Goal: Register for event/course

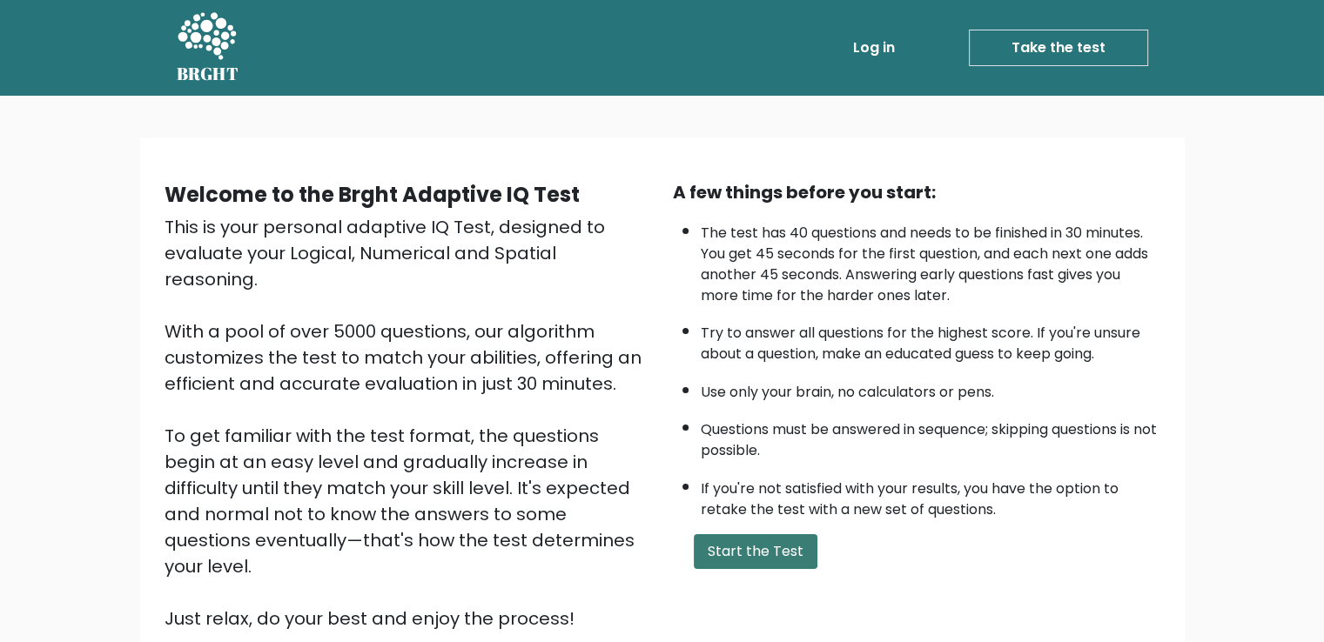
click at [787, 535] on button "Start the Test" at bounding box center [756, 552] width 124 height 35
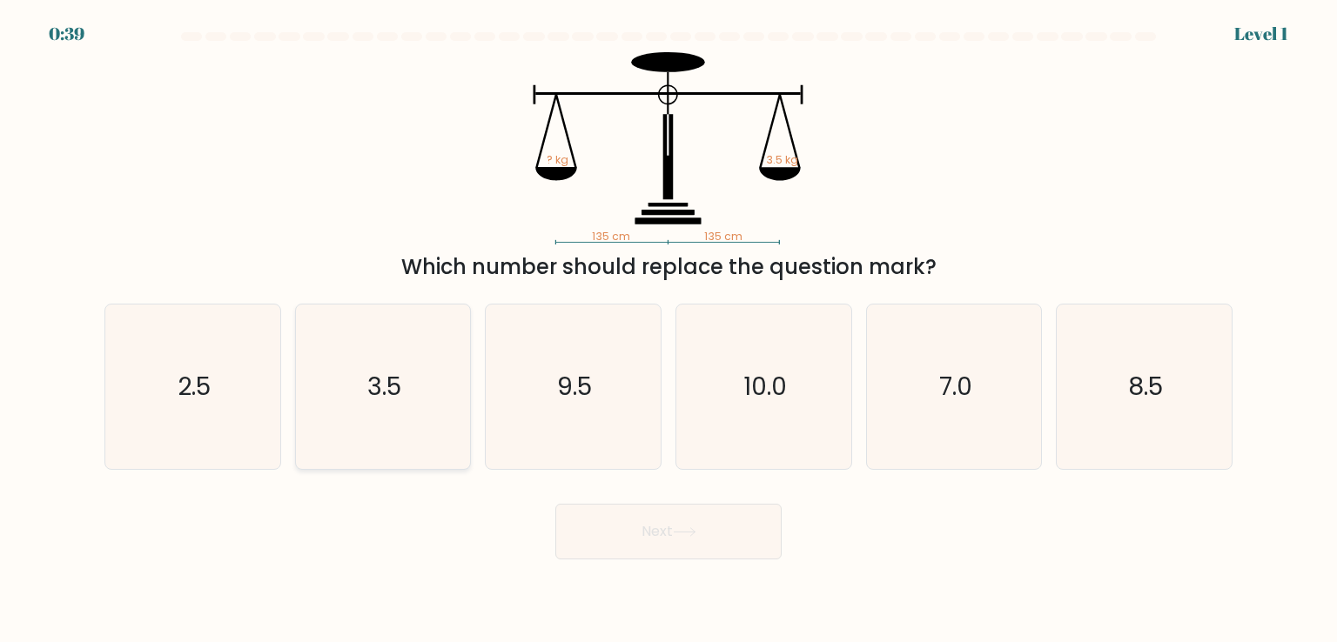
click at [383, 398] on text "3.5" at bounding box center [384, 386] width 34 height 35
click at [669, 330] on input "b. 3.5" at bounding box center [669, 325] width 1 height 9
radio input "true"
click at [624, 555] on button "Next" at bounding box center [668, 532] width 226 height 56
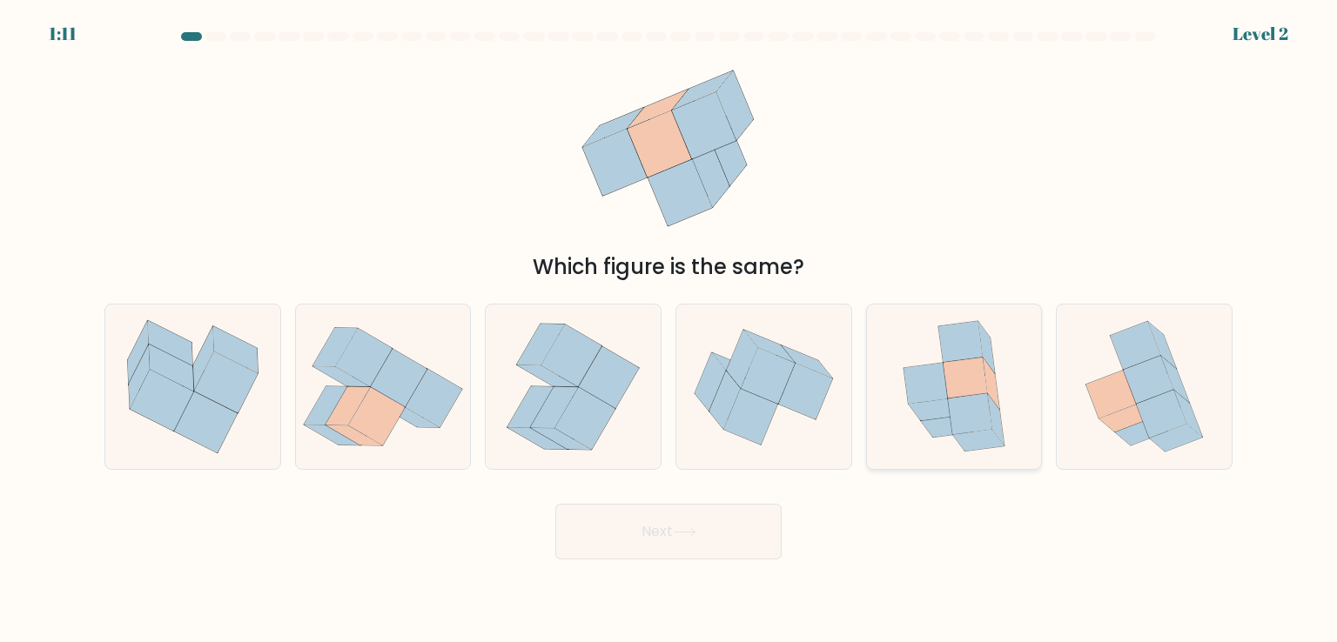
click at [1019, 399] on icon at bounding box center [954, 387] width 135 height 164
click at [669, 330] on input "e." at bounding box center [669, 325] width 1 height 9
radio input "true"
click at [707, 526] on button "Next" at bounding box center [668, 532] width 226 height 56
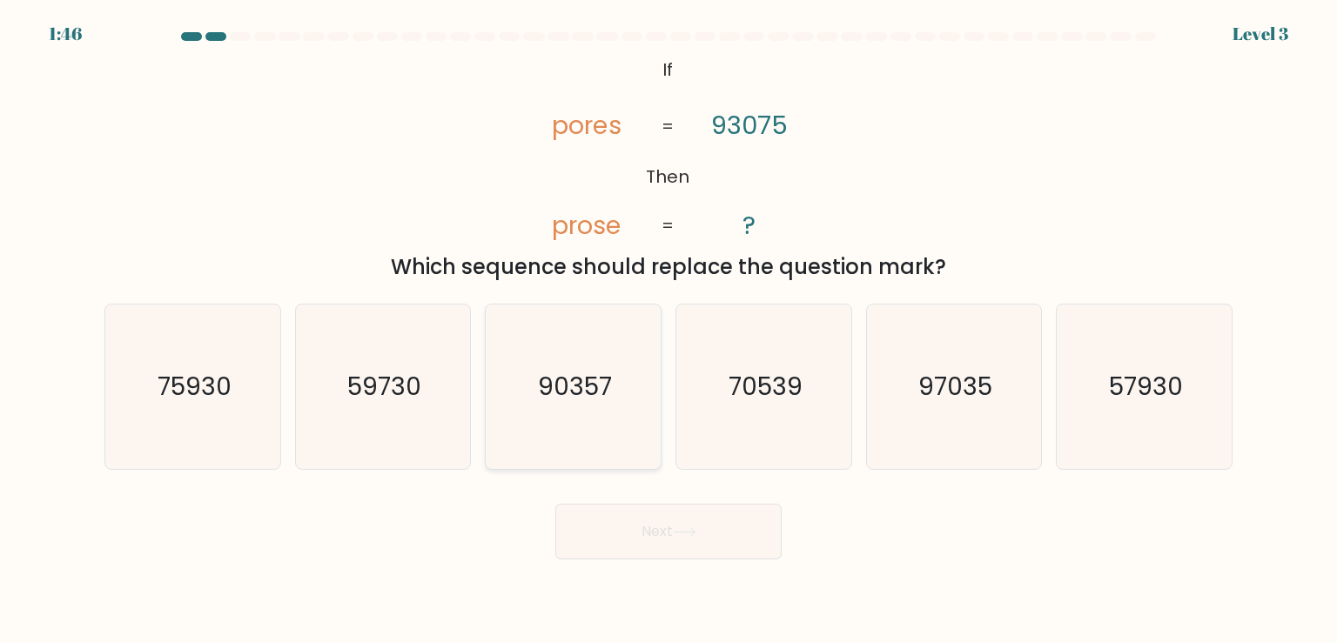
click at [578, 401] on text "90357" at bounding box center [575, 386] width 74 height 35
click at [669, 330] on input "c. 90357" at bounding box center [669, 325] width 1 height 9
radio input "true"
click at [675, 548] on button "Next" at bounding box center [668, 532] width 226 height 56
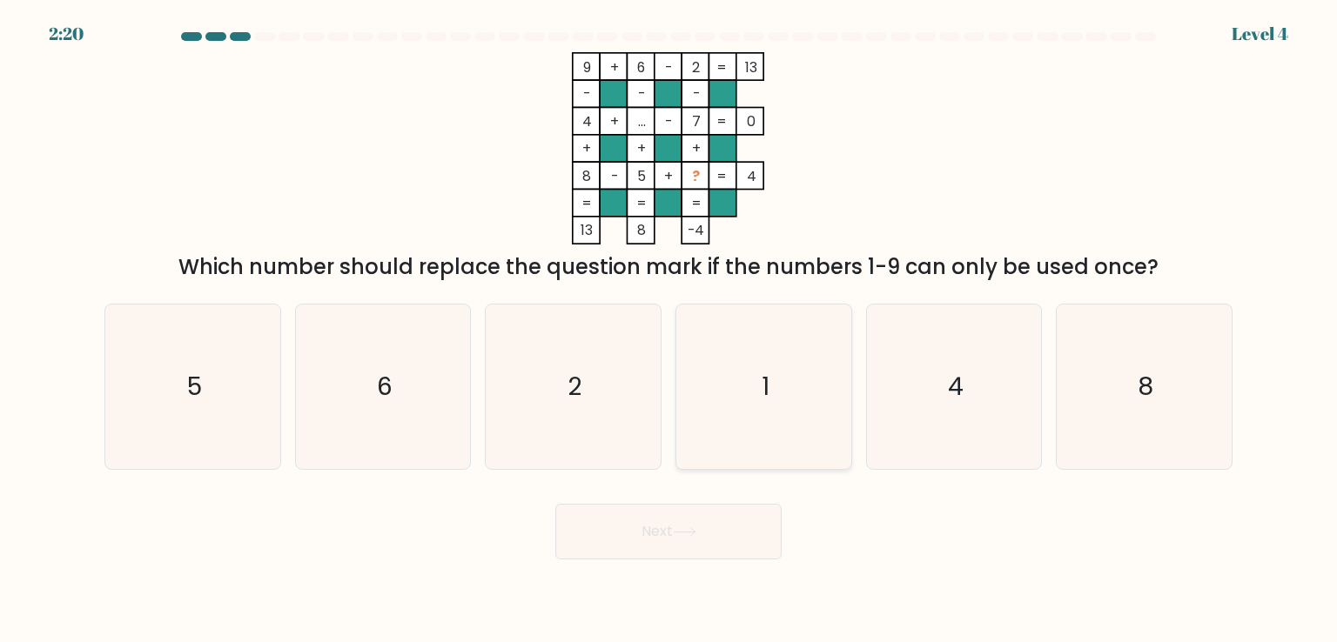
click at [758, 366] on icon "1" at bounding box center [764, 387] width 164 height 164
click at [669, 330] on input "d. 1" at bounding box center [669, 325] width 1 height 9
radio input "true"
click at [602, 562] on body "2:19 Level 4" at bounding box center [668, 321] width 1337 height 642
click at [609, 537] on button "Next" at bounding box center [668, 532] width 226 height 56
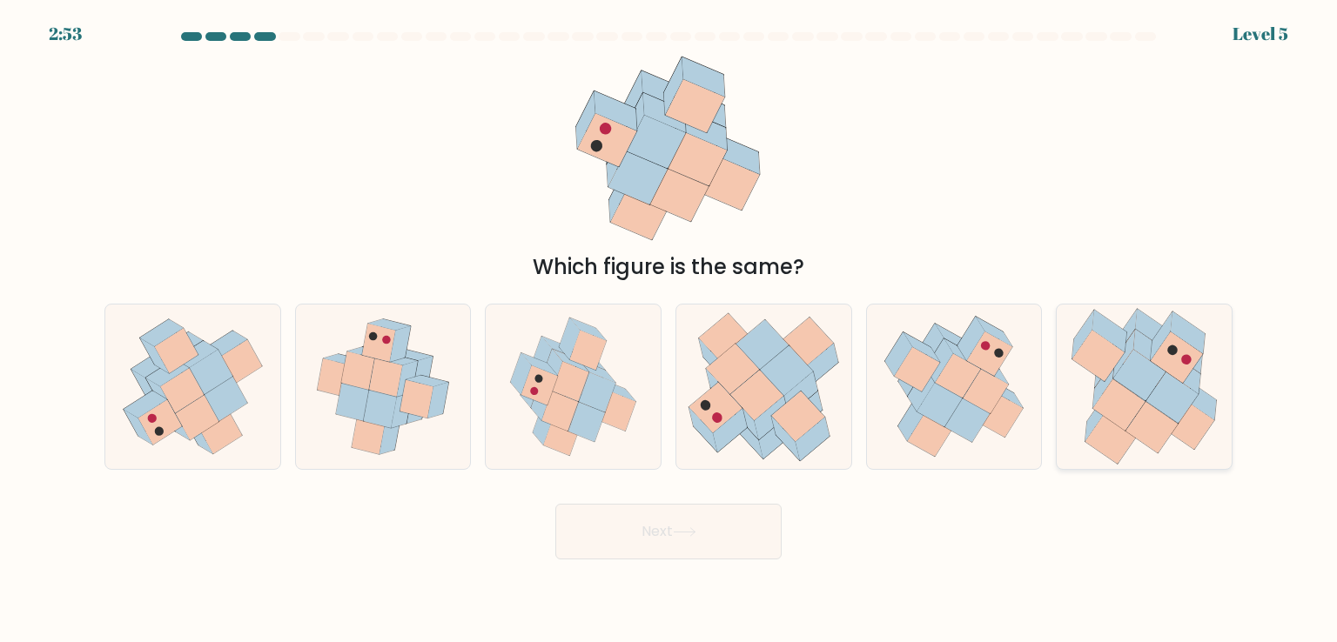
click at [1068, 436] on icon at bounding box center [1144, 387] width 170 height 164
click at [669, 330] on input "f." at bounding box center [669, 325] width 1 height 9
radio input "true"
click at [647, 536] on button "Next" at bounding box center [668, 532] width 226 height 56
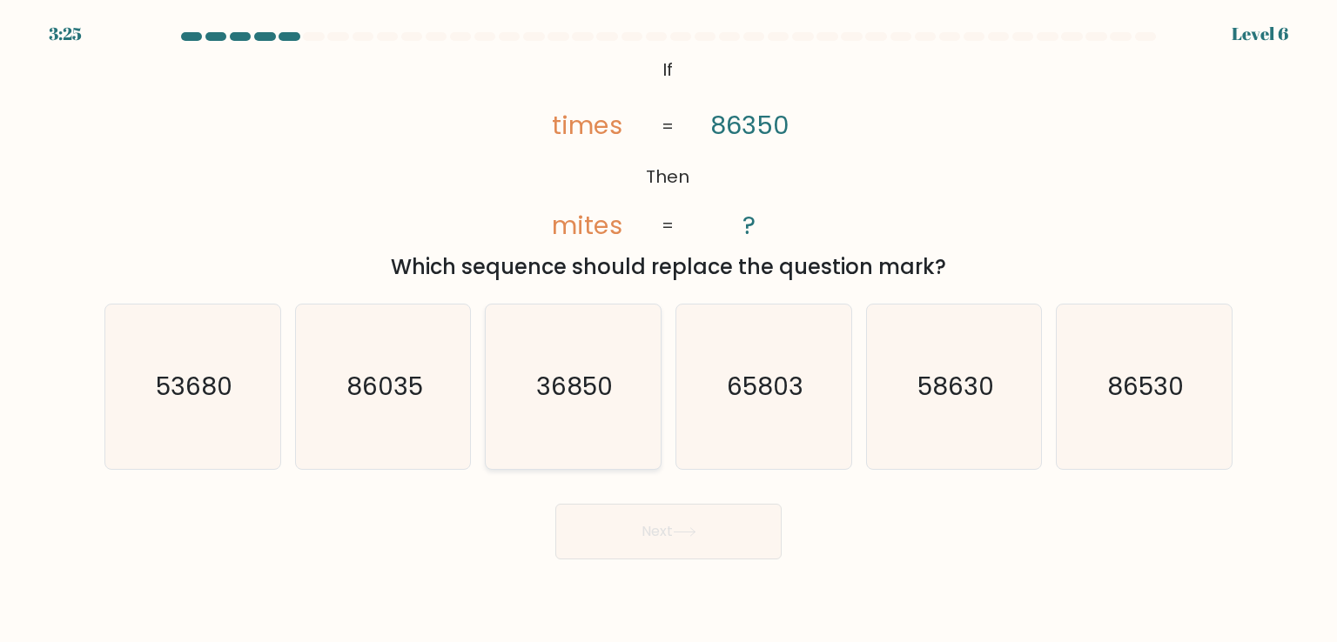
click at [628, 387] on icon "36850" at bounding box center [573, 387] width 164 height 164
click at [669, 330] on input "c. 36850" at bounding box center [669, 325] width 1 height 9
radio input "true"
click at [680, 532] on icon at bounding box center [685, 533] width 24 height 10
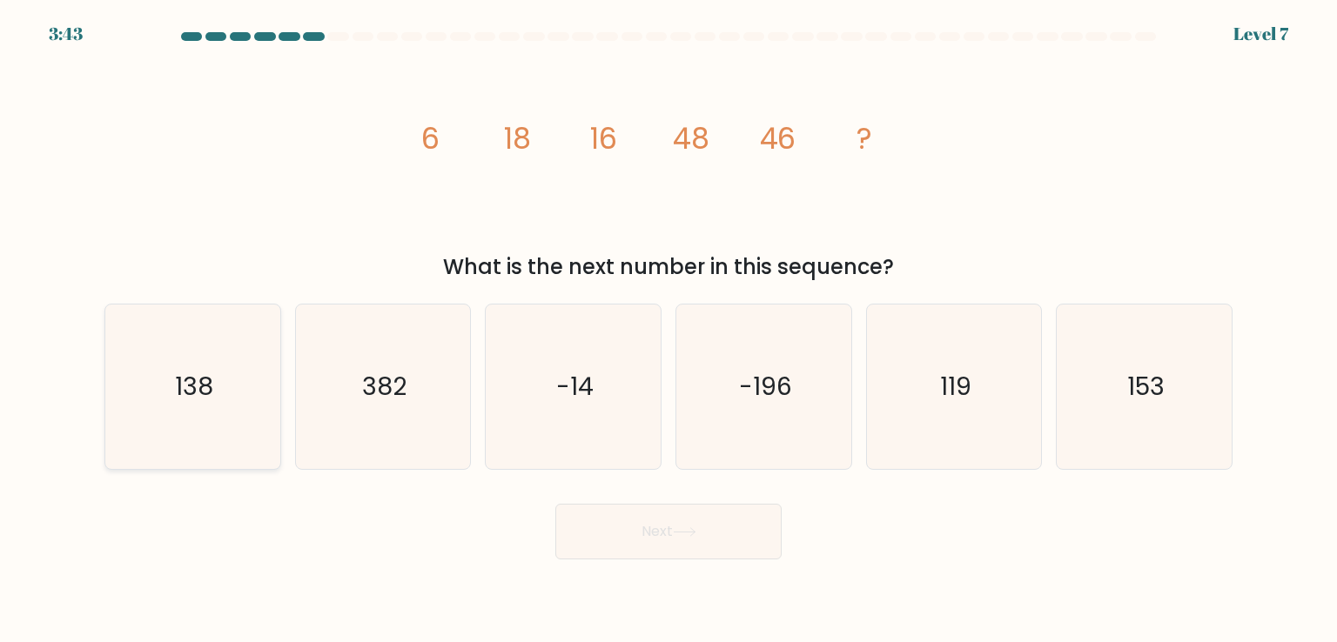
click at [128, 464] on icon "138" at bounding box center [193, 387] width 164 height 164
click at [669, 330] on input "a. 138" at bounding box center [669, 325] width 1 height 9
radio input "true"
click at [580, 525] on button "Next" at bounding box center [668, 532] width 226 height 56
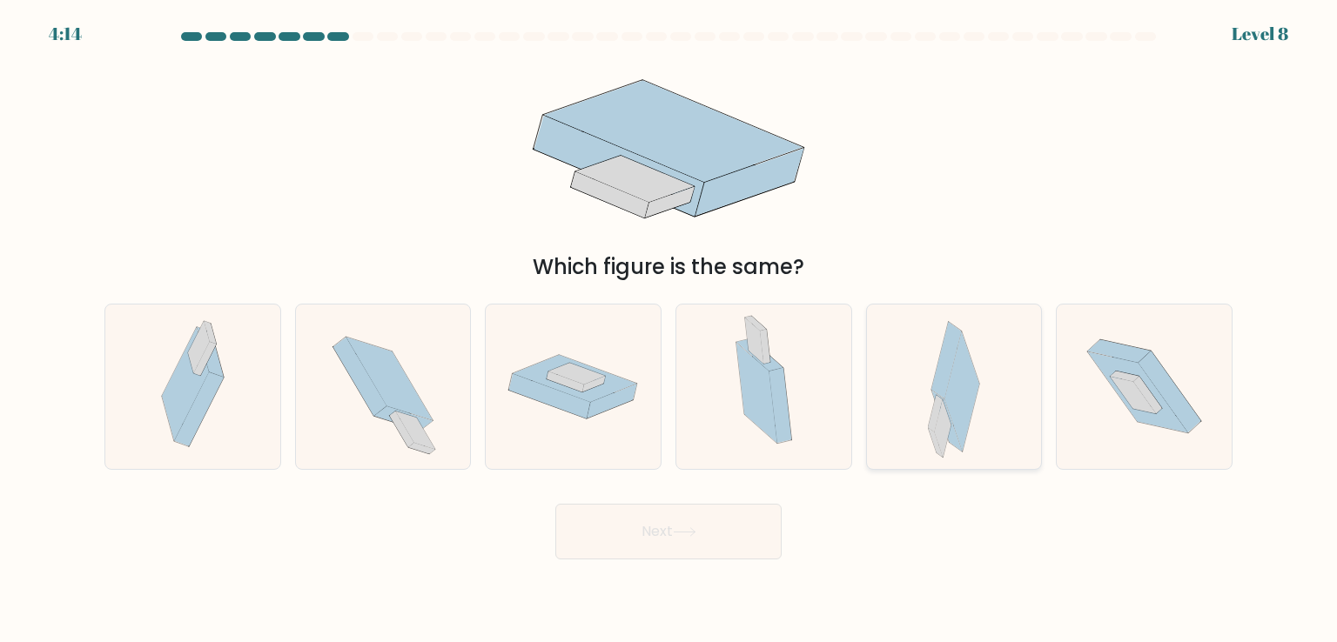
click at [960, 418] on icon at bounding box center [962, 392] width 35 height 119
click at [669, 330] on input "e." at bounding box center [669, 325] width 1 height 9
radio input "true"
click at [676, 555] on button "Next" at bounding box center [668, 532] width 226 height 56
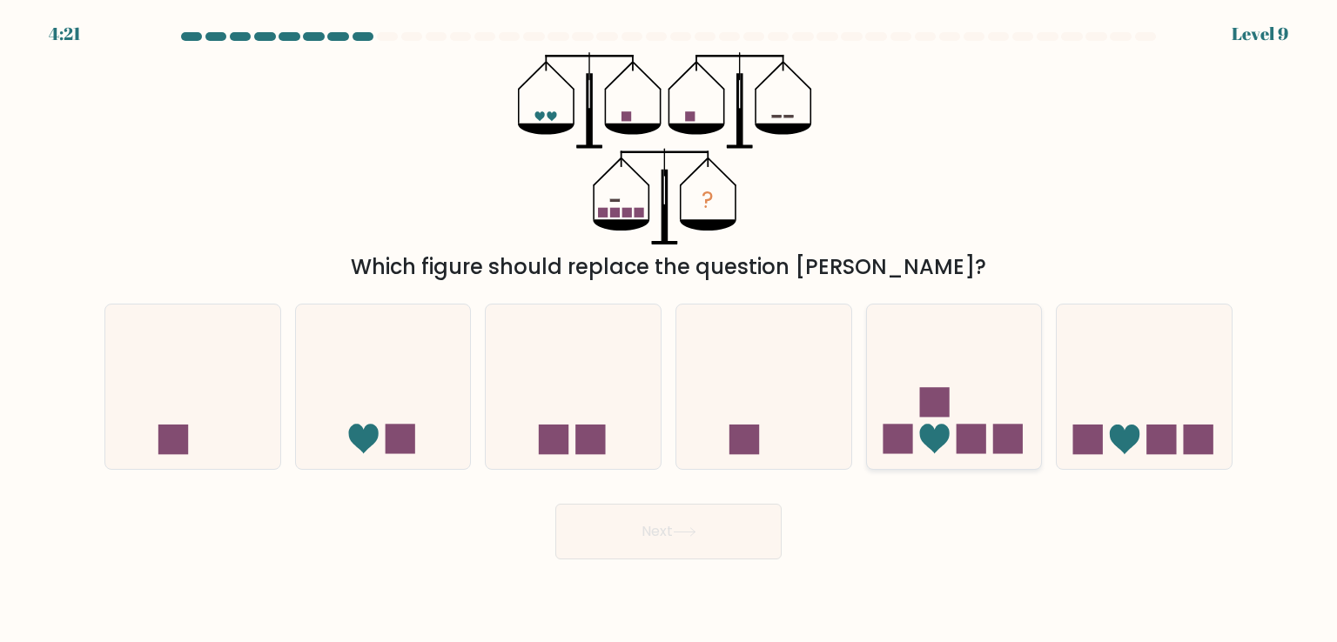
click at [911, 420] on icon at bounding box center [954, 386] width 175 height 145
click at [669, 330] on input "e." at bounding box center [669, 325] width 1 height 9
radio input "true"
click at [648, 551] on button "Next" at bounding box center [668, 532] width 226 height 56
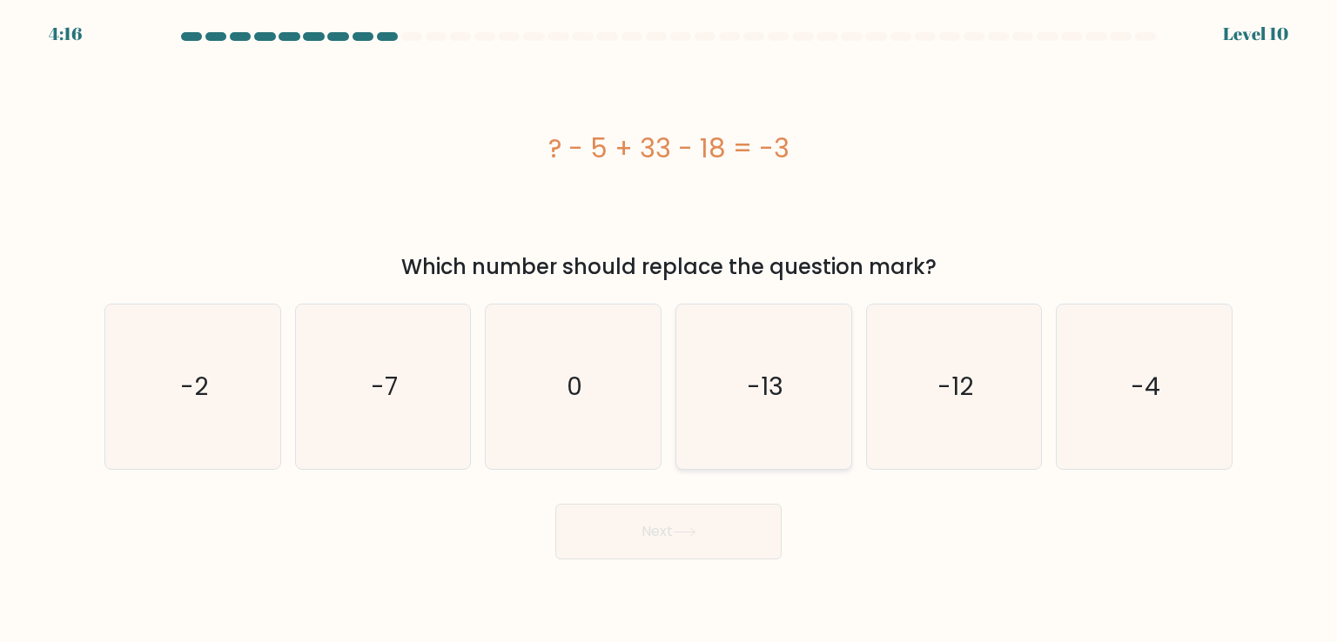
click at [737, 407] on icon "-13" at bounding box center [764, 387] width 164 height 164
click at [669, 330] on input "d. -13" at bounding box center [669, 325] width 1 height 9
radio input "true"
click at [622, 540] on button "Next" at bounding box center [668, 532] width 226 height 56
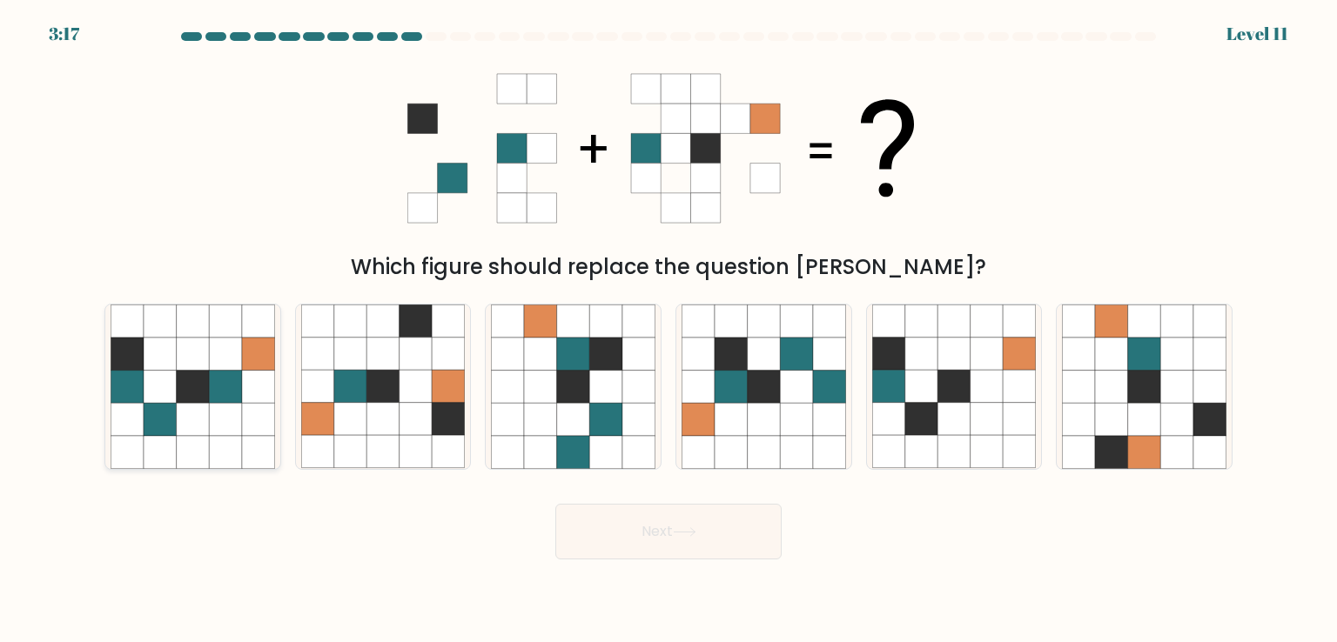
click at [225, 354] on icon at bounding box center [225, 354] width 33 height 33
click at [669, 330] on input "a." at bounding box center [669, 325] width 1 height 9
radio input "true"
click at [702, 527] on button "Next" at bounding box center [668, 532] width 226 height 56
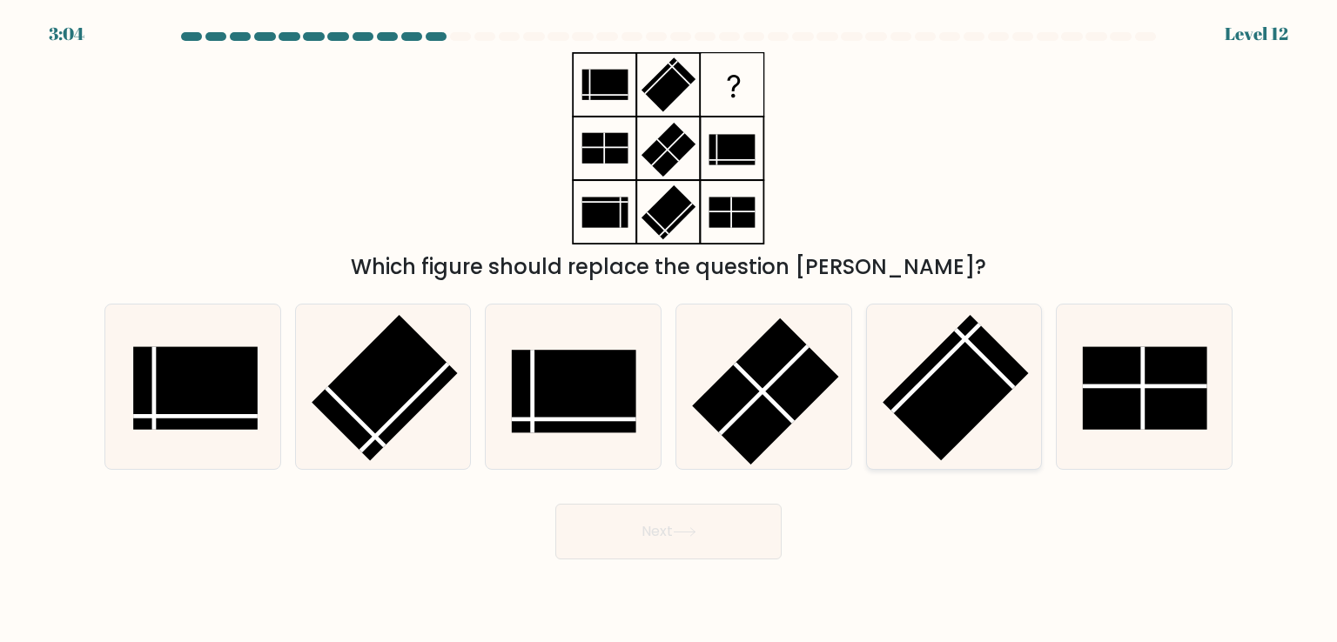
click at [927, 396] on rect at bounding box center [956, 388] width 146 height 146
click at [669, 330] on input "e." at bounding box center [669, 325] width 1 height 9
radio input "true"
click at [702, 549] on button "Next" at bounding box center [668, 532] width 226 height 56
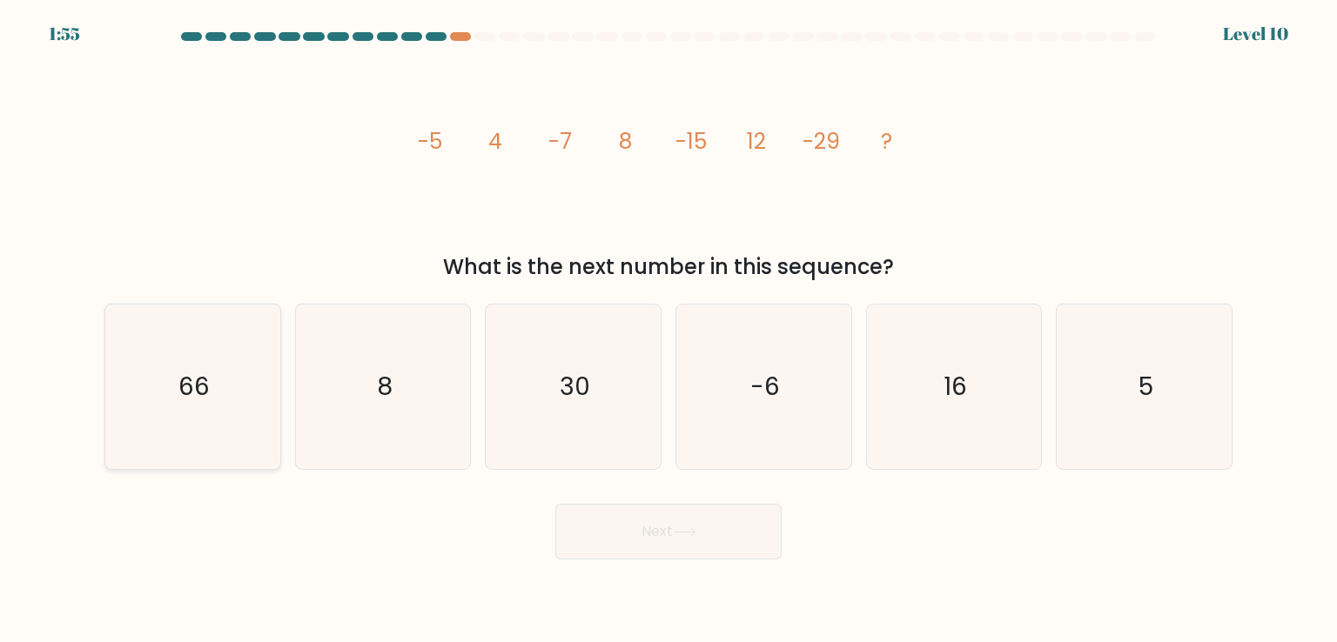
click at [208, 401] on text "66" at bounding box center [193, 386] width 31 height 35
click at [669, 330] on input "a. 66" at bounding box center [669, 325] width 1 height 9
radio input "true"
click at [602, 387] on icon "30" at bounding box center [573, 387] width 164 height 164
click at [669, 330] on input "c. 30" at bounding box center [669, 325] width 1 height 9
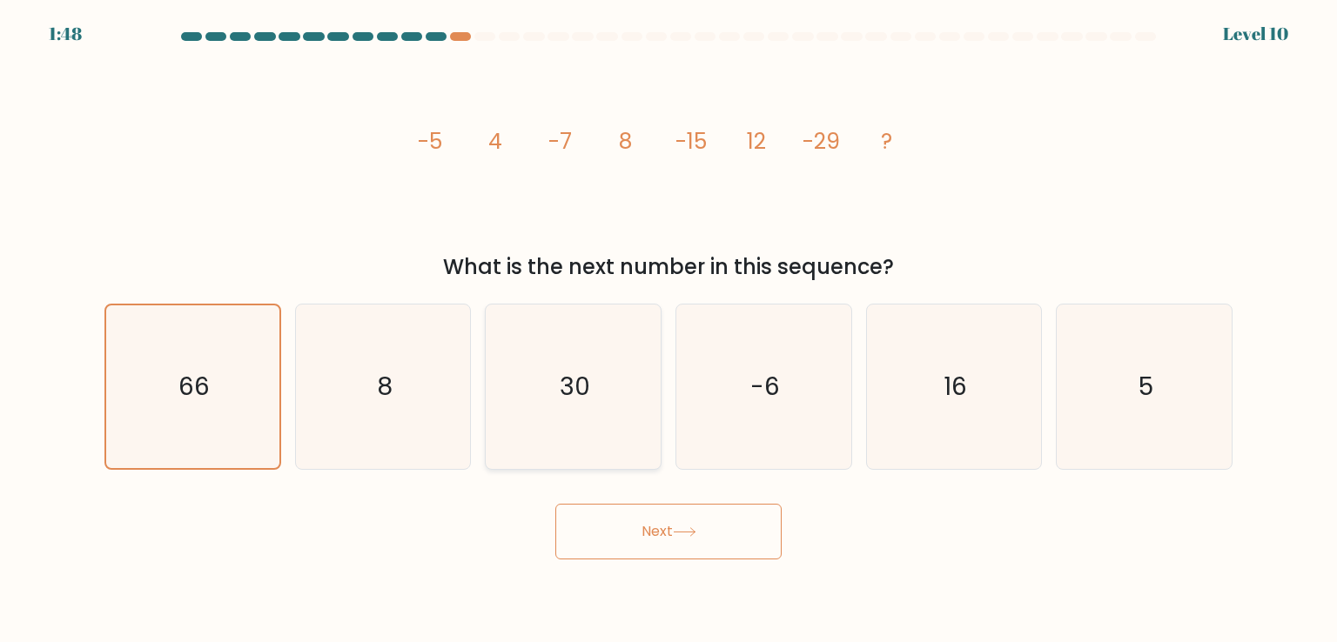
radio input "true"
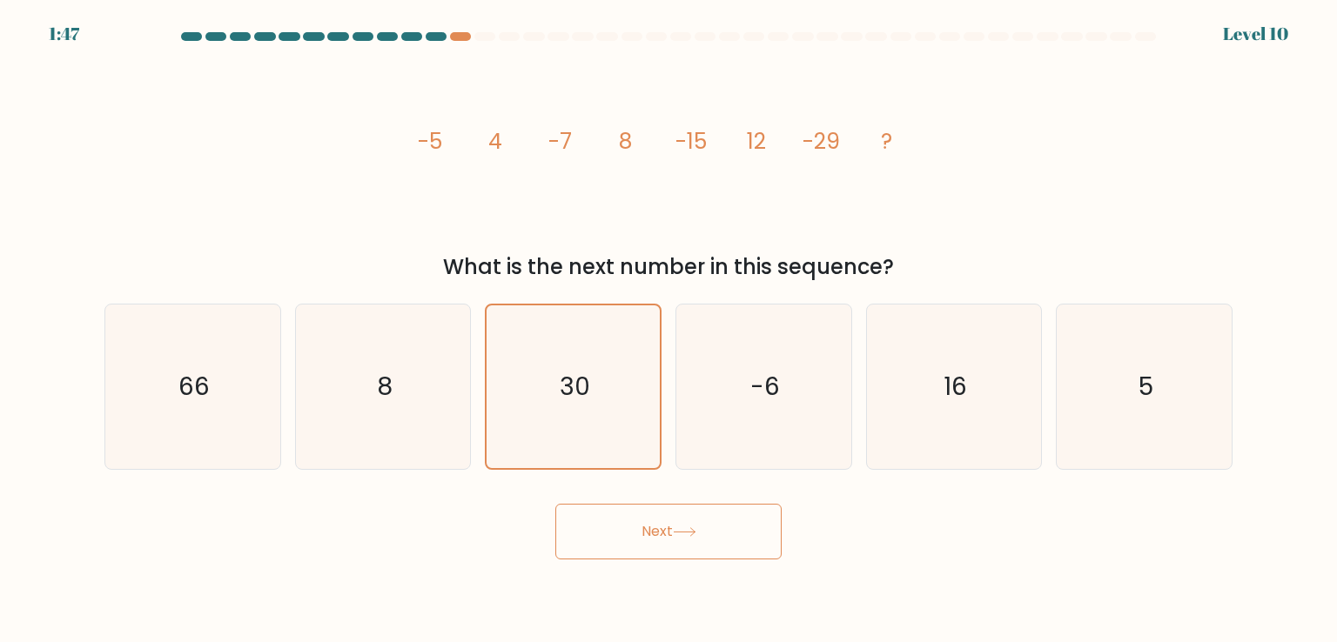
click at [724, 556] on button "Next" at bounding box center [668, 532] width 226 height 56
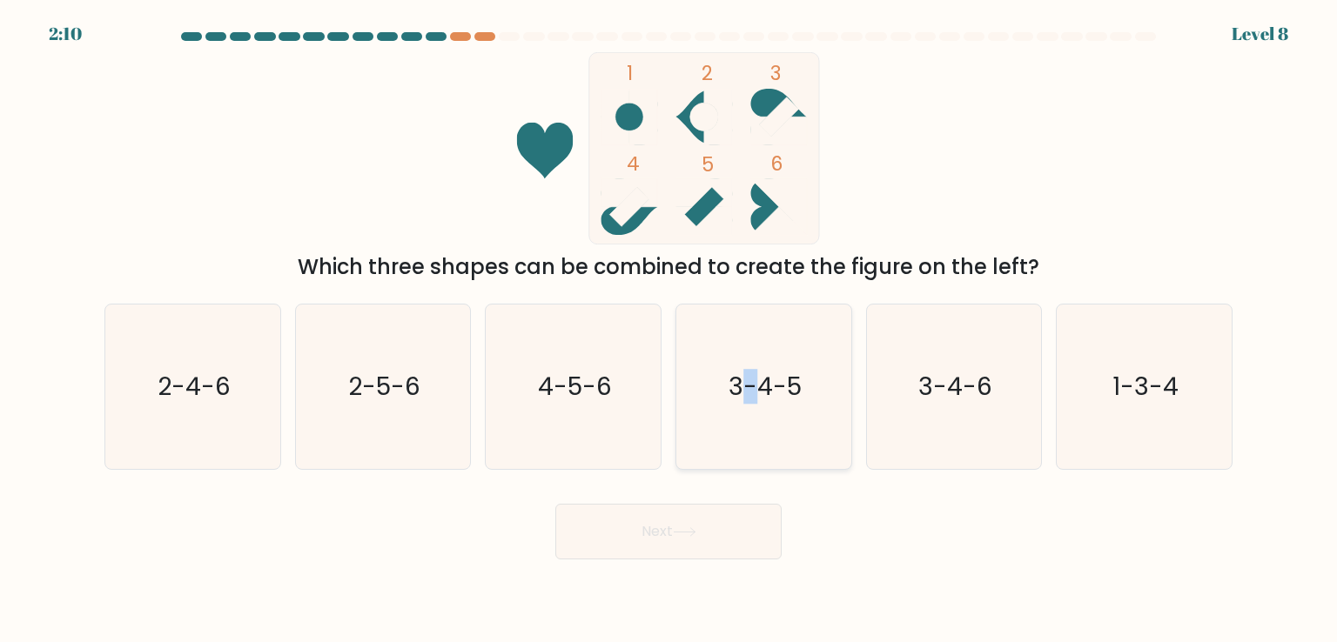
drag, startPoint x: 749, startPoint y: 457, endPoint x: 736, endPoint y: 440, distance: 21.8
click at [736, 448] on icon "3-4-5" at bounding box center [764, 387] width 164 height 164
click at [746, 377] on text "3-4-5" at bounding box center [765, 386] width 73 height 35
click at [669, 330] on input "d. 3-4-5" at bounding box center [669, 325] width 1 height 9
radio input "true"
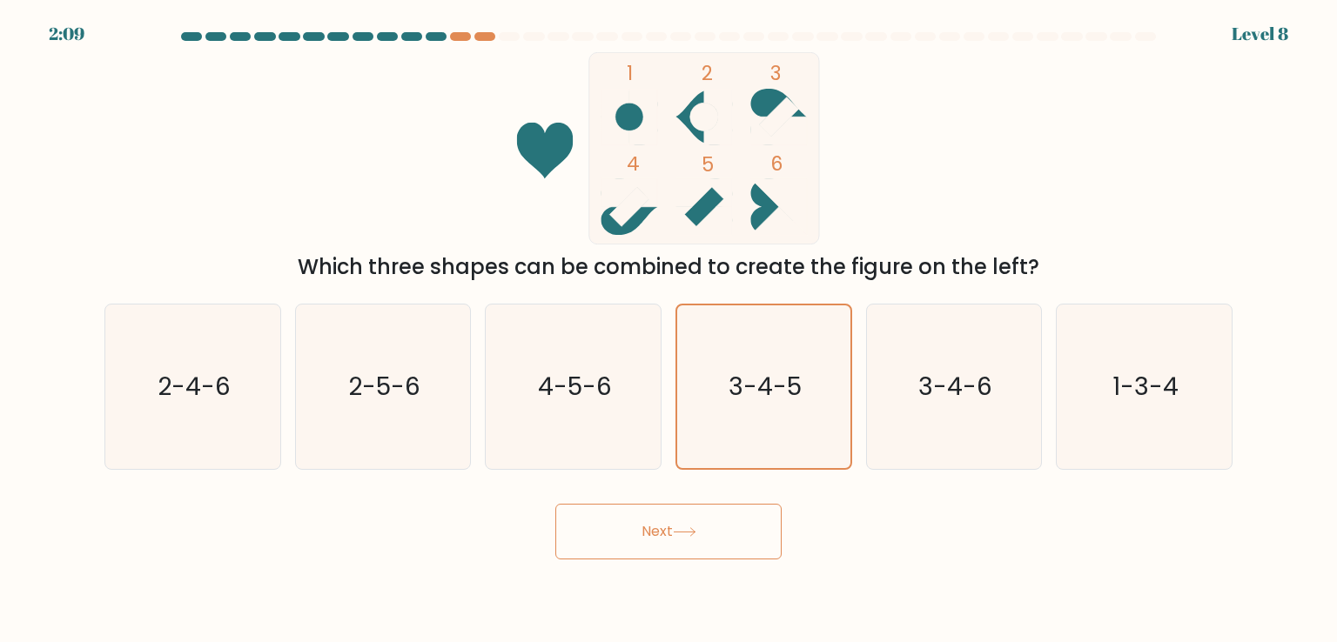
click at [696, 521] on button "Next" at bounding box center [668, 532] width 226 height 56
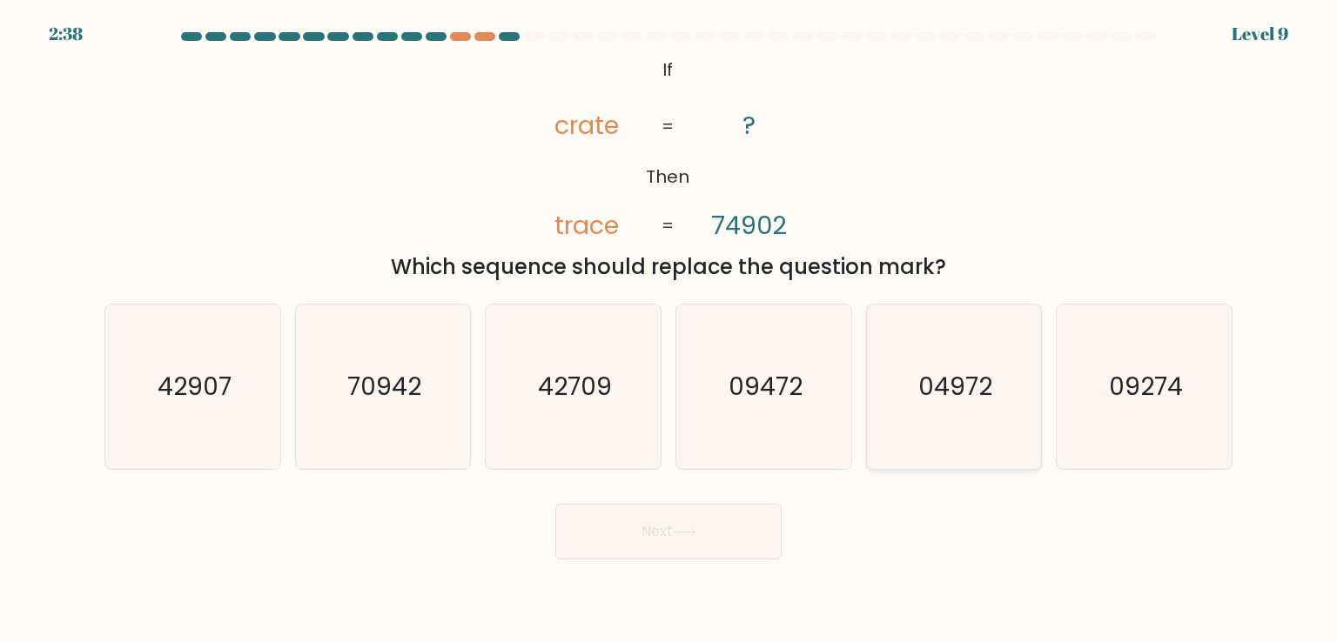
click at [948, 398] on text "04972" at bounding box center [955, 386] width 74 height 35
click at [669, 330] on input "e. 04972" at bounding box center [669, 325] width 1 height 9
radio input "true"
click at [676, 526] on button "Next" at bounding box center [668, 532] width 226 height 56
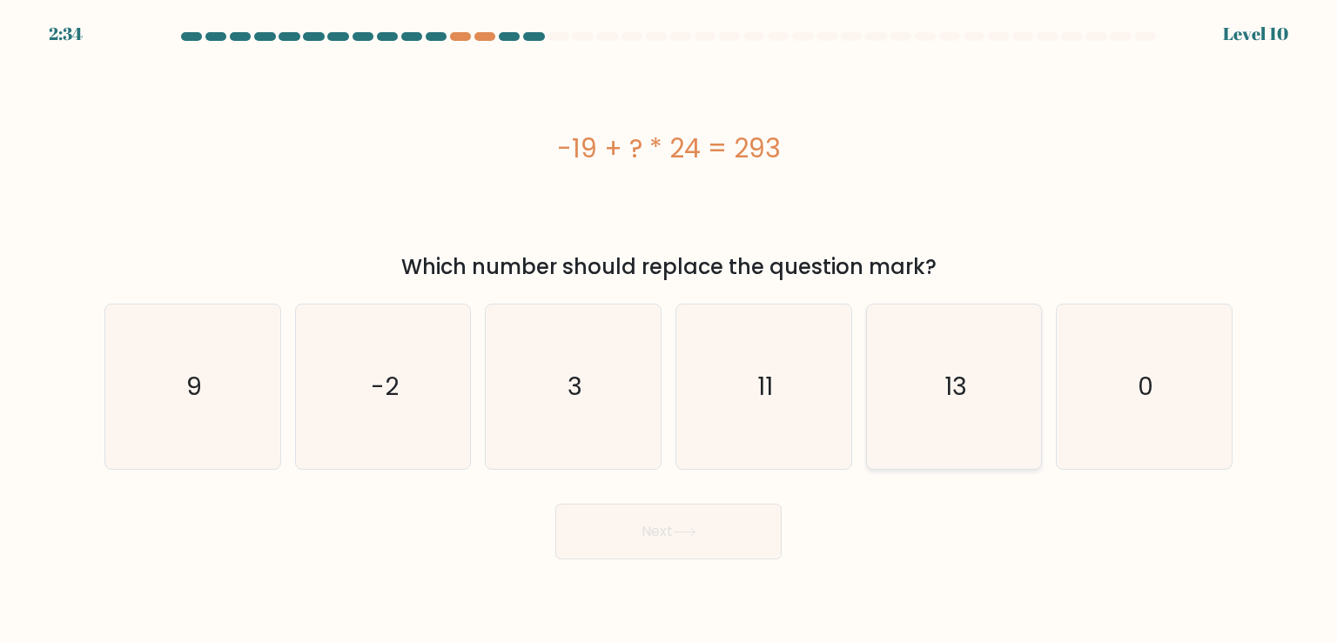
click at [912, 426] on icon "13" at bounding box center [954, 387] width 164 height 164
click at [669, 330] on input "e. 13" at bounding box center [669, 325] width 1 height 9
radio input "true"
click at [629, 548] on button "Next" at bounding box center [668, 532] width 226 height 56
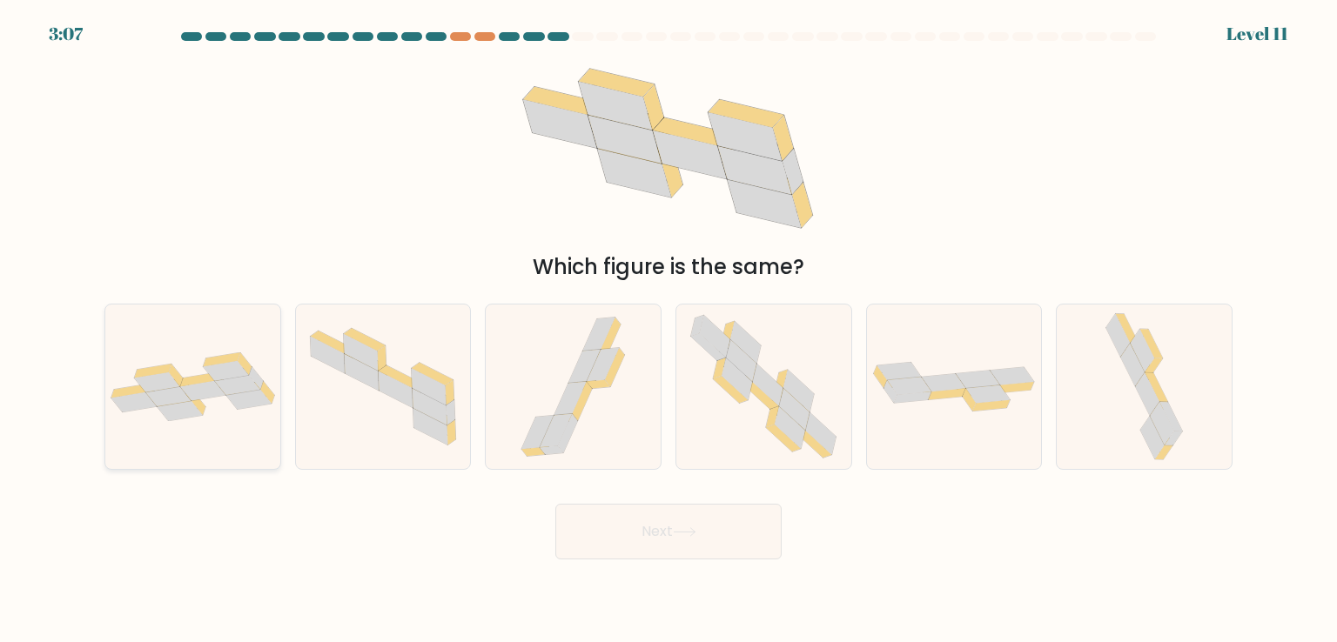
click at [210, 412] on icon at bounding box center [192, 387] width 175 height 69
click at [669, 330] on input "a." at bounding box center [669, 325] width 1 height 9
radio input "true"
click at [646, 527] on button "Next" at bounding box center [668, 532] width 226 height 56
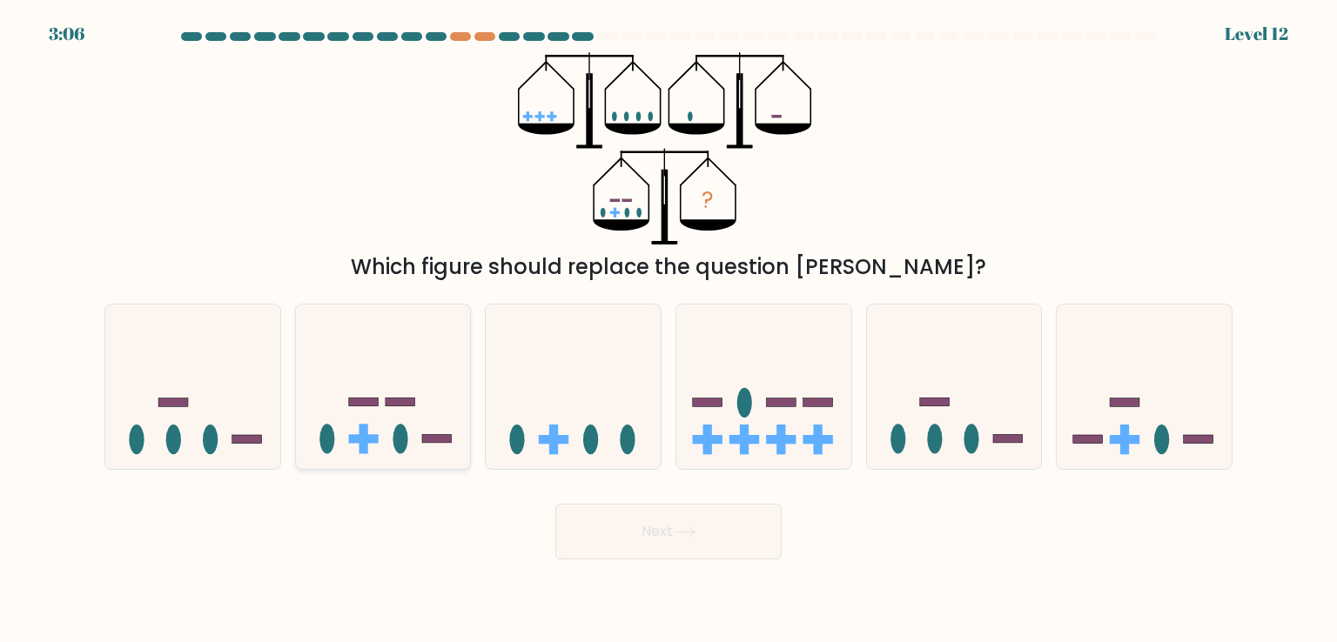
click at [358, 376] on icon at bounding box center [383, 386] width 175 height 145
click at [669, 330] on input "b." at bounding box center [669, 325] width 1 height 9
radio input "true"
click at [613, 521] on button "Next" at bounding box center [668, 532] width 226 height 56
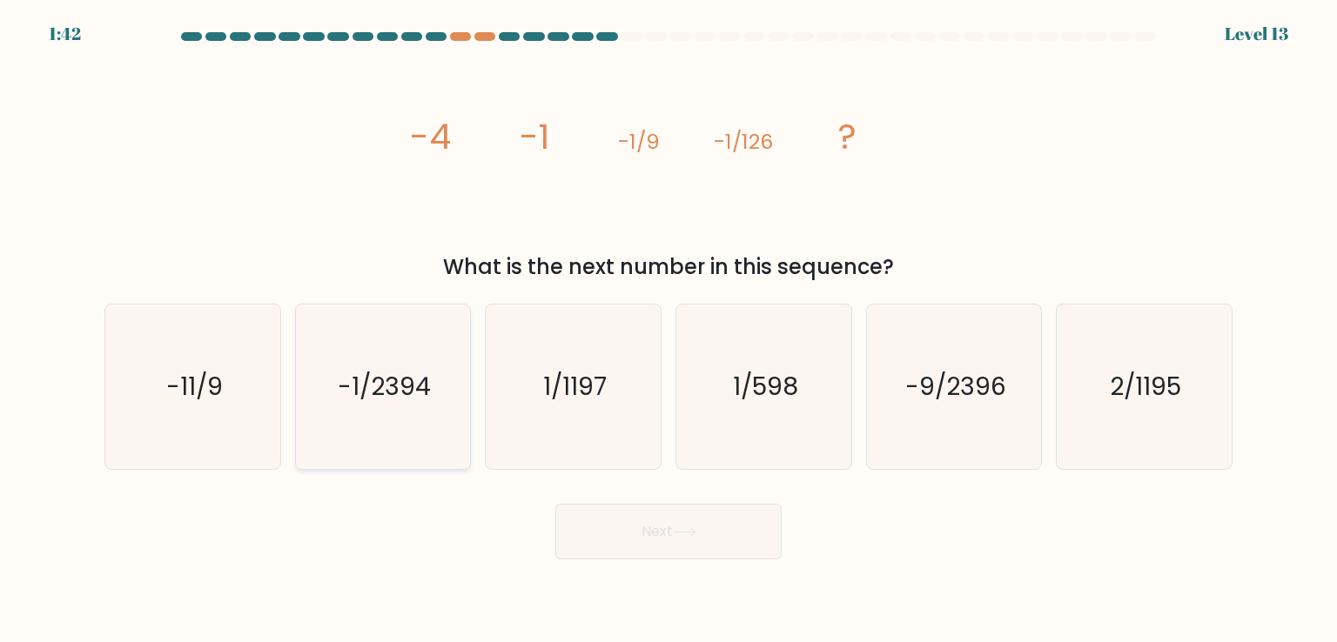
click at [357, 412] on icon "-1/2394" at bounding box center [383, 387] width 164 height 164
click at [669, 330] on input "b. -1/2394" at bounding box center [669, 325] width 1 height 9
radio input "true"
click at [746, 538] on button "Next" at bounding box center [668, 532] width 226 height 56
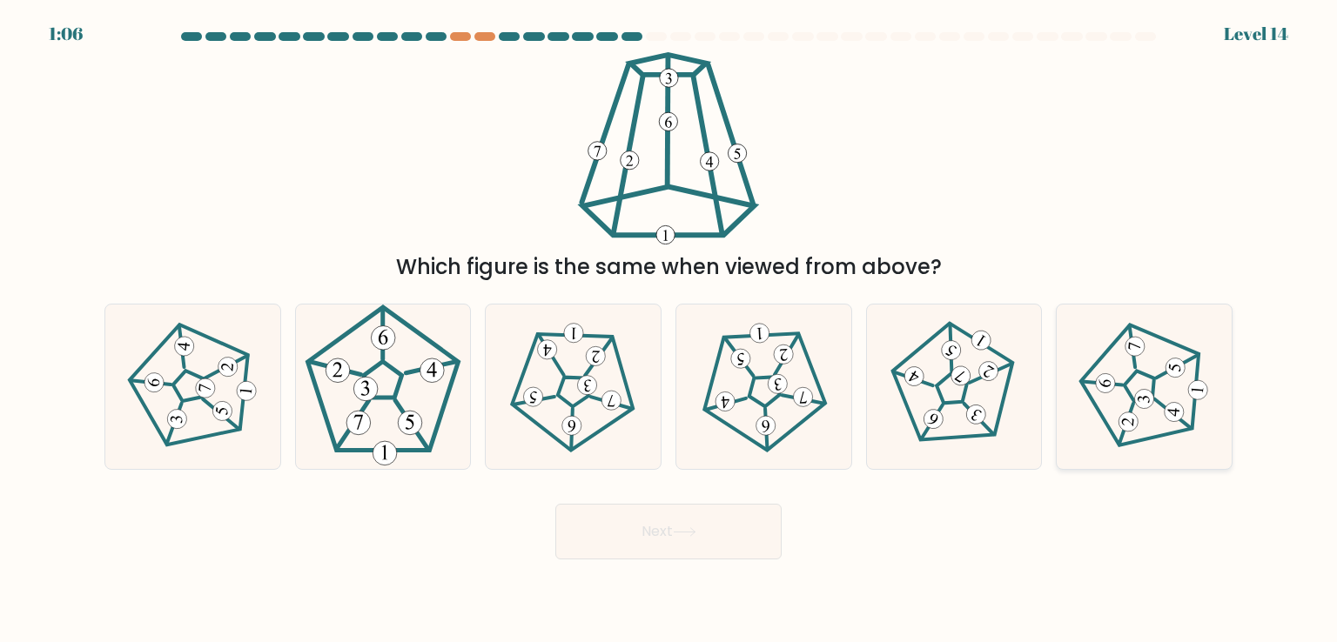
click at [1107, 366] on icon at bounding box center [1144, 386] width 131 height 131
click at [669, 330] on input "f." at bounding box center [669, 325] width 1 height 9
radio input "true"
click at [679, 530] on icon at bounding box center [685, 533] width 24 height 10
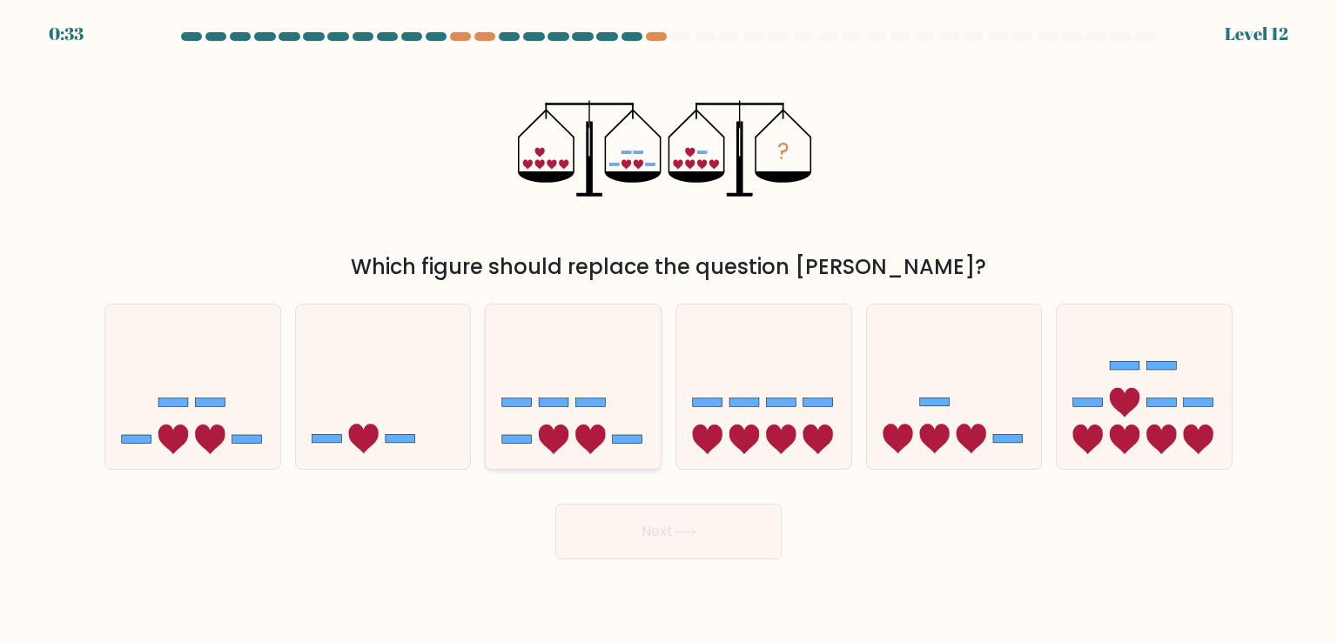
click at [605, 360] on icon at bounding box center [573, 386] width 175 height 145
click at [669, 330] on input "c." at bounding box center [669, 325] width 1 height 9
radio input "true"
click at [747, 557] on button "Next" at bounding box center [668, 532] width 226 height 56
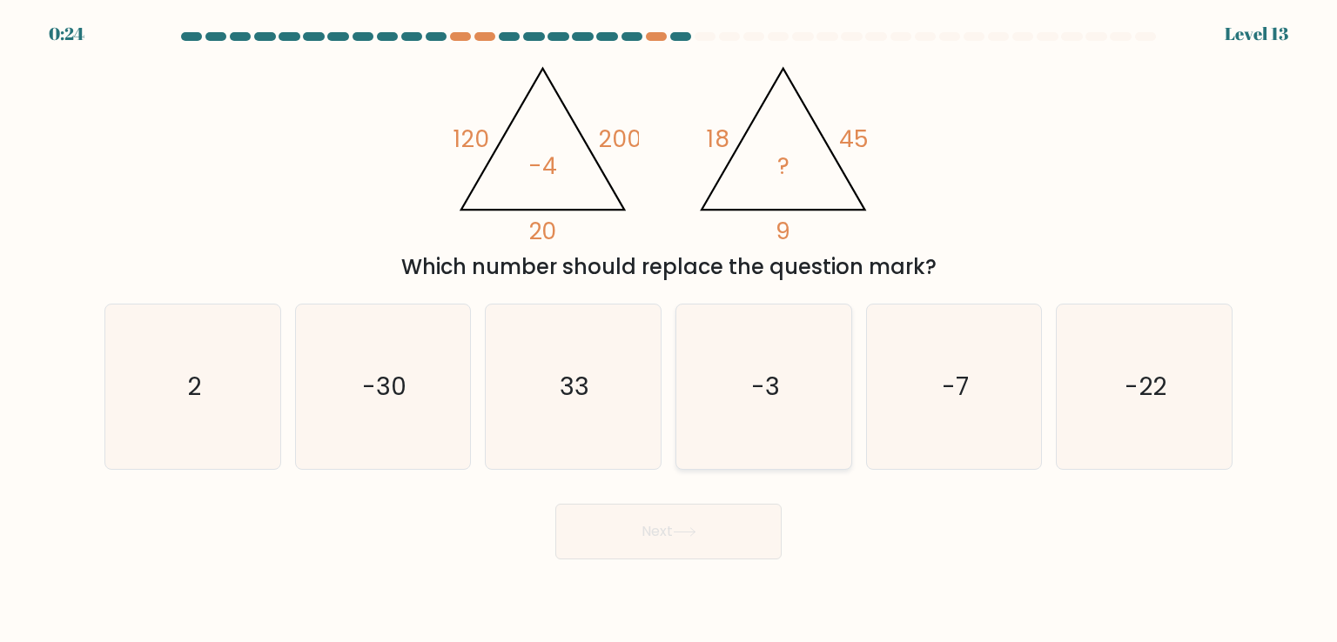
click at [822, 346] on icon "-3" at bounding box center [764, 387] width 164 height 164
click at [669, 330] on input "d. -3" at bounding box center [669, 325] width 1 height 9
radio input "true"
click at [731, 532] on button "Next" at bounding box center [668, 532] width 226 height 56
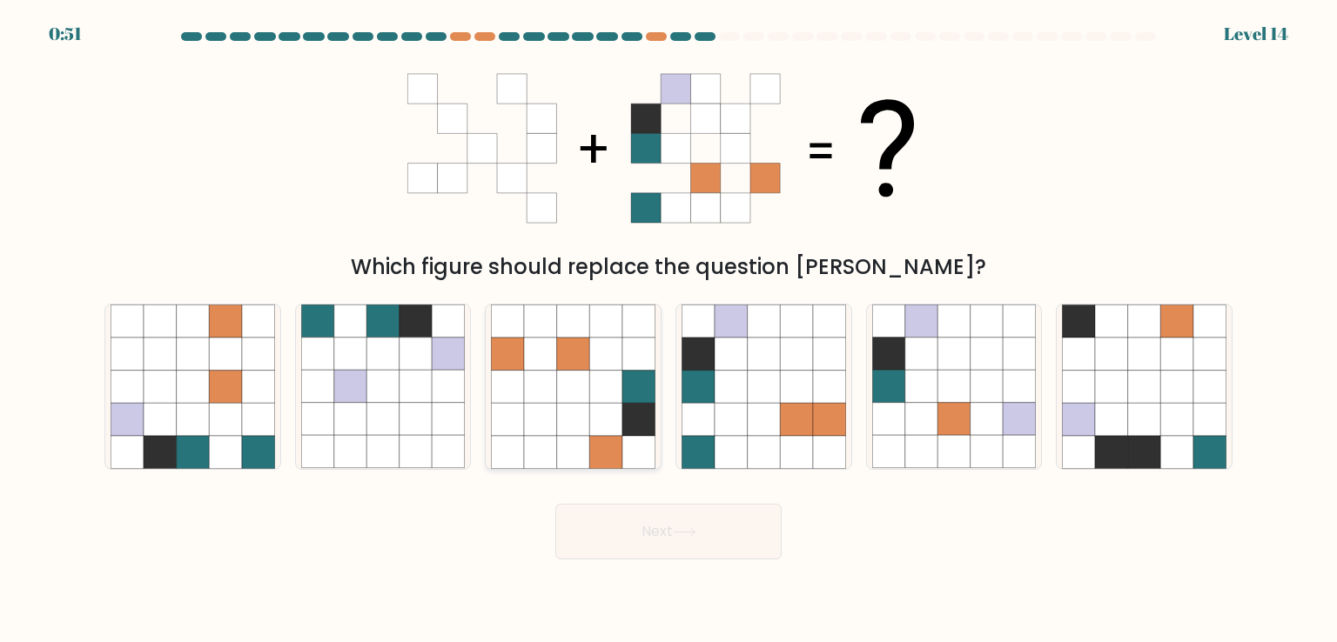
click at [557, 355] on icon at bounding box center [573, 354] width 33 height 33
click at [669, 330] on input "c." at bounding box center [669, 325] width 1 height 9
radio input "true"
click at [212, 419] on icon at bounding box center [225, 419] width 33 height 33
click at [669, 330] on input "a." at bounding box center [669, 325] width 1 height 9
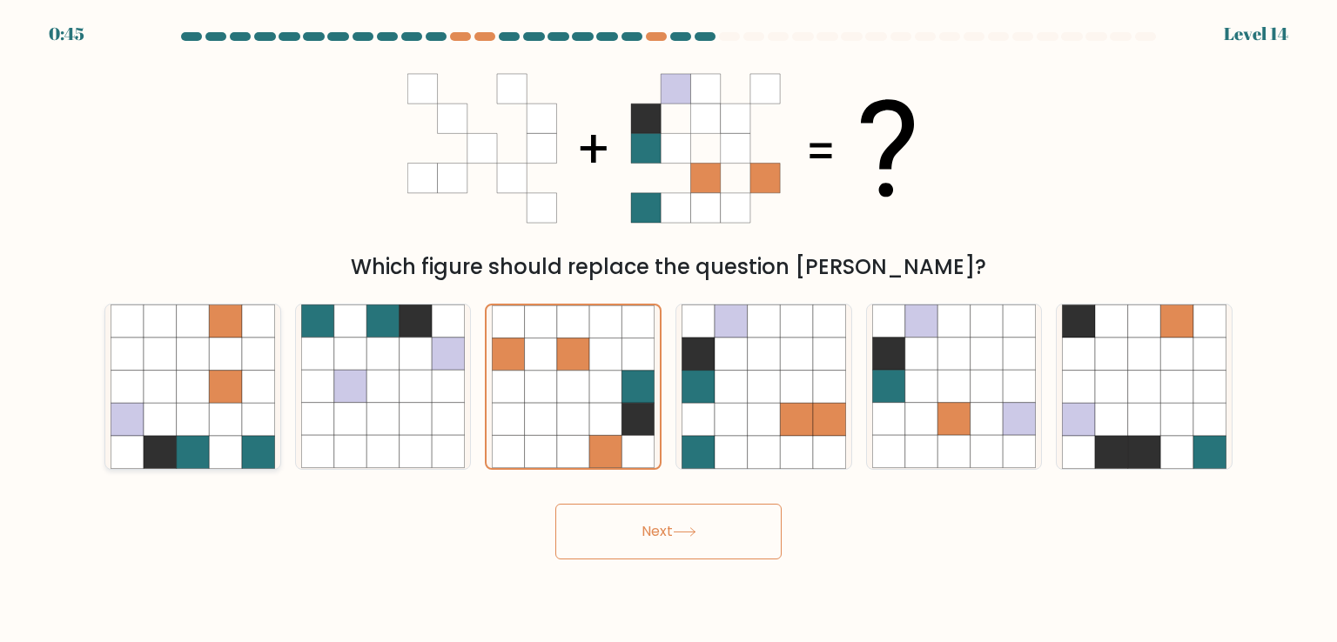
radio input "true"
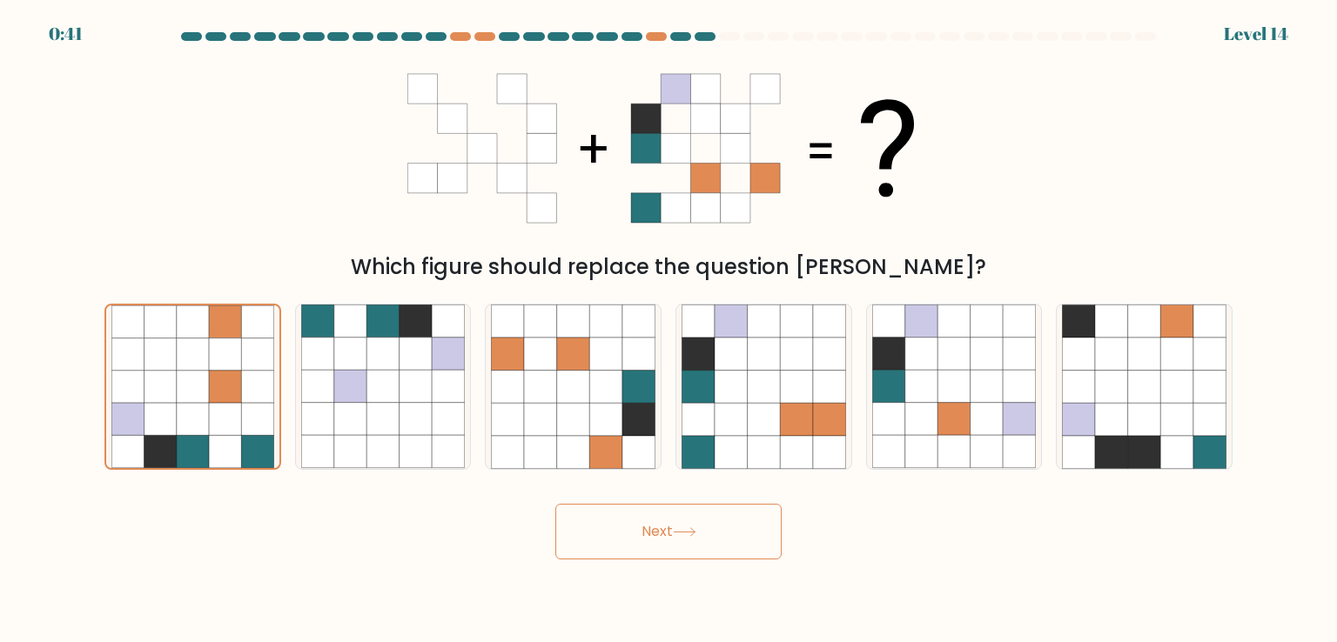
click at [649, 522] on button "Next" at bounding box center [668, 532] width 226 height 56
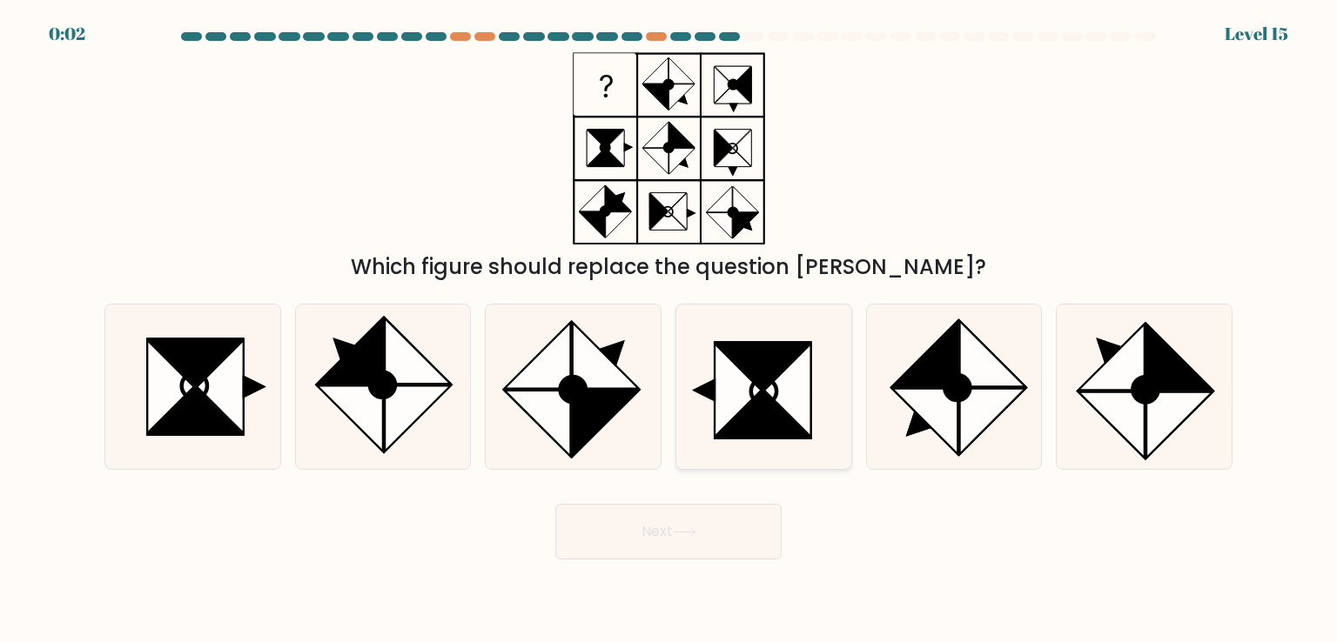
click at [801, 387] on icon at bounding box center [787, 390] width 46 height 93
click at [669, 330] on input "d." at bounding box center [669, 325] width 1 height 9
radio input "true"
click at [711, 524] on button "Next" at bounding box center [668, 532] width 226 height 56
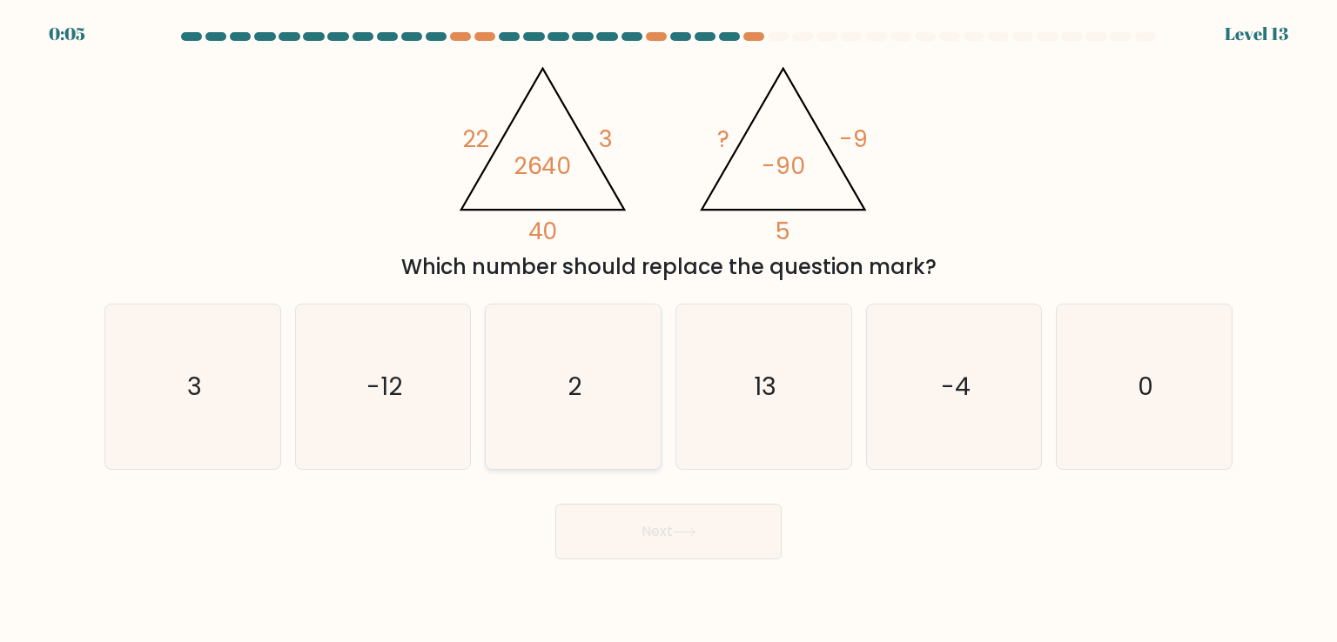
click at [546, 395] on icon "2" at bounding box center [573, 387] width 164 height 164
click at [669, 330] on input "c. 2" at bounding box center [669, 325] width 1 height 9
radio input "true"
click at [663, 540] on button "Next" at bounding box center [668, 532] width 226 height 56
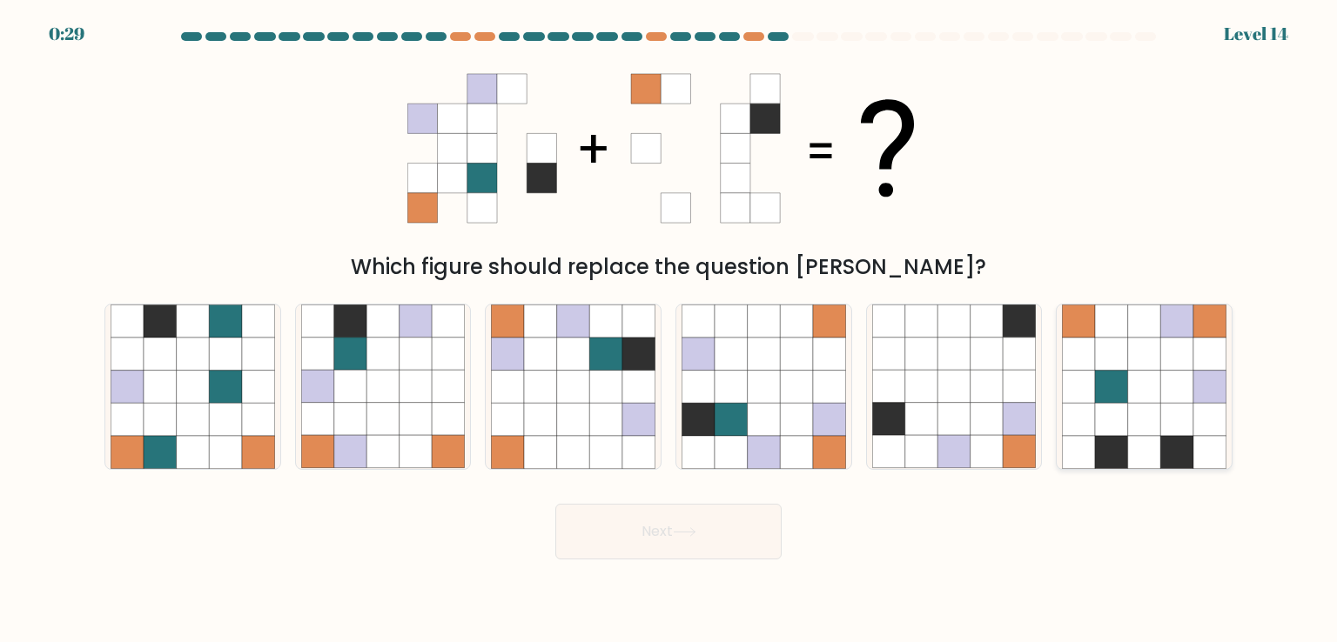
click at [1139, 407] on icon at bounding box center [1144, 419] width 33 height 33
click at [669, 330] on input "f." at bounding box center [669, 325] width 1 height 9
radio input "true"
click at [728, 534] on button "Next" at bounding box center [668, 532] width 226 height 56
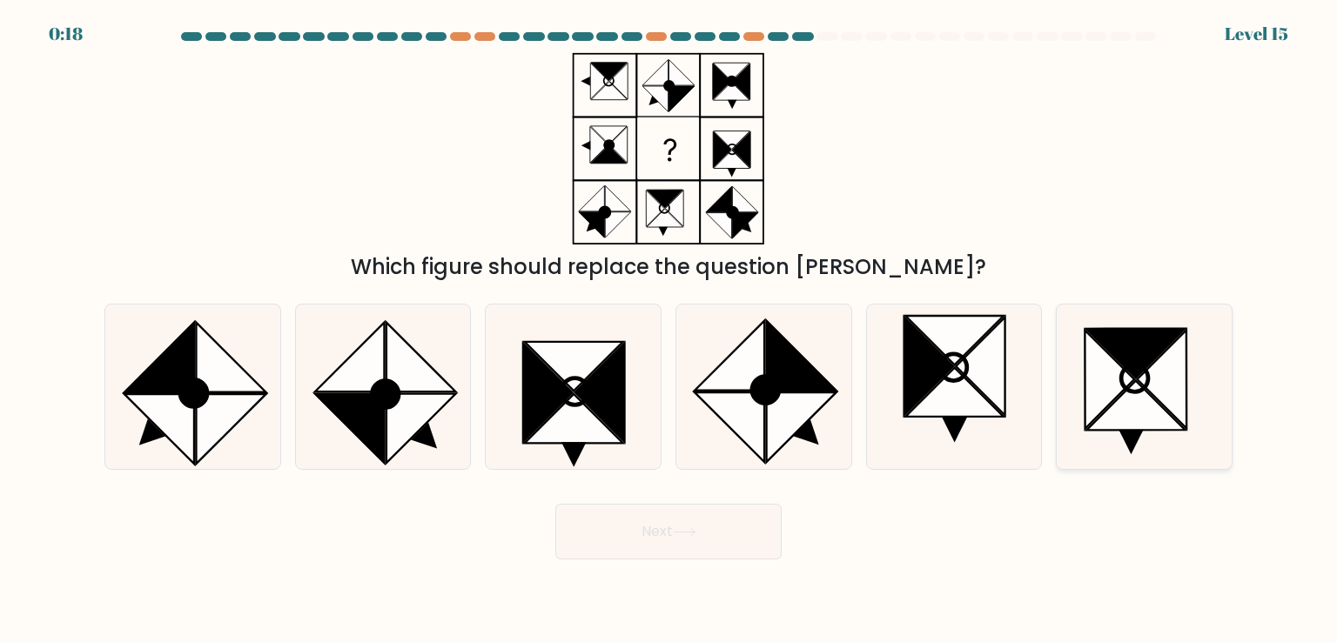
click at [1130, 394] on icon at bounding box center [1136, 406] width 98 height 50
click at [669, 330] on input "f." at bounding box center [669, 325] width 1 height 9
radio input "true"
click at [941, 422] on icon at bounding box center [954, 387] width 164 height 164
click at [669, 330] on input "e." at bounding box center [669, 325] width 1 height 9
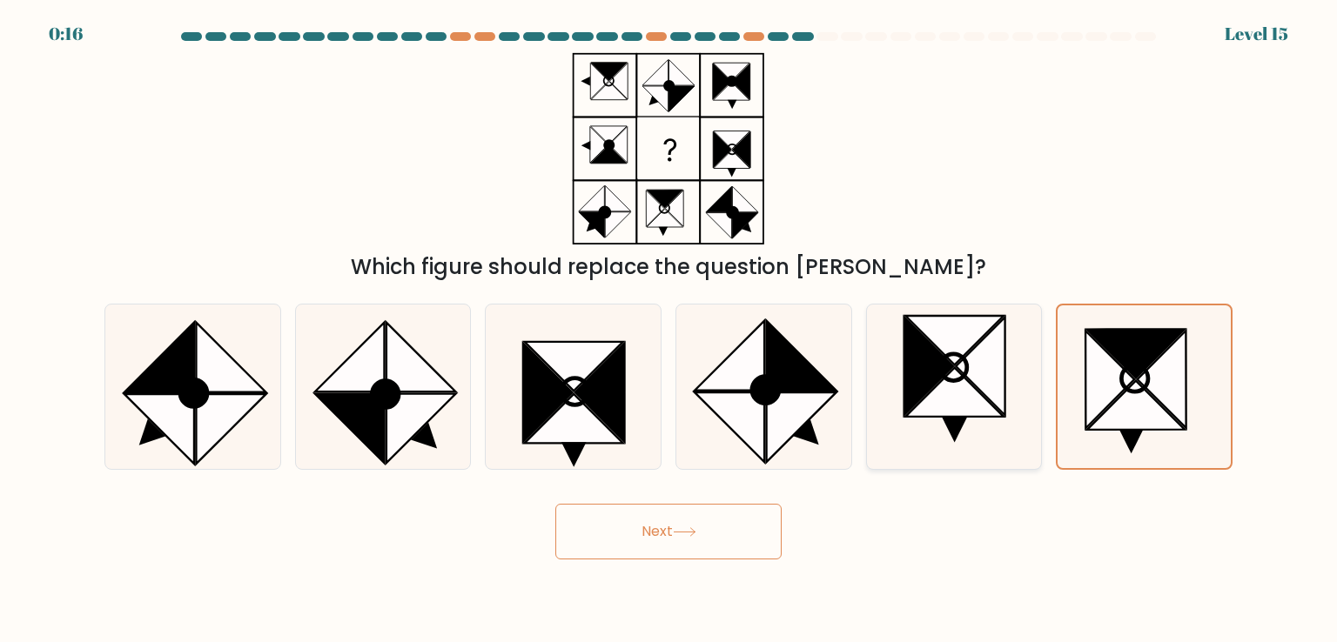
radio input "true"
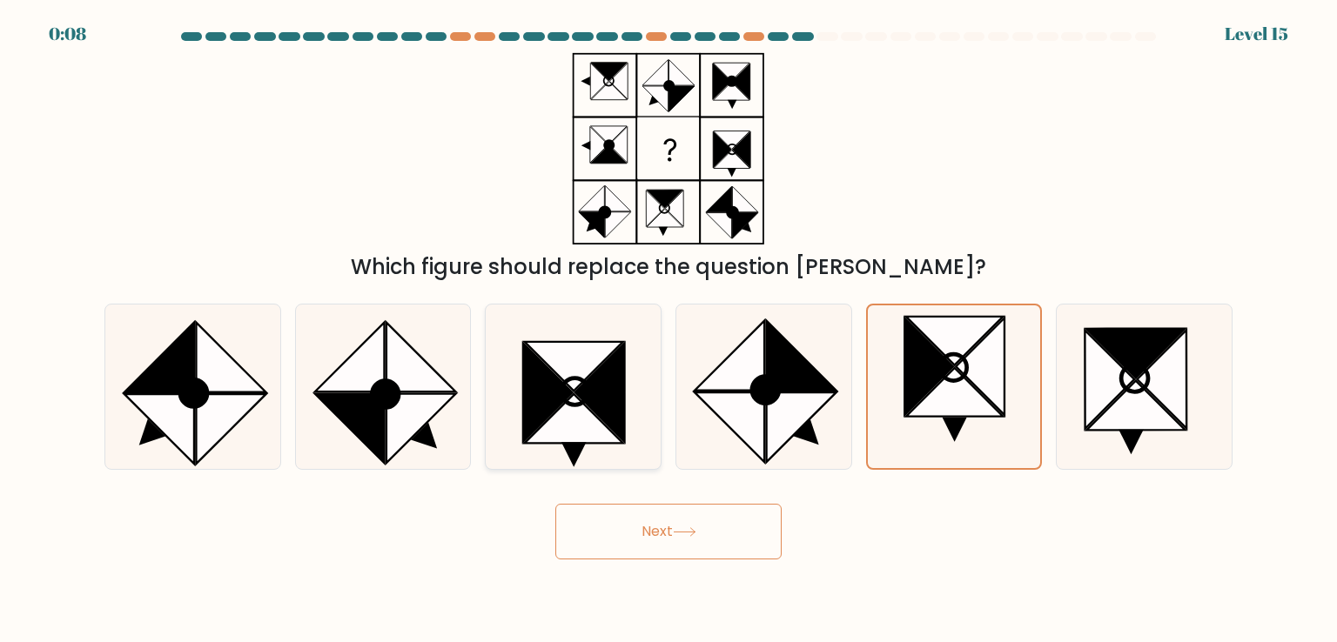
click at [585, 353] on icon at bounding box center [574, 366] width 98 height 49
click at [669, 330] on input "c." at bounding box center [669, 325] width 1 height 9
radio input "true"
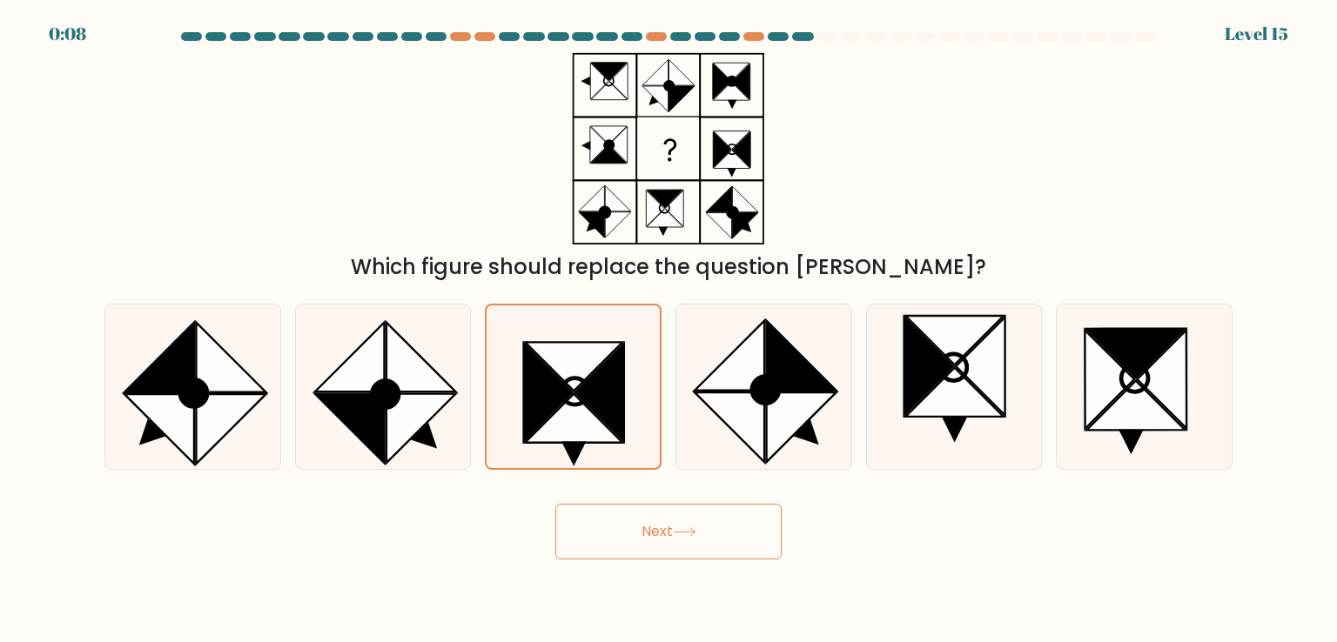
click at [637, 555] on button "Next" at bounding box center [668, 532] width 226 height 56
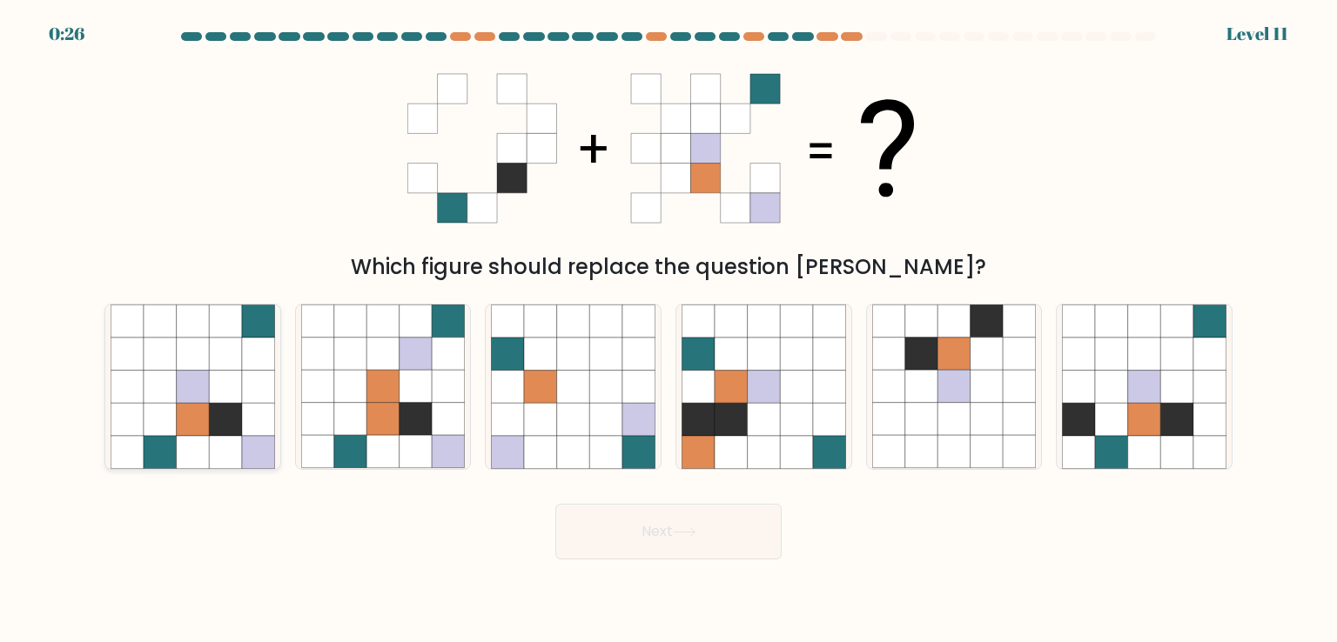
click at [230, 371] on icon at bounding box center [225, 387] width 33 height 33
click at [669, 330] on input "a." at bounding box center [669, 325] width 1 height 9
radio input "true"
click at [710, 542] on button "Next" at bounding box center [668, 532] width 226 height 56
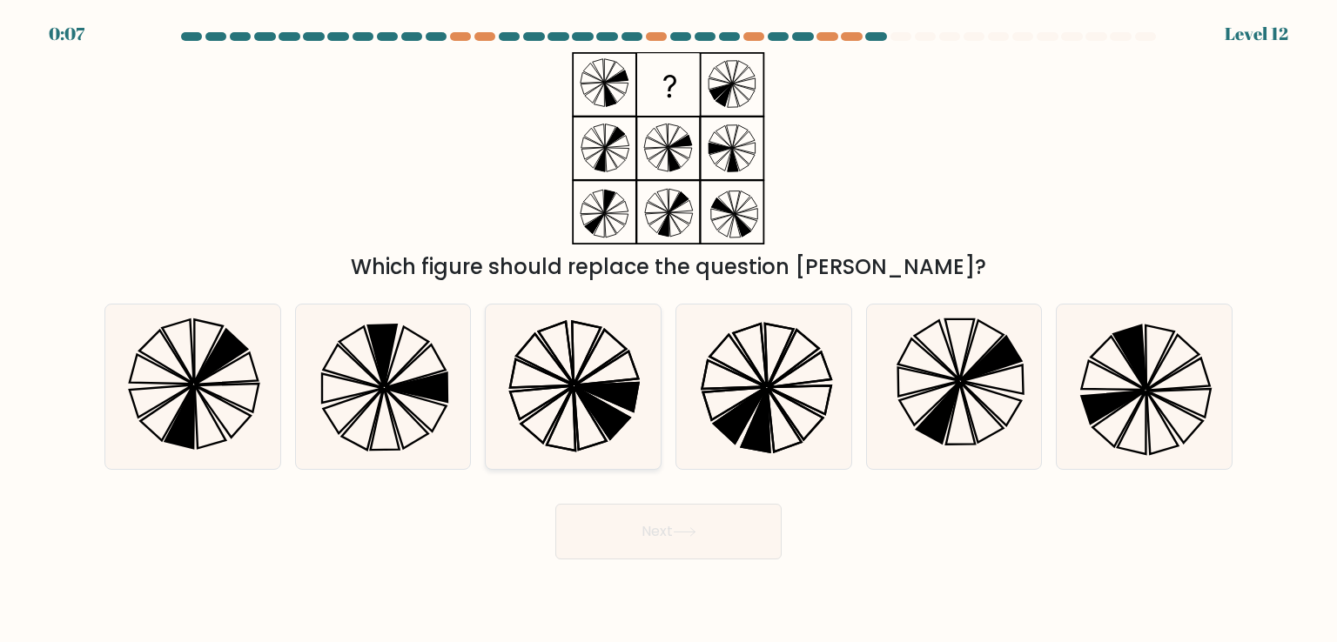
click at [575, 361] on icon at bounding box center [573, 387] width 164 height 164
click at [669, 330] on input "c." at bounding box center [669, 325] width 1 height 9
radio input "true"
click at [971, 377] on icon at bounding box center [991, 359] width 60 height 44
click at [669, 330] on input "e." at bounding box center [669, 325] width 1 height 9
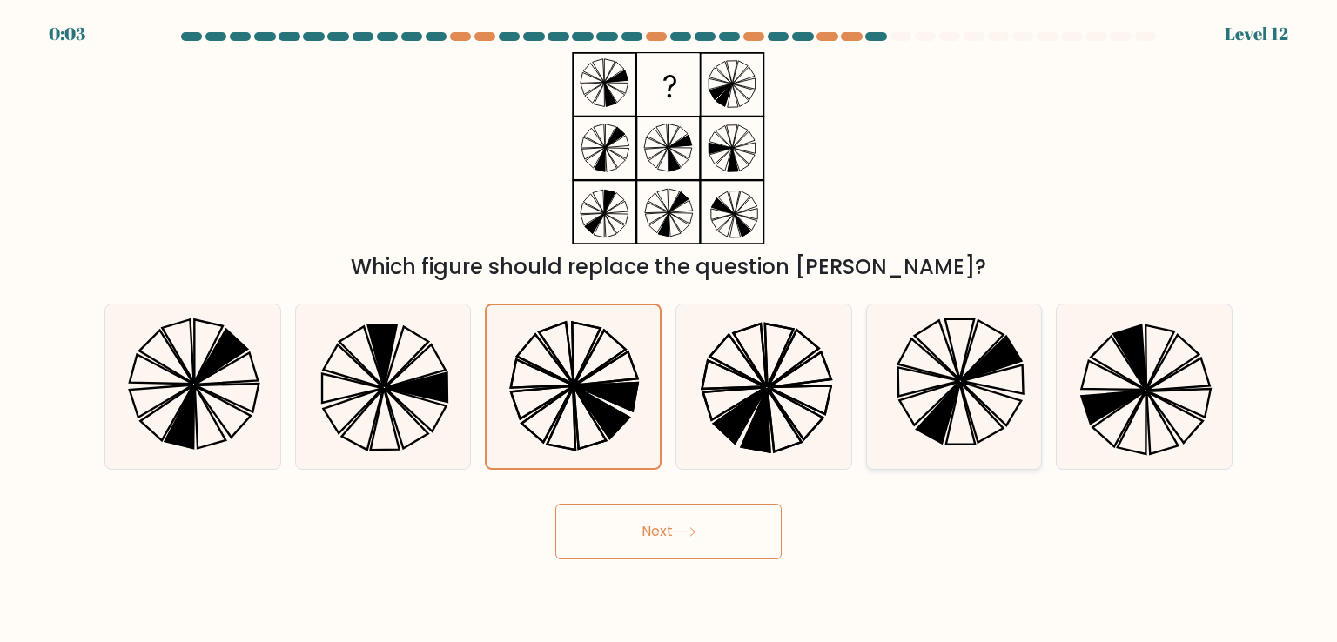
radio input "true"
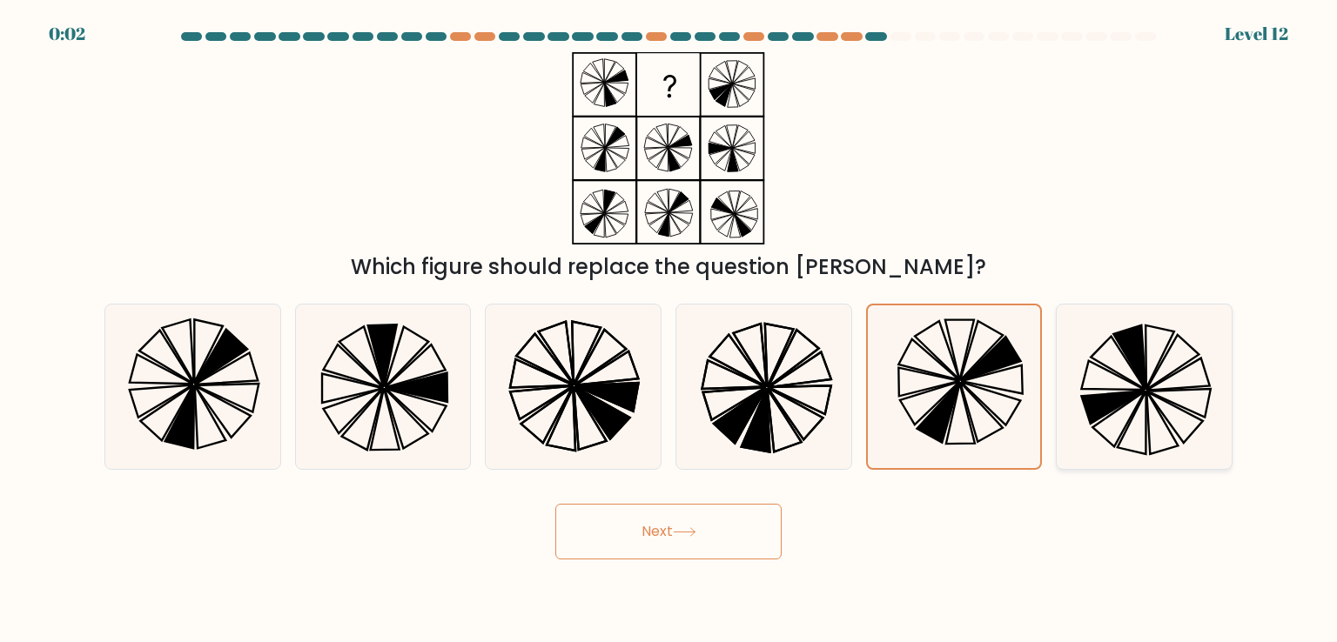
click at [1181, 411] on icon at bounding box center [1175, 417] width 56 height 51
click at [669, 330] on input "f." at bounding box center [669, 325] width 1 height 9
radio input "true"
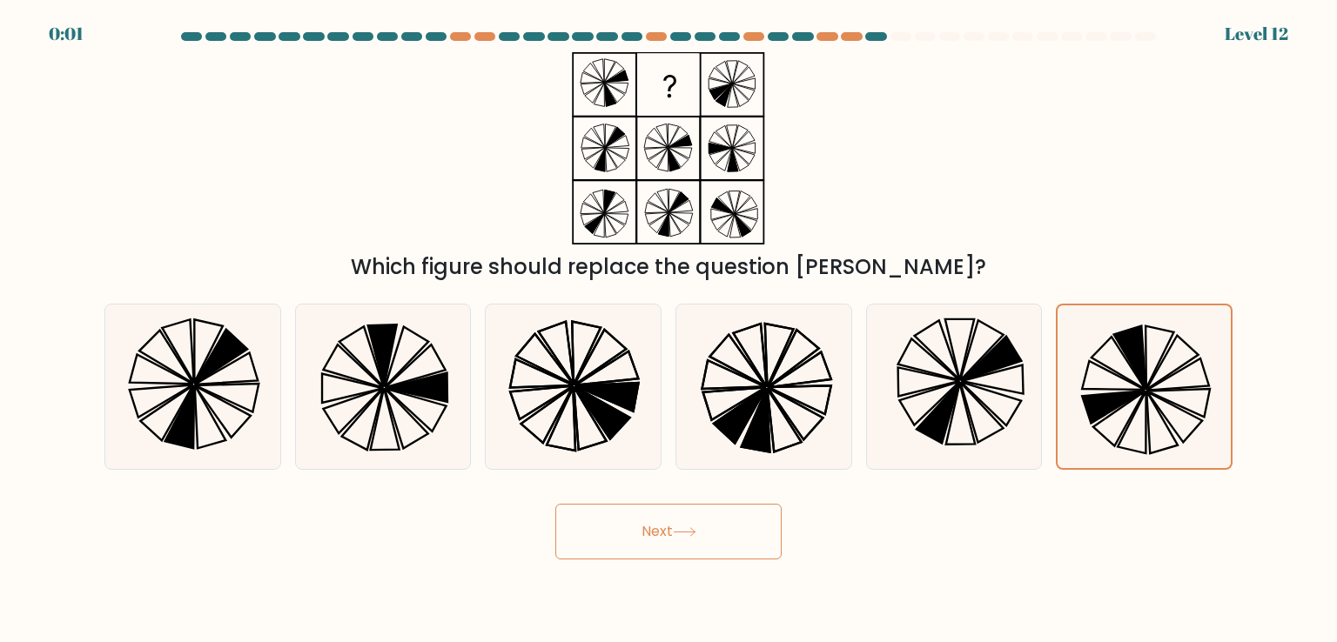
click at [697, 545] on button "Next" at bounding box center [668, 532] width 226 height 56
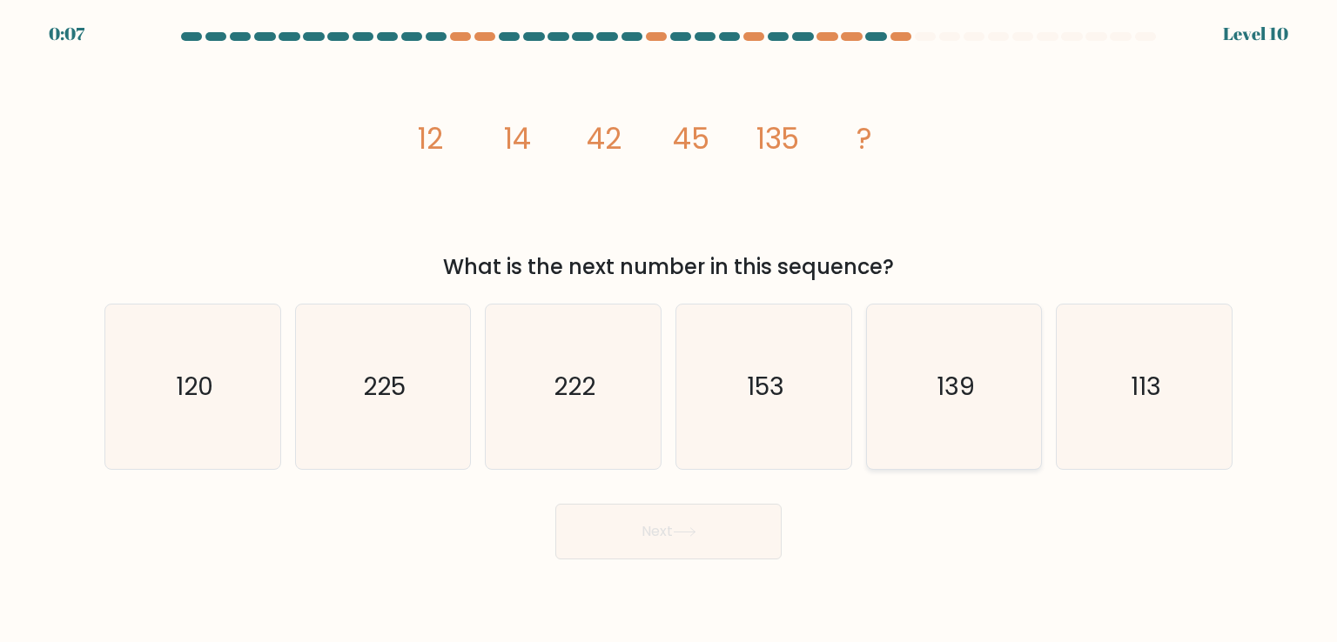
click at [940, 393] on text "139" at bounding box center [956, 386] width 38 height 35
click at [669, 330] on input "e. 139" at bounding box center [669, 325] width 1 height 9
radio input "true"
click at [742, 521] on button "Next" at bounding box center [668, 532] width 226 height 56
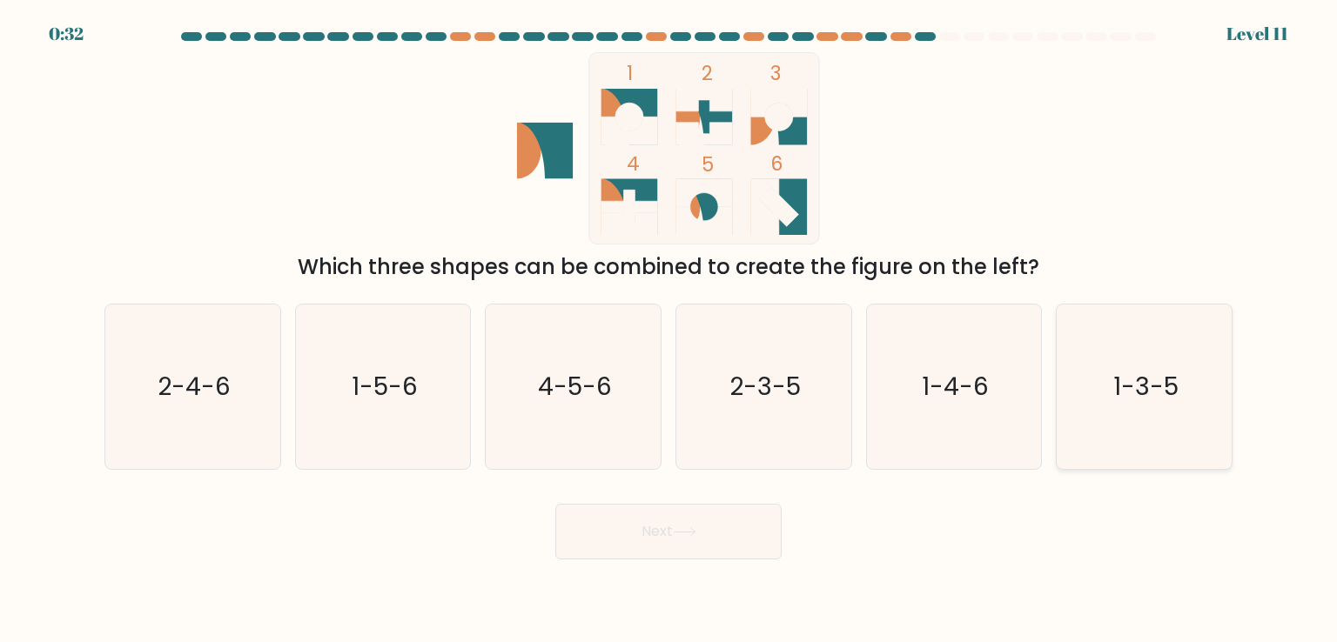
click at [1135, 384] on text "1-3-5" at bounding box center [1145, 386] width 65 height 35
click at [669, 330] on input "f. 1-3-5" at bounding box center [669, 325] width 1 height 9
radio input "true"
click at [715, 547] on button "Next" at bounding box center [668, 532] width 226 height 56
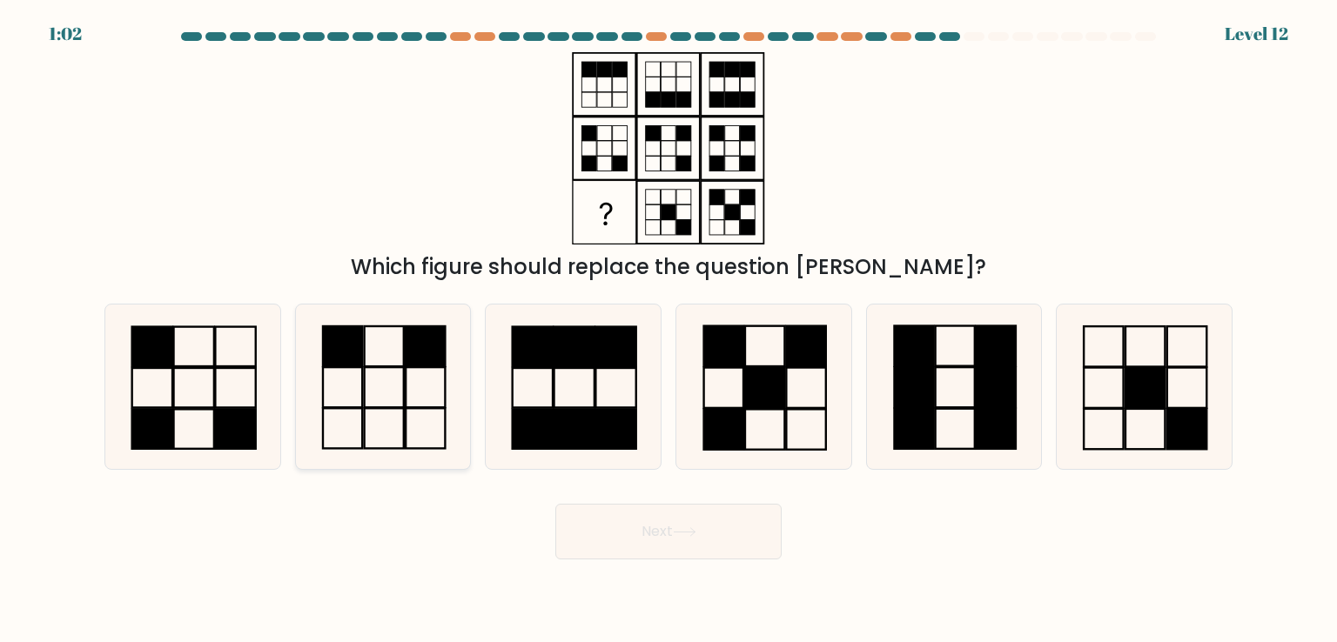
click at [386, 352] on icon at bounding box center [383, 387] width 164 height 164
click at [669, 330] on input "b." at bounding box center [669, 325] width 1 height 9
radio input "true"
click at [719, 527] on button "Next" at bounding box center [668, 532] width 226 height 56
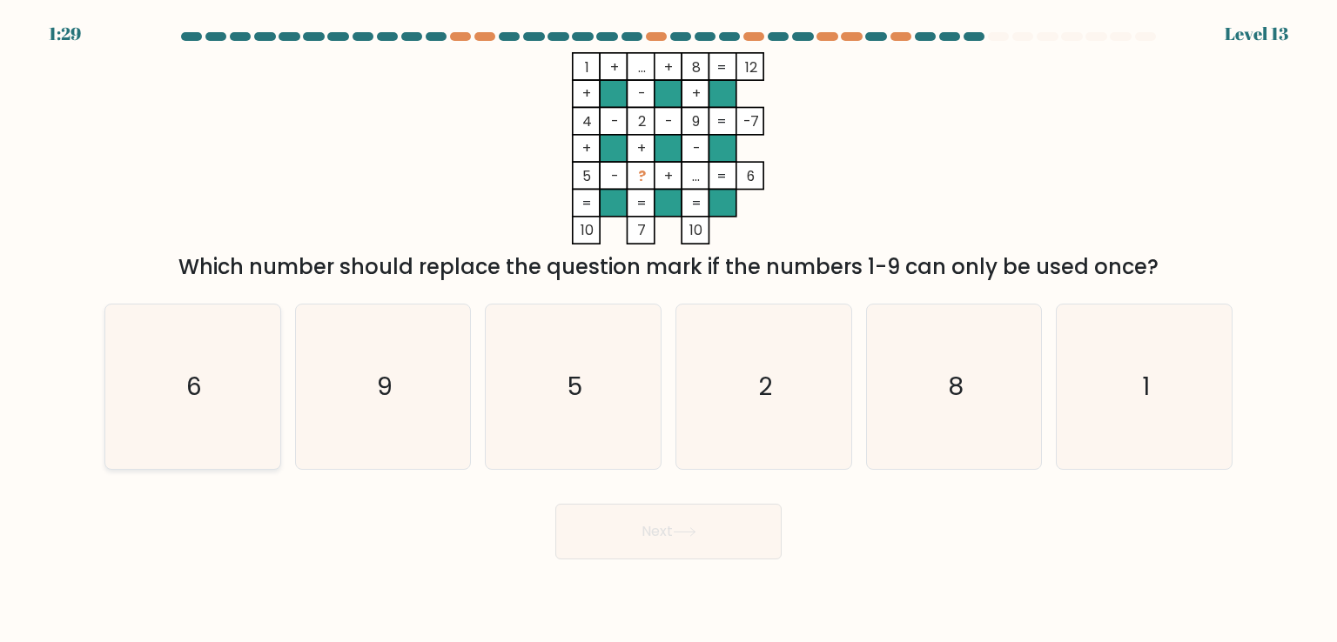
click at [138, 373] on icon "6" at bounding box center [193, 387] width 164 height 164
click at [669, 330] on input "a. 6" at bounding box center [669, 325] width 1 height 9
radio input "true"
click at [637, 544] on button "Next" at bounding box center [668, 532] width 226 height 56
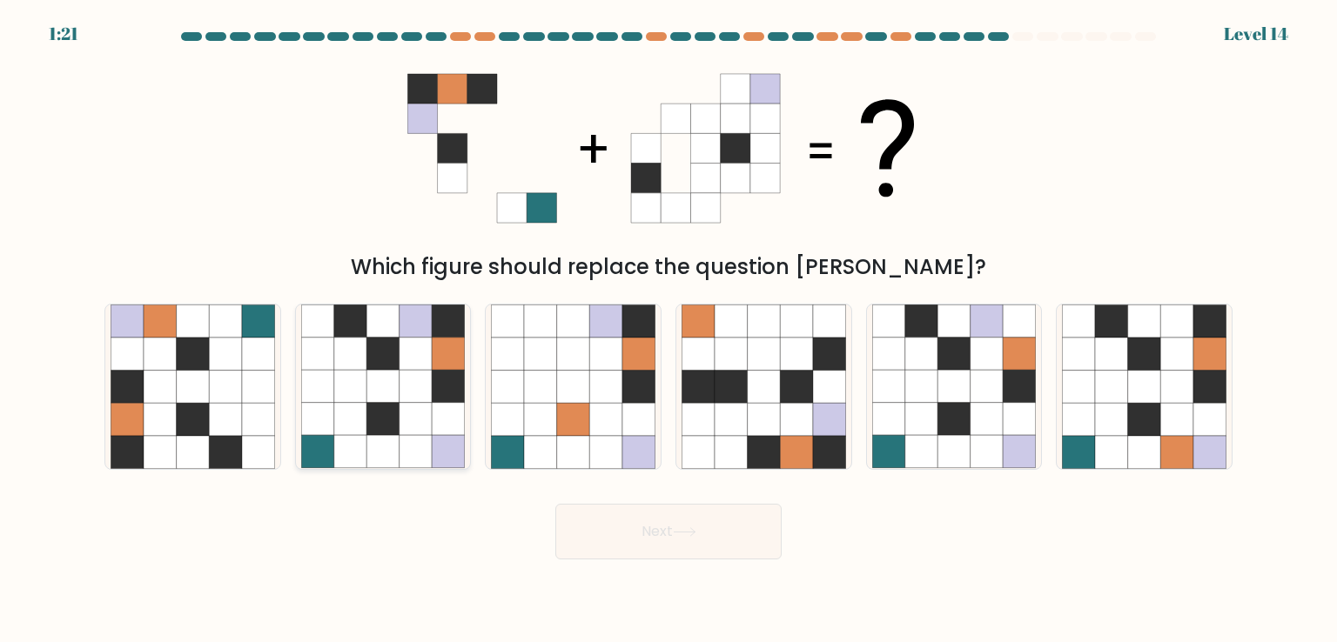
click at [400, 354] on icon at bounding box center [416, 354] width 33 height 33
click at [669, 330] on input "b." at bounding box center [669, 325] width 1 height 9
radio input "true"
click at [755, 513] on button "Next" at bounding box center [668, 532] width 226 height 56
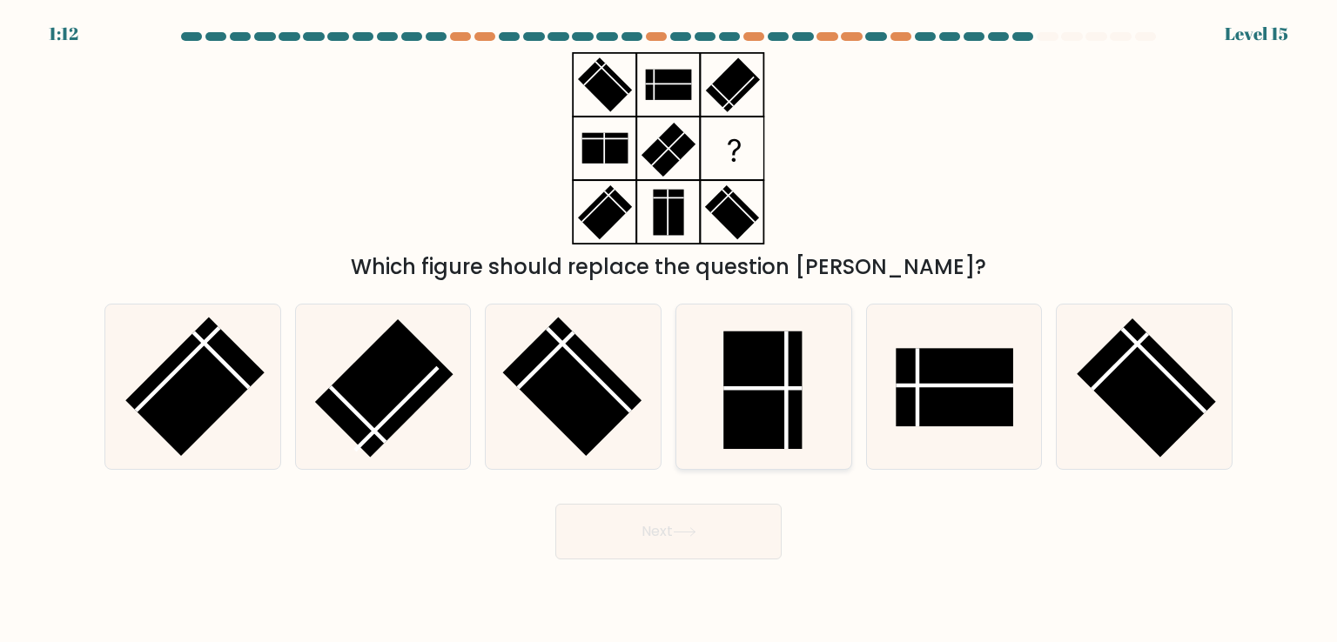
click at [786, 385] on line at bounding box center [786, 391] width 0 height 118
click at [669, 330] on input "d." at bounding box center [669, 325] width 1 height 9
radio input "true"
click at [696, 522] on button "Next" at bounding box center [668, 532] width 226 height 56
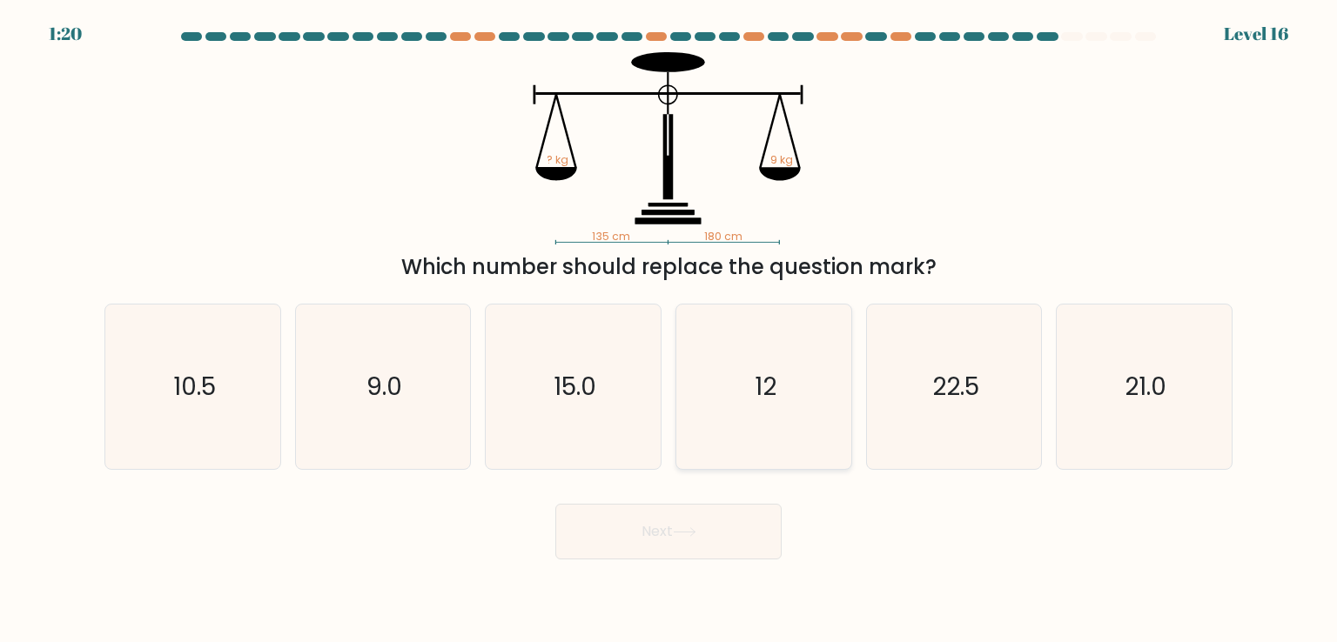
click at [735, 398] on icon "12" at bounding box center [764, 387] width 164 height 164
click at [669, 330] on input "d. 12" at bounding box center [669, 325] width 1 height 9
radio input "true"
click at [710, 516] on button "Next" at bounding box center [668, 532] width 226 height 56
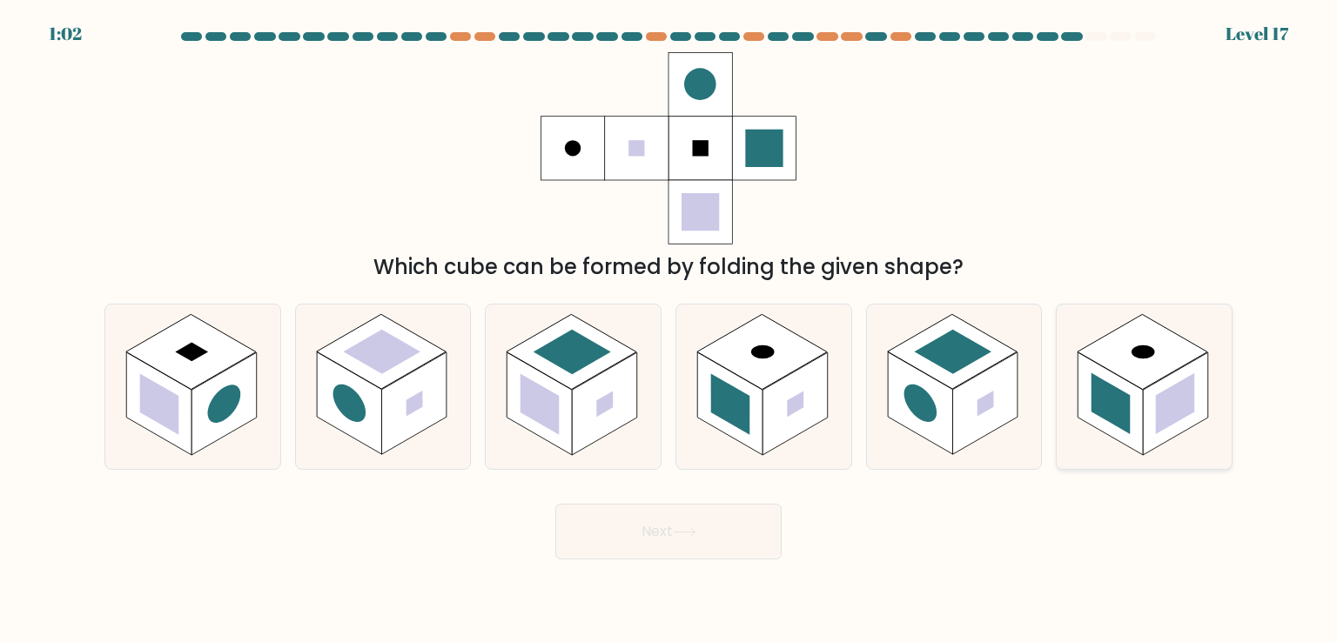
click at [1134, 412] on rect at bounding box center [1110, 404] width 65 height 103
click at [669, 330] on input "f." at bounding box center [669, 325] width 1 height 9
radio input "true"
click at [710, 521] on button "Next" at bounding box center [668, 532] width 226 height 56
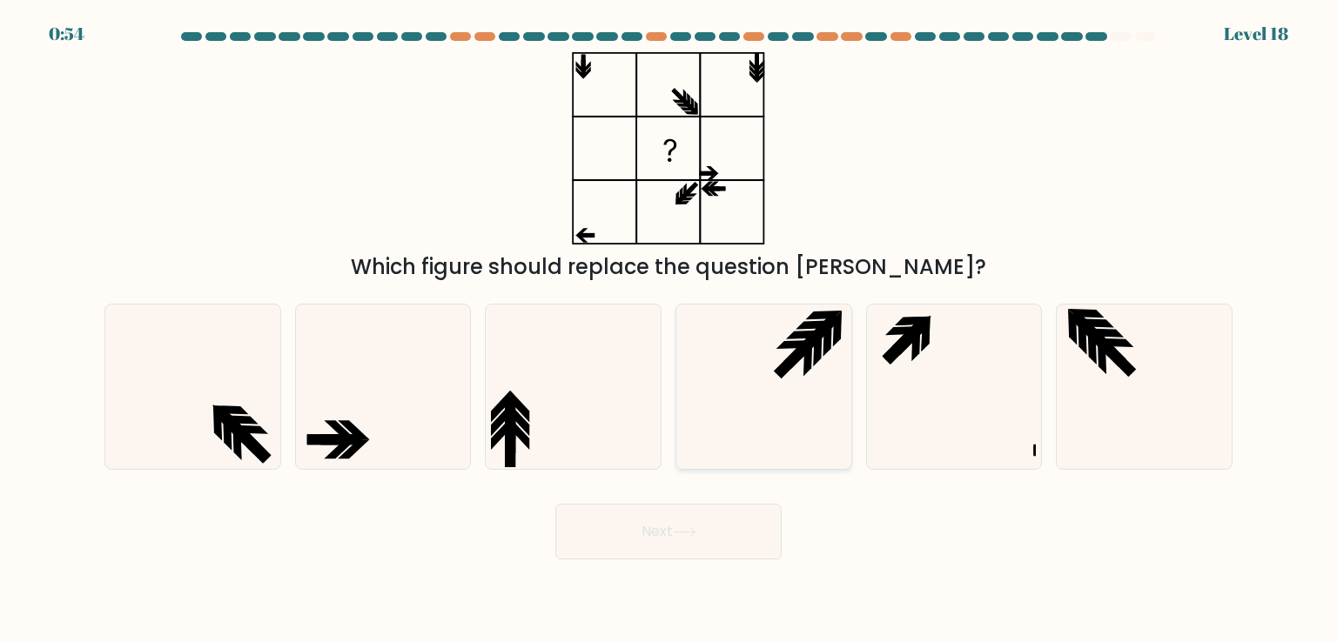
click at [804, 334] on icon at bounding box center [804, 335] width 36 height 9
click at [669, 330] on input "d." at bounding box center [669, 325] width 1 height 9
radio input "true"
click at [699, 520] on button "Next" at bounding box center [668, 532] width 226 height 56
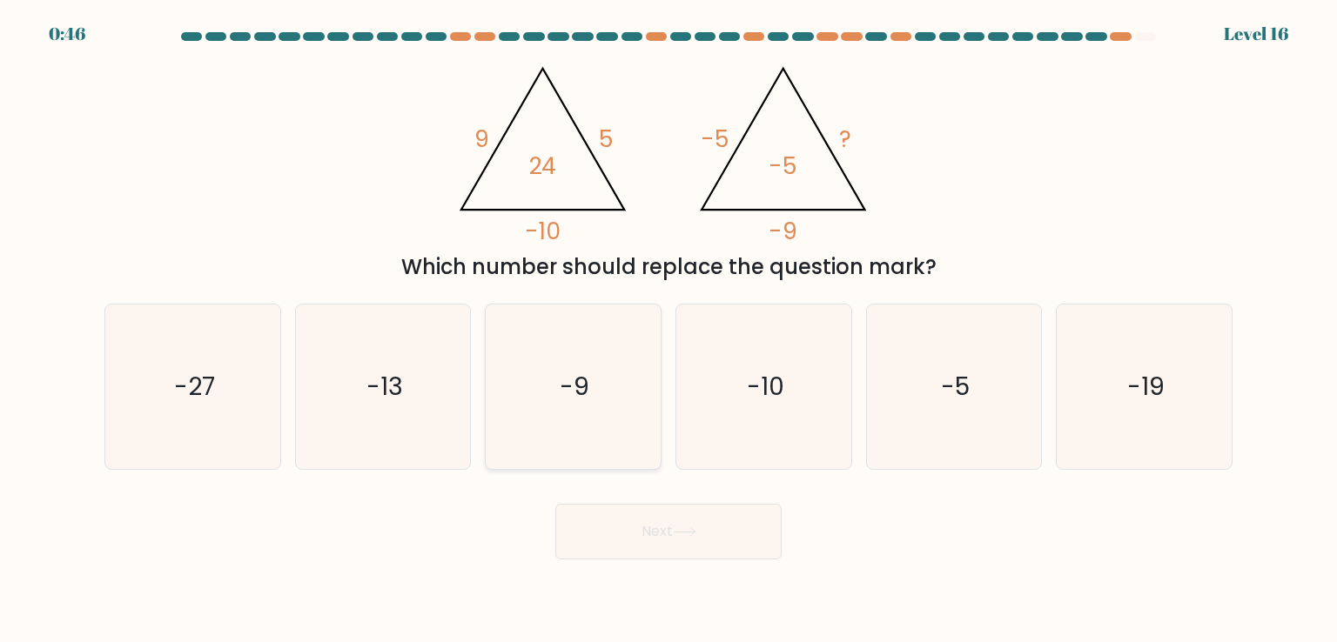
click at [586, 401] on text "-9" at bounding box center [576, 386] width 30 height 35
click at [669, 330] on input "c. -9" at bounding box center [669, 325] width 1 height 9
radio input "true"
click at [658, 567] on body "0:45 Level 16" at bounding box center [668, 321] width 1337 height 642
click at [663, 535] on button "Next" at bounding box center [668, 532] width 226 height 56
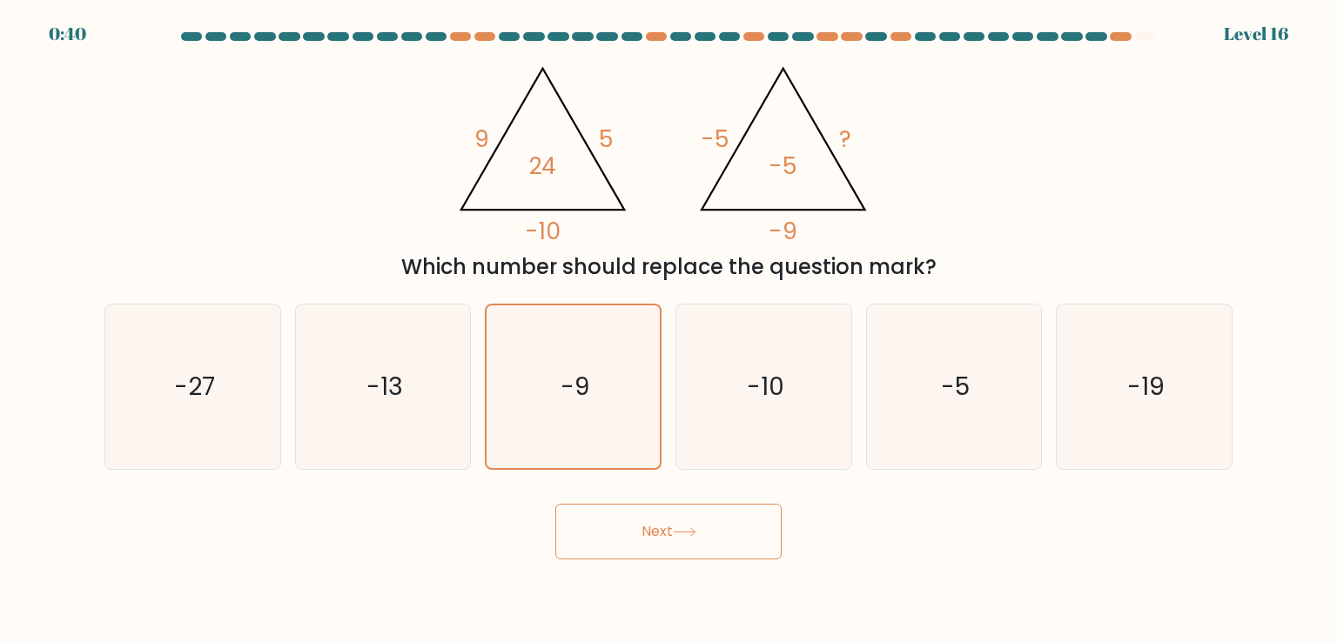
click at [700, 508] on button "Next" at bounding box center [668, 532] width 226 height 56
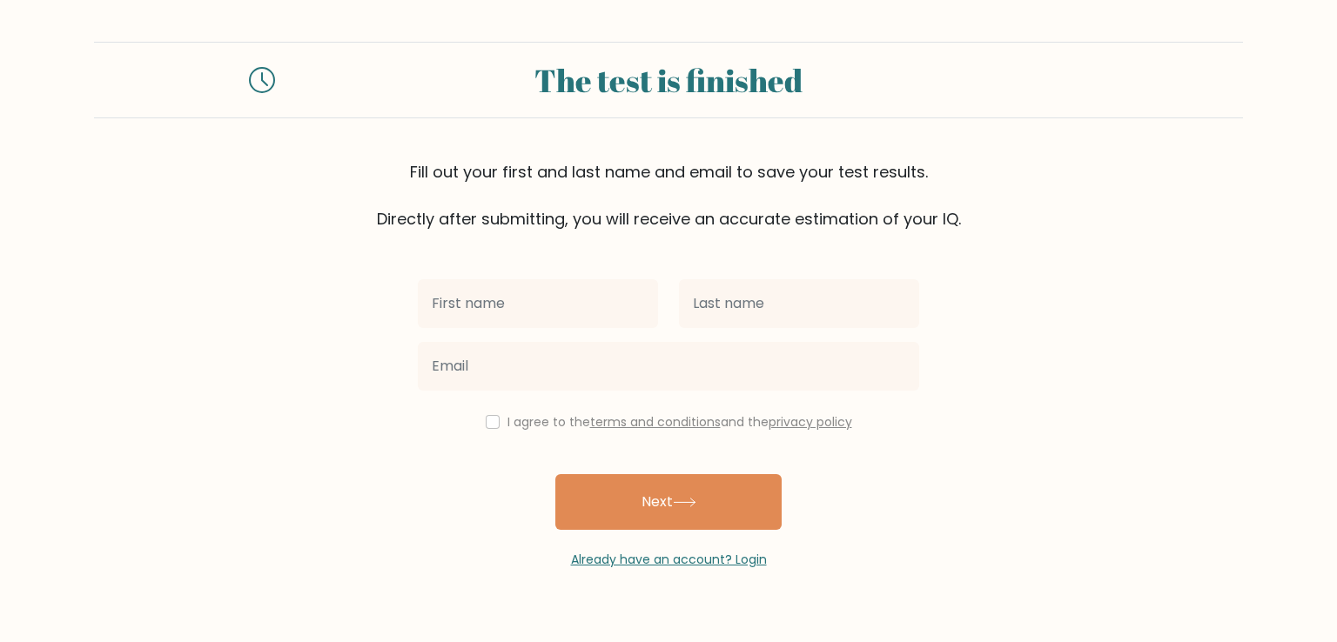
click at [598, 299] on input "text" at bounding box center [538, 303] width 240 height 49
click at [470, 322] on input "text" at bounding box center [538, 303] width 240 height 49
type input "d"
type input "[PERSON_NAME]"
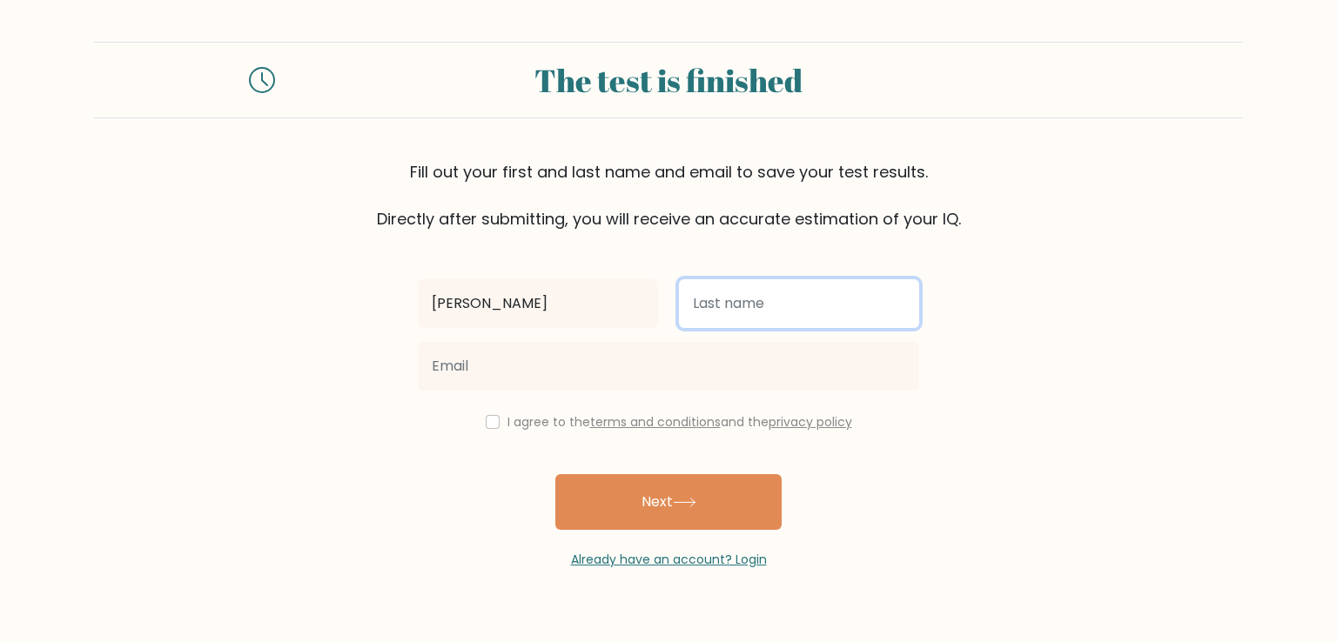
click at [801, 308] on input "text" at bounding box center [799, 303] width 240 height 49
type input "S"
type input "[PERSON_NAME]"
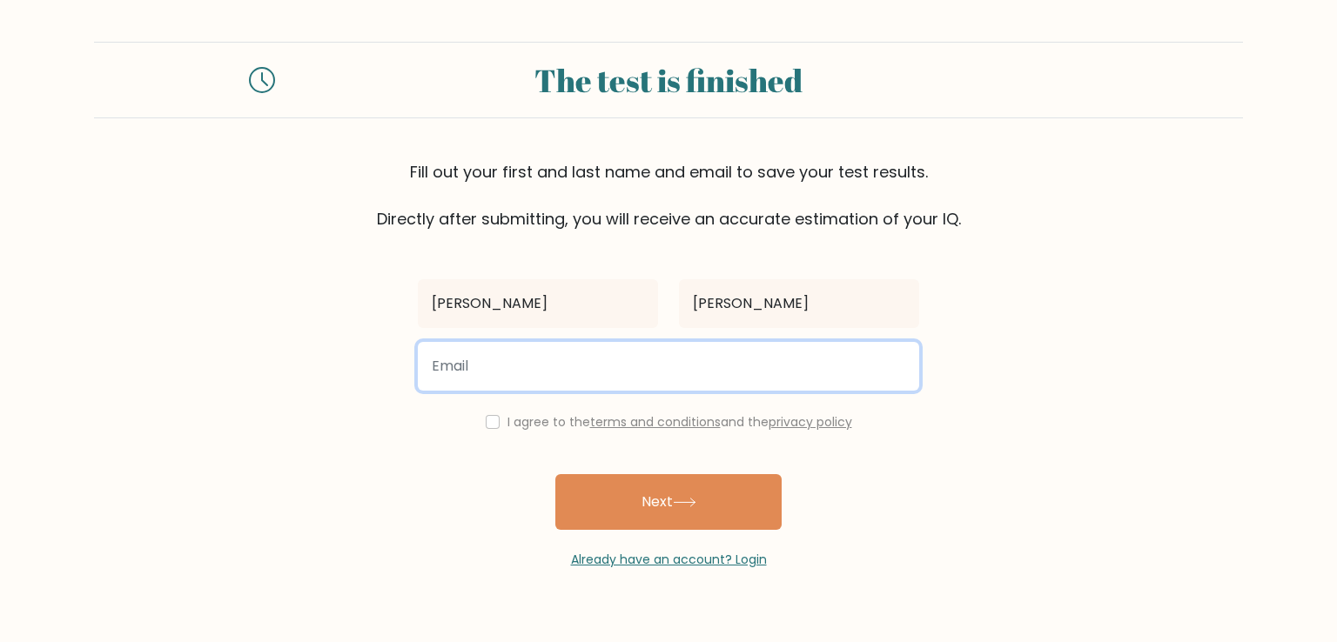
click at [849, 367] on input "email" at bounding box center [668, 366] width 501 height 49
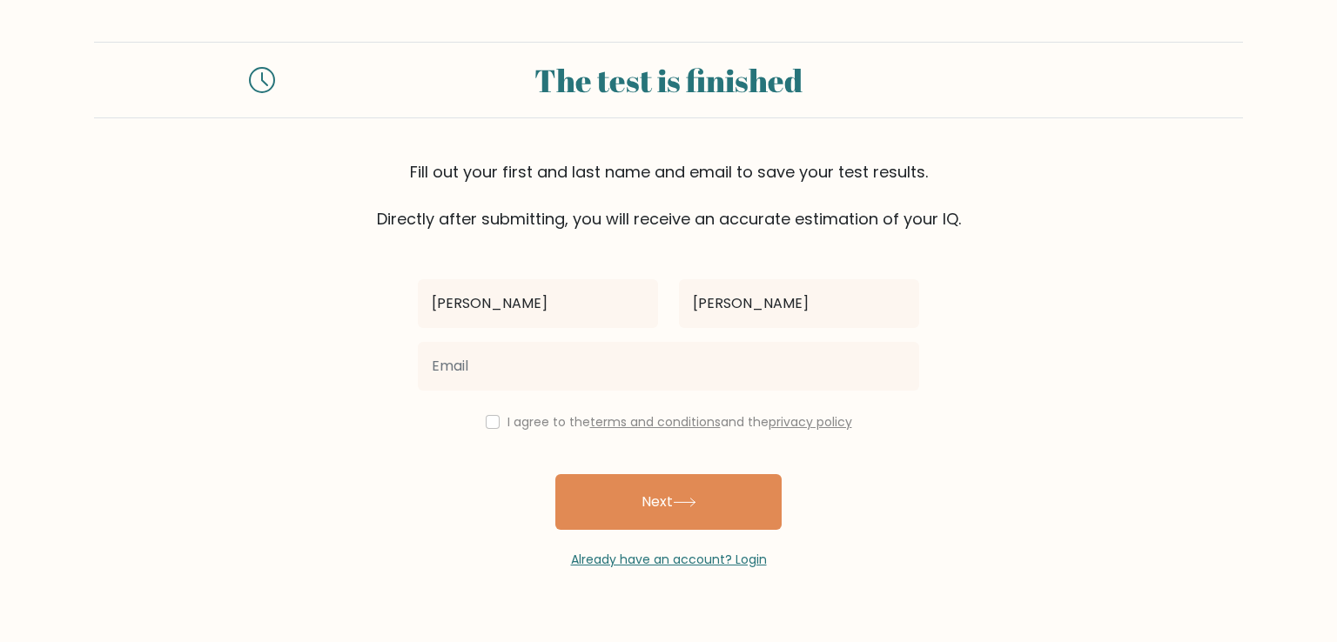
click at [491, 430] on div "I agree to the terms and conditions and the privacy policy" at bounding box center [668, 422] width 522 height 21
click at [492, 423] on input "checkbox" at bounding box center [493, 422] width 14 height 14
checkbox input "true"
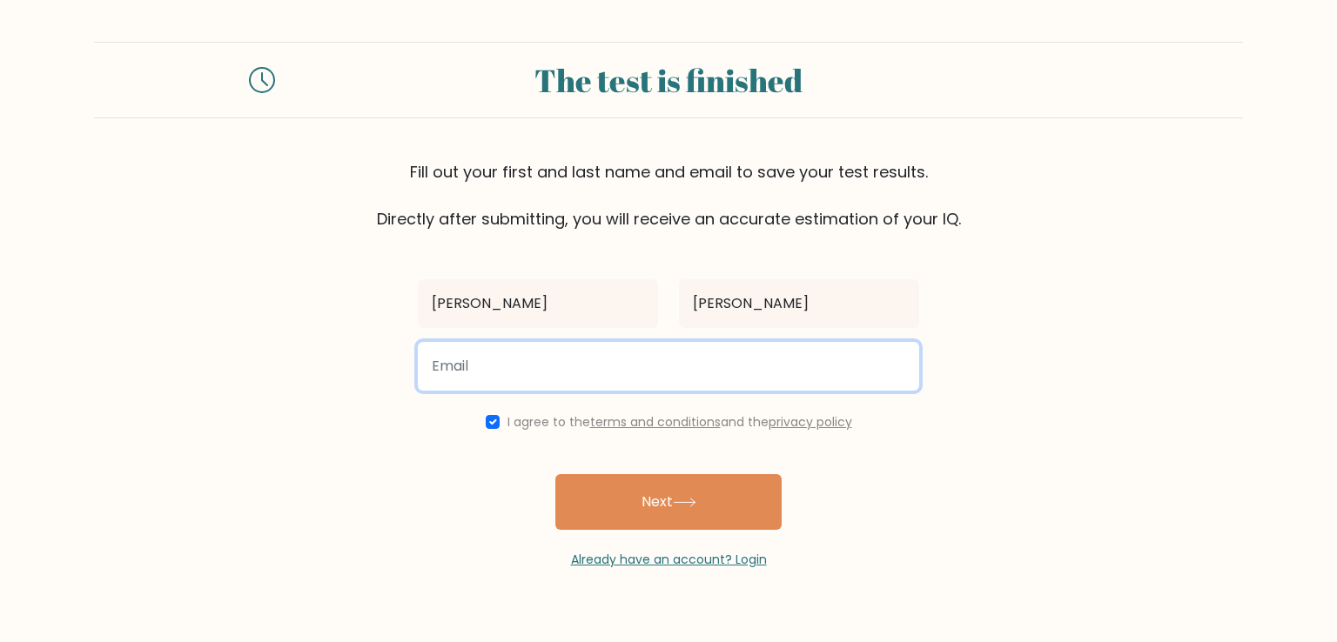
click at [496, 385] on input "email" at bounding box center [668, 366] width 501 height 49
click at [620, 367] on input "email" at bounding box center [668, 366] width 501 height 49
type input "vantaiantienphat@gmail.com"
click at [555, 474] on button "Next" at bounding box center [668, 502] width 226 height 56
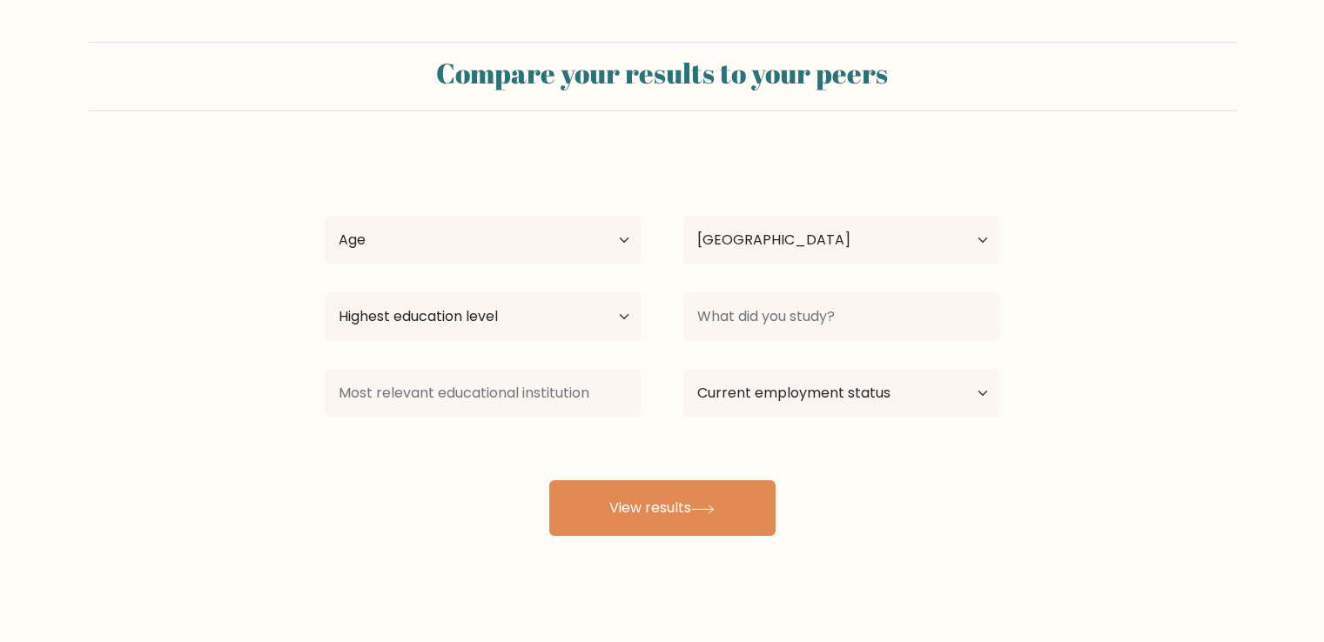
select select "VN"
click at [485, 262] on select "Age Under [DEMOGRAPHIC_DATA] [DEMOGRAPHIC_DATA] [DEMOGRAPHIC_DATA] [DEMOGRAPHIC…" at bounding box center [483, 240] width 317 height 49
select select "18_24"
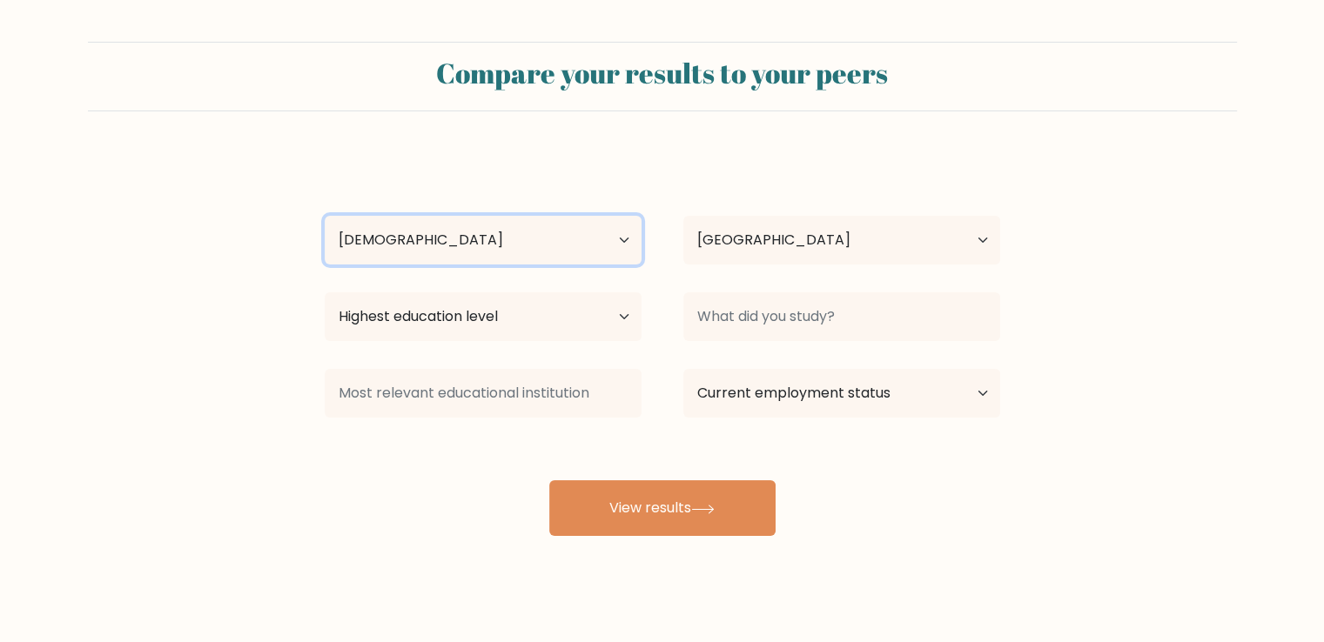
click at [325, 216] on select "Age Under 18 years old 18-24 years old 25-34 years old 35-44 years old 45-54 ye…" at bounding box center [483, 240] width 317 height 49
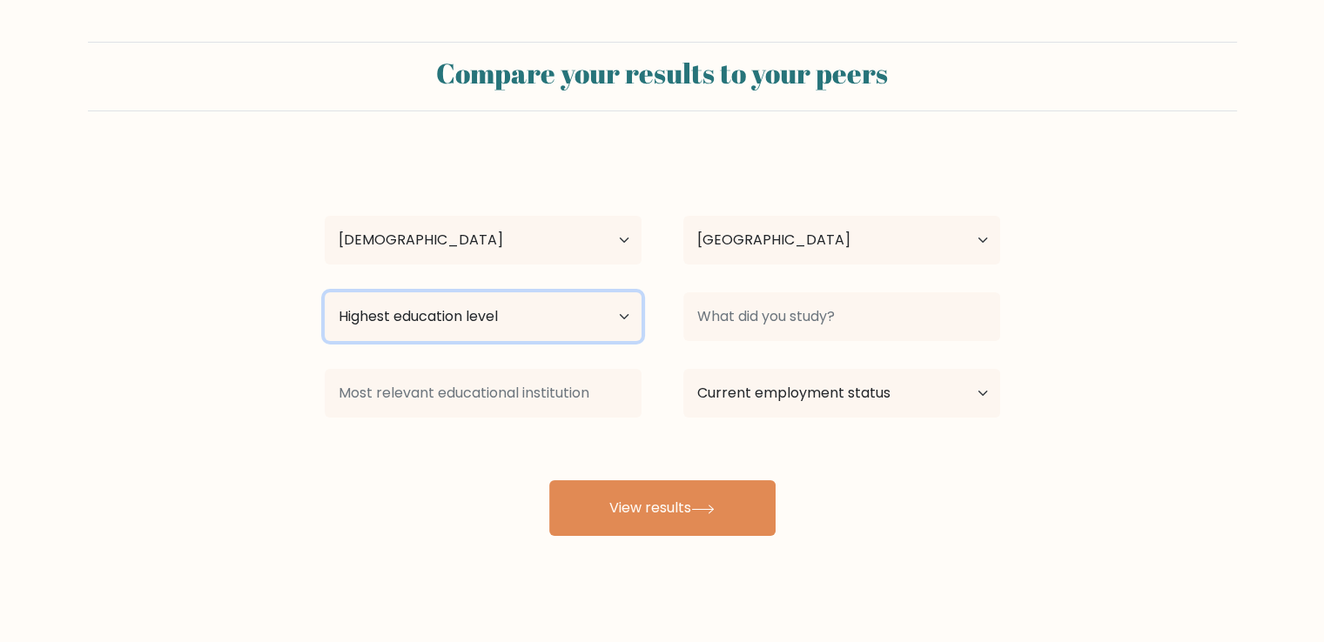
click at [367, 323] on select "Highest education level No schooling Primary Lower Secondary Upper Secondary Oc…" at bounding box center [483, 317] width 317 height 49
select select "bachelors_degree"
click at [325, 293] on select "Highest education level No schooling Primary Lower Secondary Upper Secondary Oc…" at bounding box center [483, 317] width 317 height 49
click at [817, 341] on div at bounding box center [842, 317] width 359 height 63
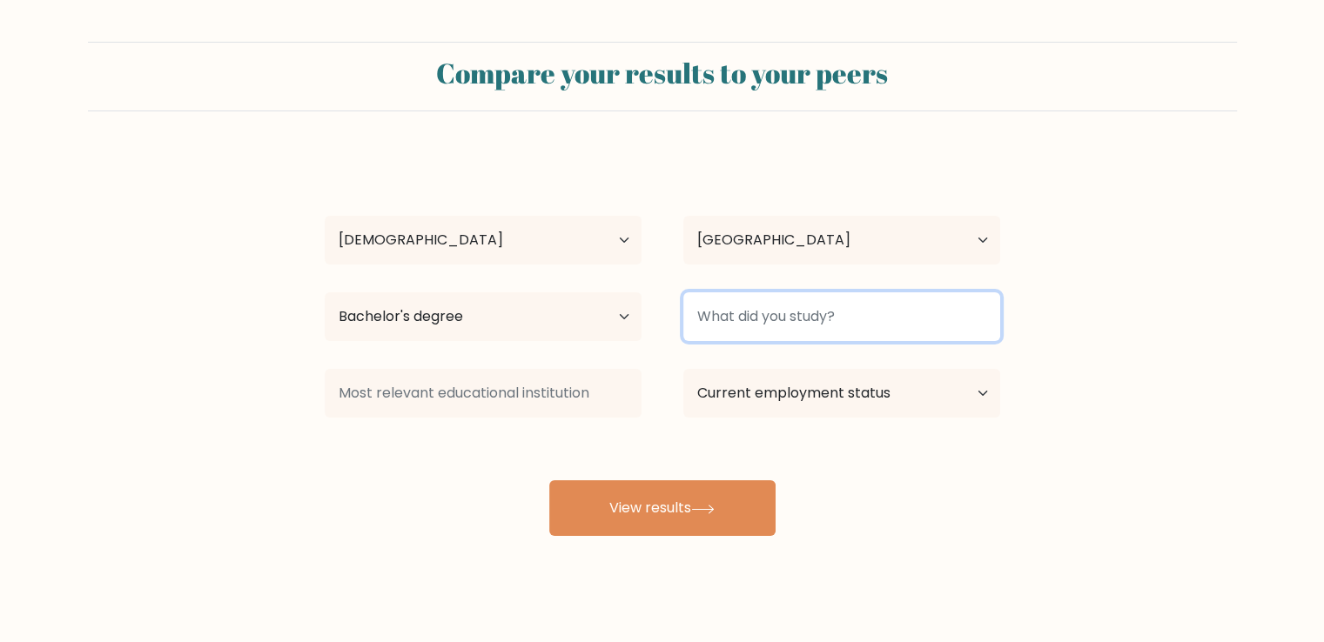
click at [811, 318] on input at bounding box center [841, 317] width 317 height 49
type input "Logistic"
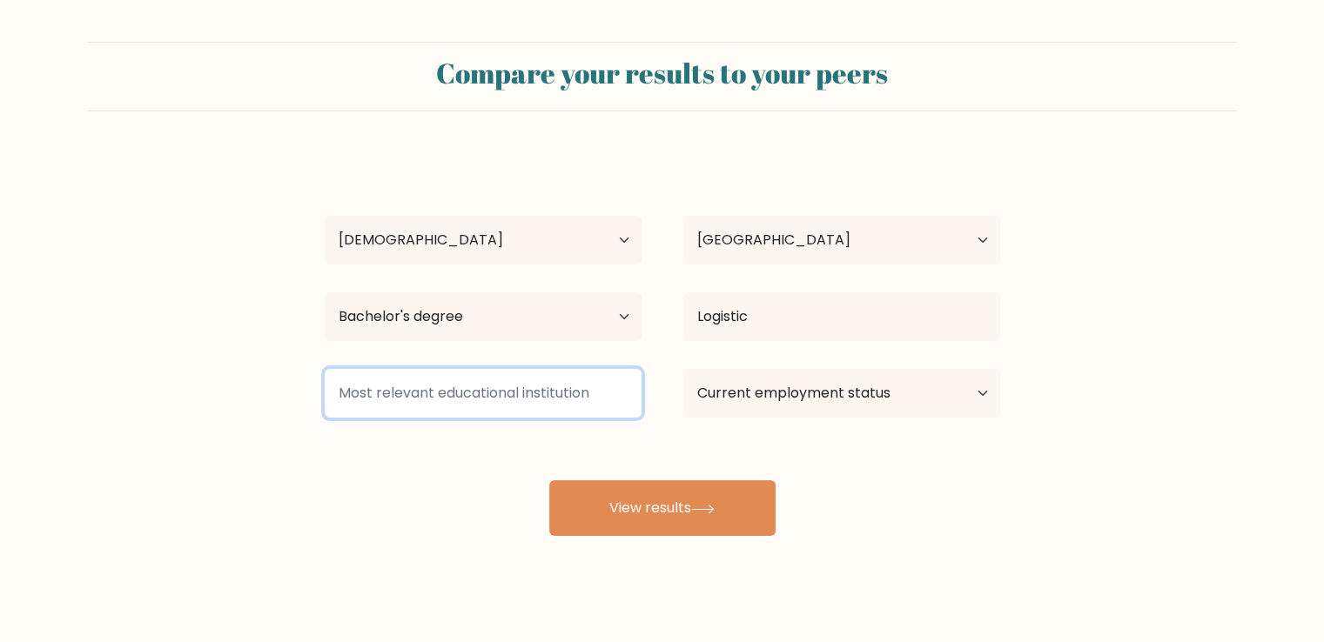
click at [519, 375] on input at bounding box center [483, 393] width 317 height 49
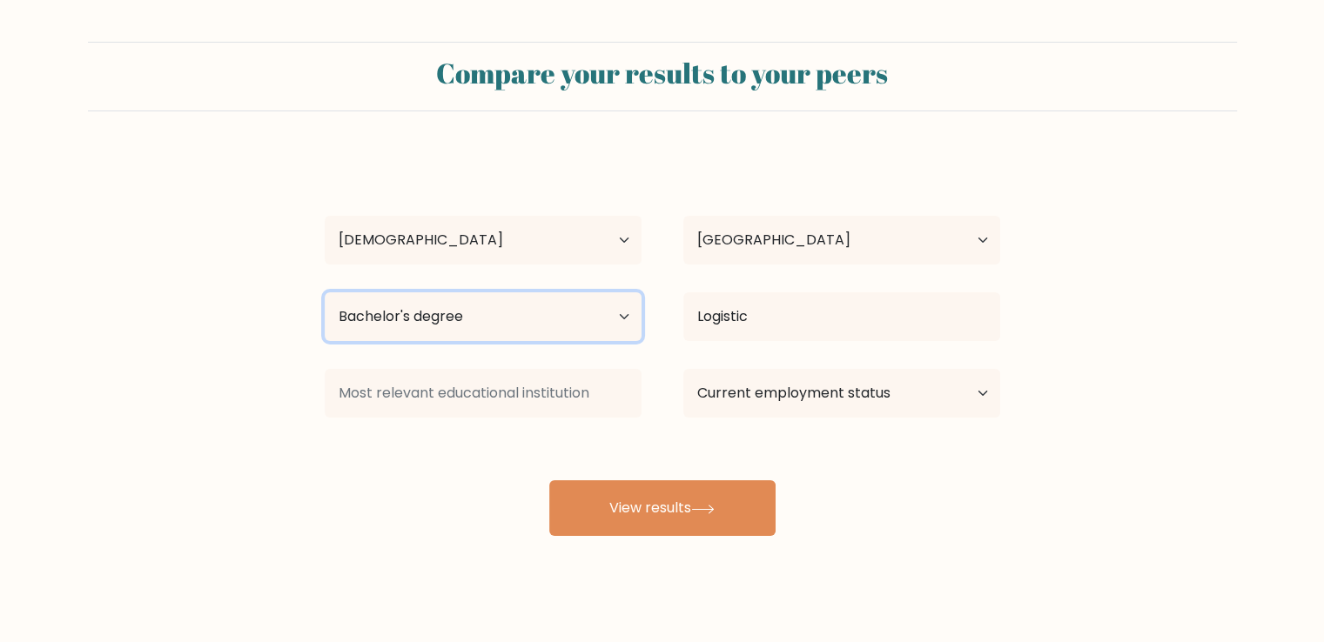
click at [535, 336] on select "Highest education level No schooling Primary Lower Secondary Upper Secondary Oc…" at bounding box center [483, 317] width 317 height 49
select select "upper_secondary"
click at [325, 293] on select "Highest education level No schooling Primary Lower Secondary Upper Secondary Oc…" at bounding box center [483, 317] width 317 height 49
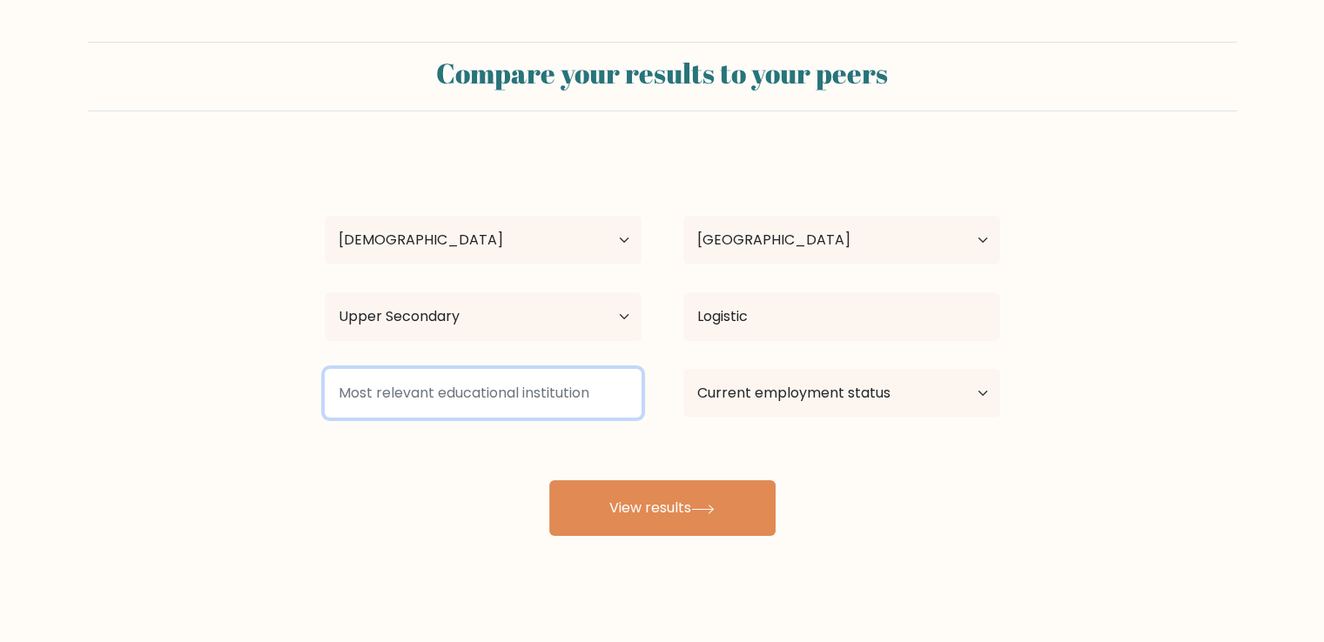
click at [497, 400] on input at bounding box center [483, 393] width 317 height 49
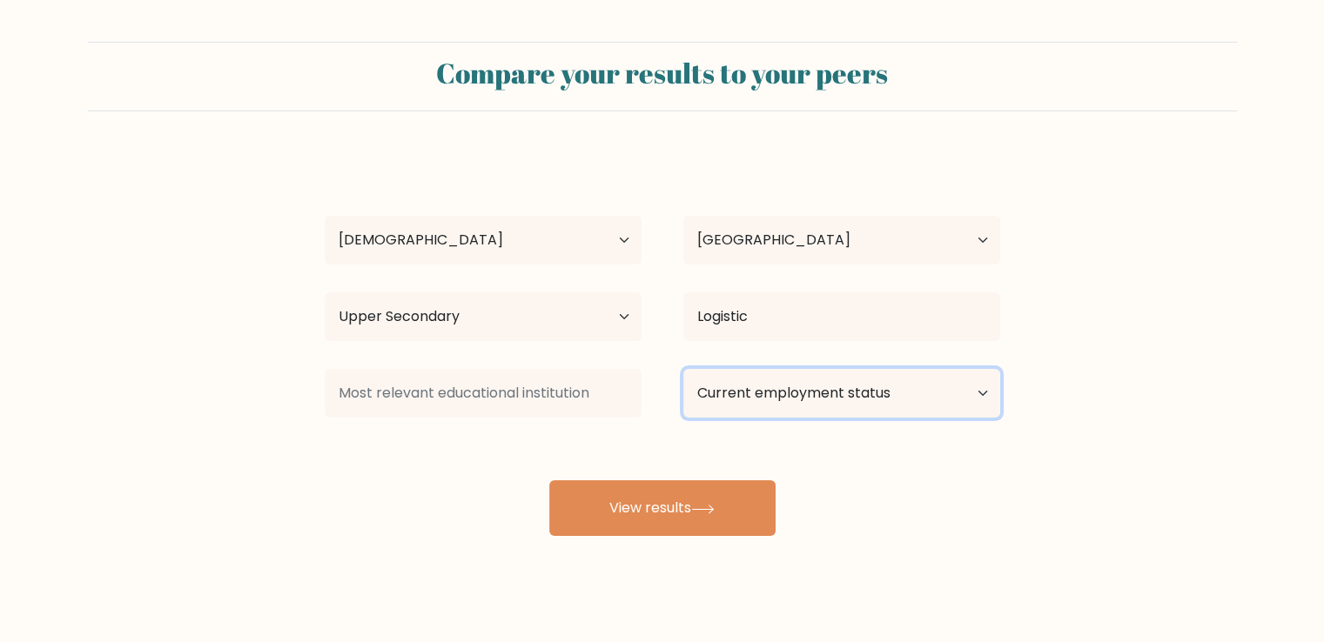
click at [725, 394] on select "Current employment status Employed Student Retired Other / prefer not to answer" at bounding box center [841, 393] width 317 height 49
select select "student"
click at [683, 369] on select "Current employment status Employed Student Retired Other / prefer not to answer" at bounding box center [841, 393] width 317 height 49
drag, startPoint x: 507, startPoint y: 359, endPoint x: 514, endPoint y: 387, distance: 29.6
click at [507, 360] on div "Harry Tom Age Under 18 years old 18-24 years old 25-34 years old 35-44 years ol…" at bounding box center [662, 344] width 696 height 383
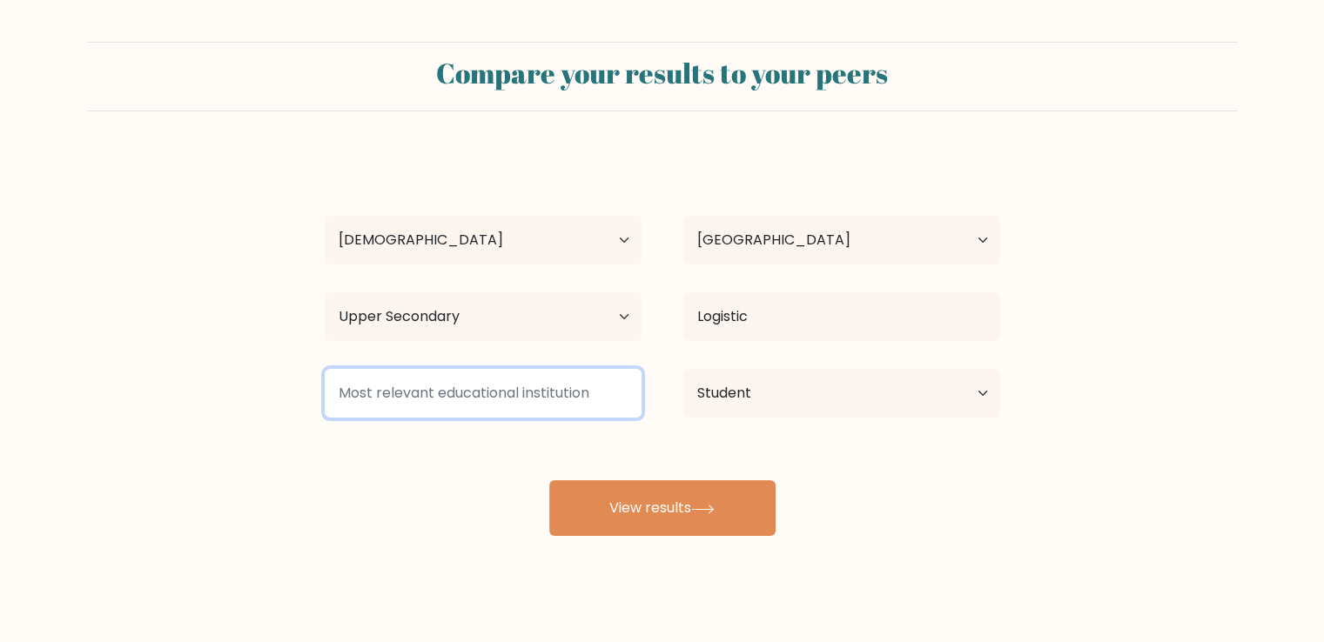
click at [520, 404] on input at bounding box center [483, 393] width 317 height 49
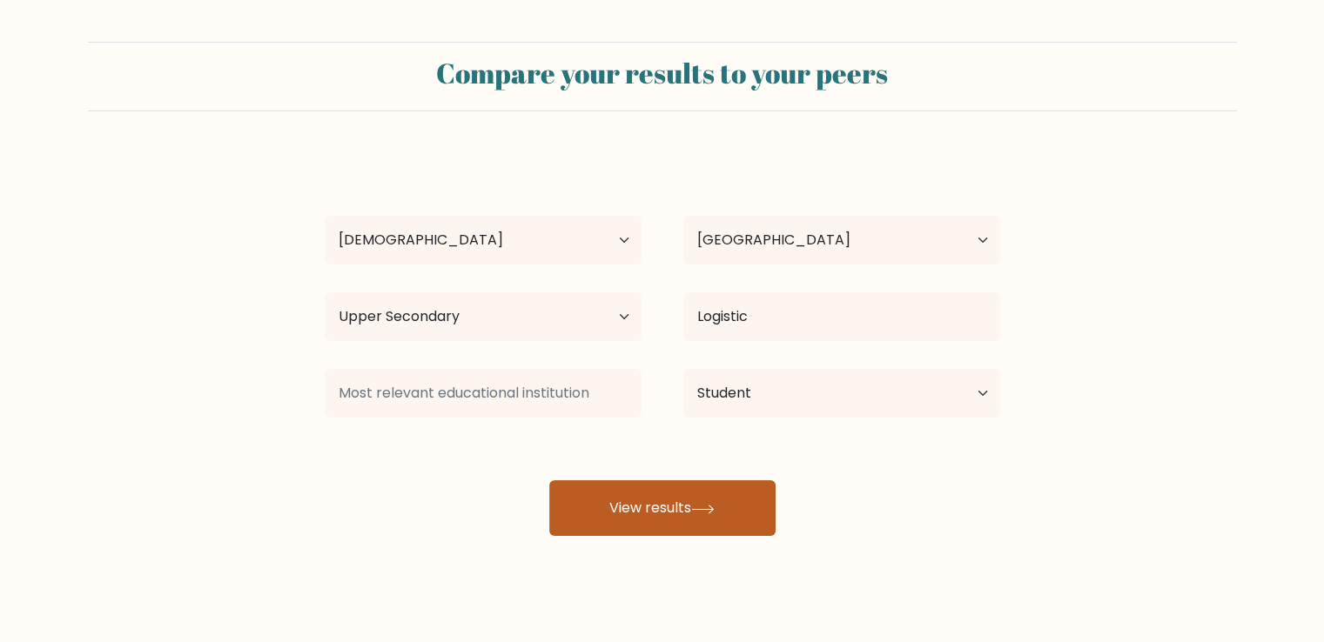
click at [665, 495] on button "View results" at bounding box center [662, 509] width 226 height 56
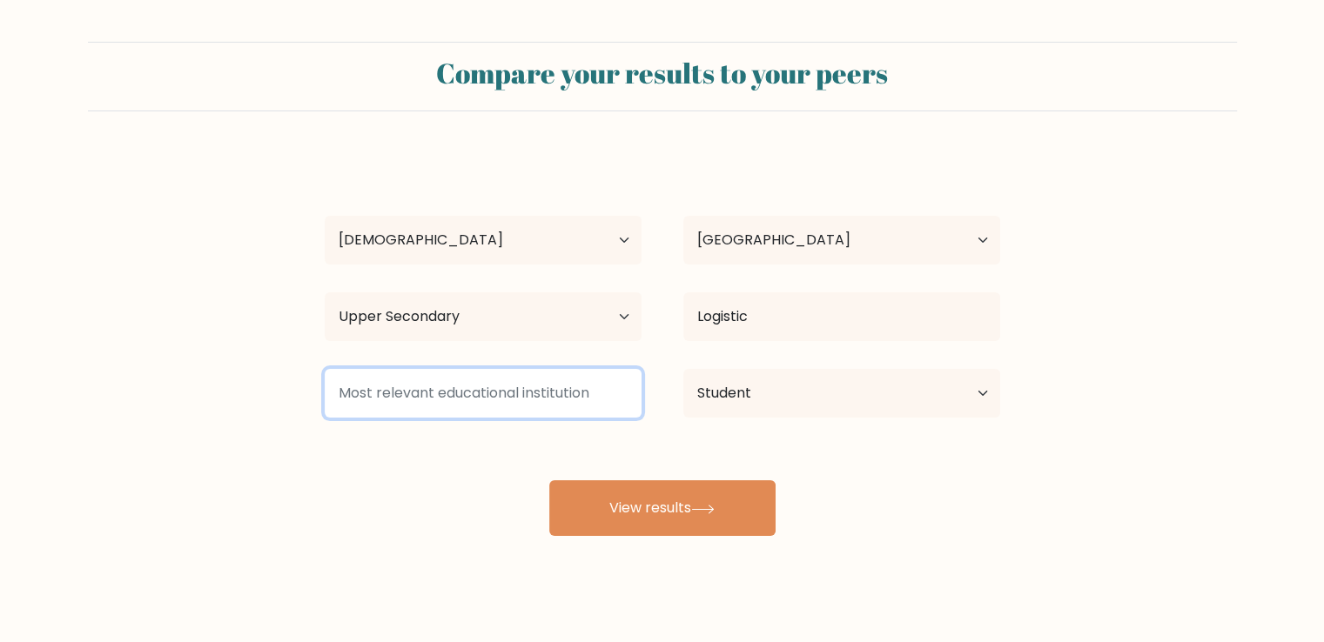
click at [548, 397] on input at bounding box center [483, 393] width 317 height 49
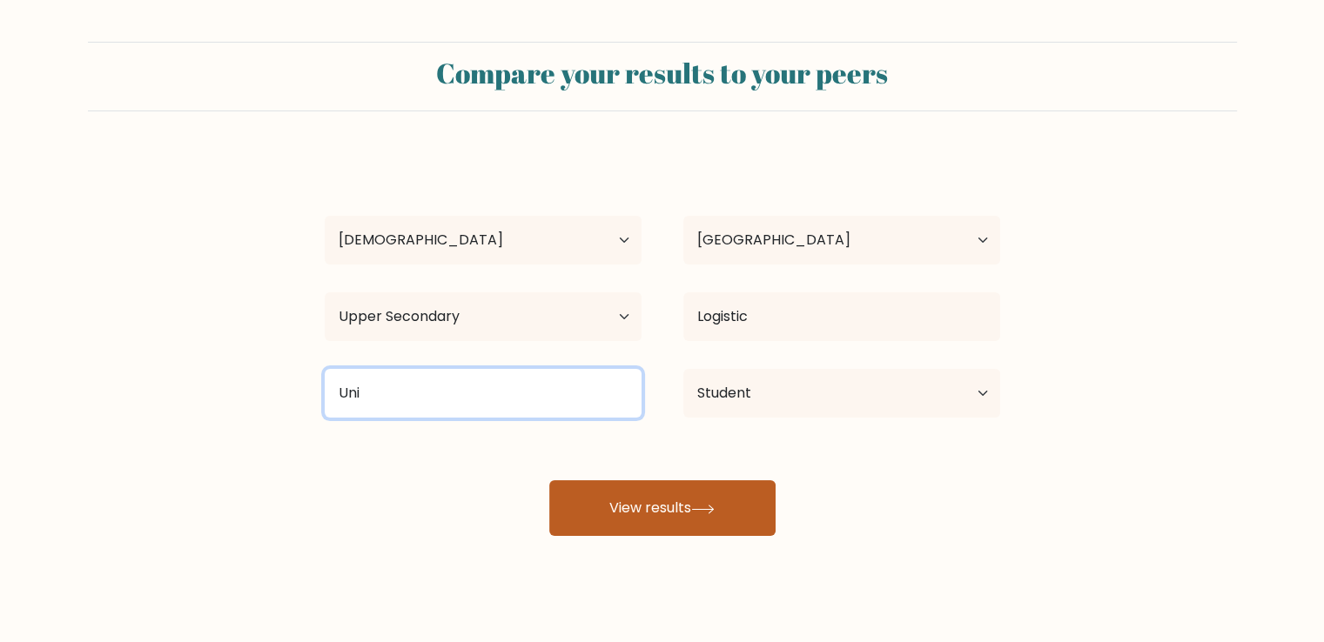
type input "Uni"
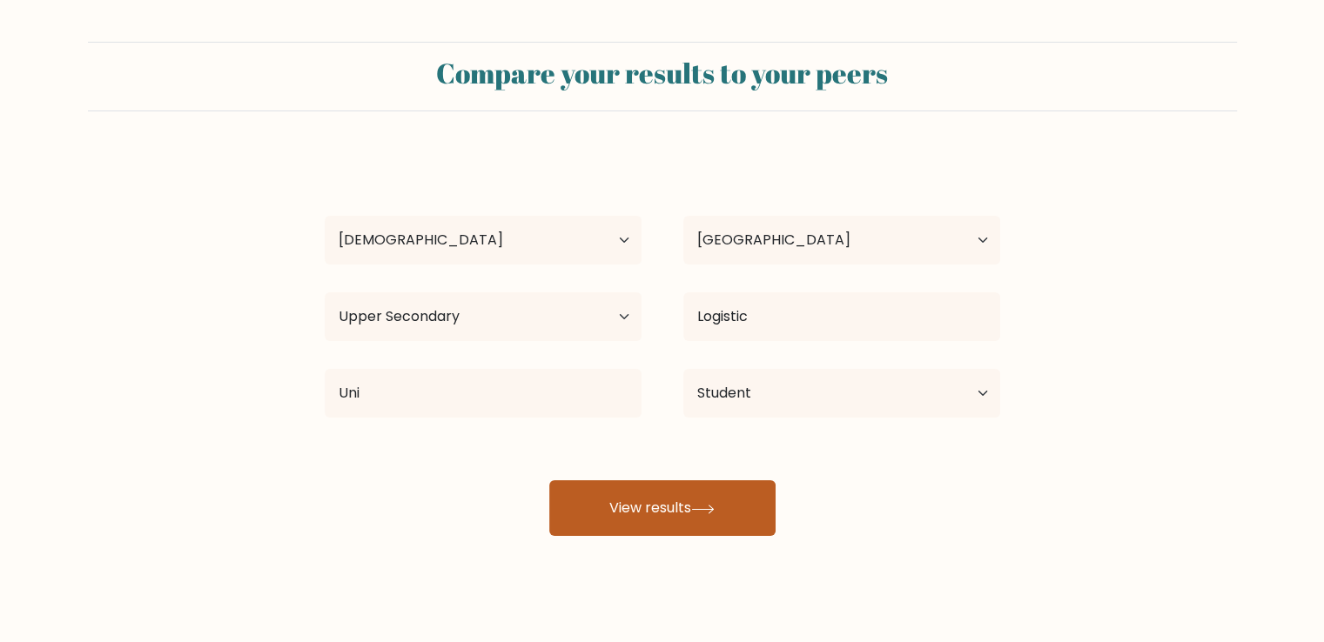
click at [605, 492] on button "View results" at bounding box center [662, 509] width 226 height 56
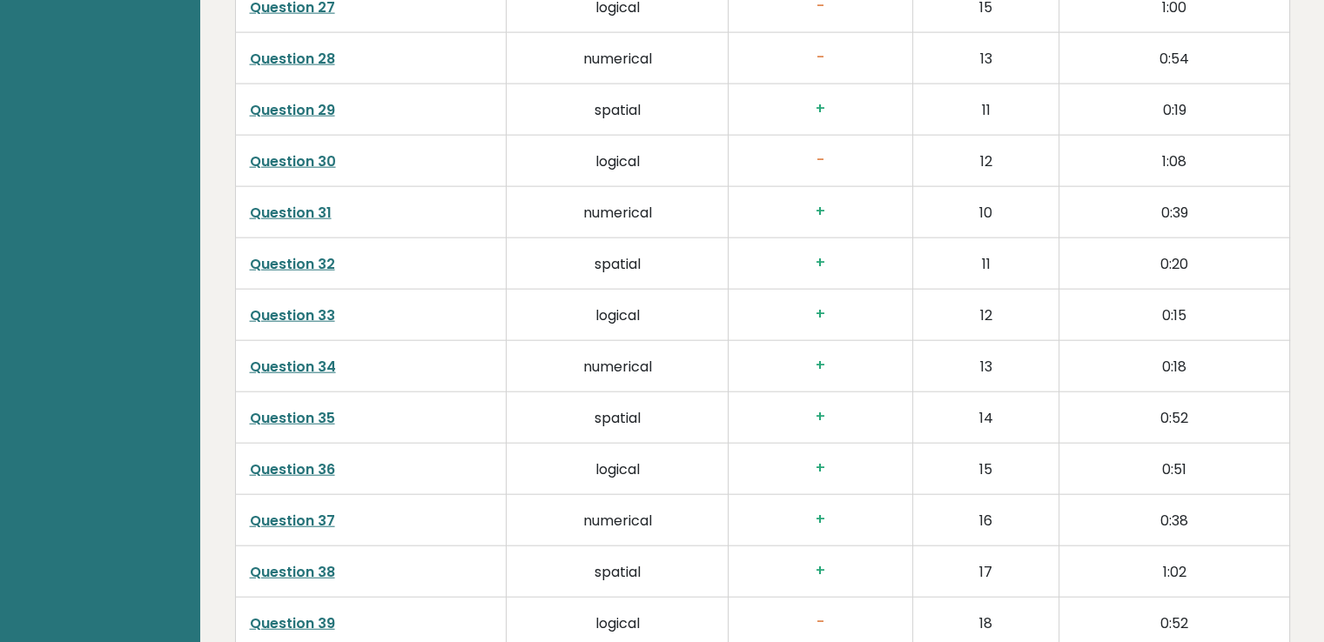
scroll to position [4440, 0]
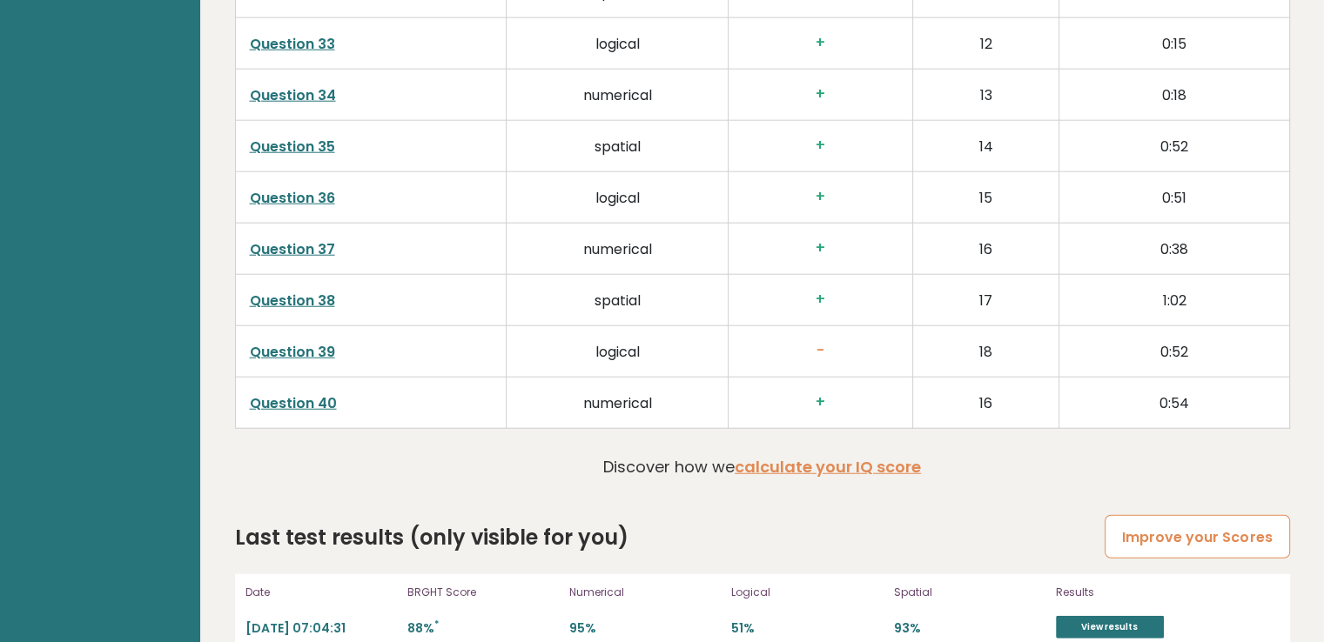
click at [1163, 515] on link "Improve your Scores" at bounding box center [1197, 537] width 185 height 44
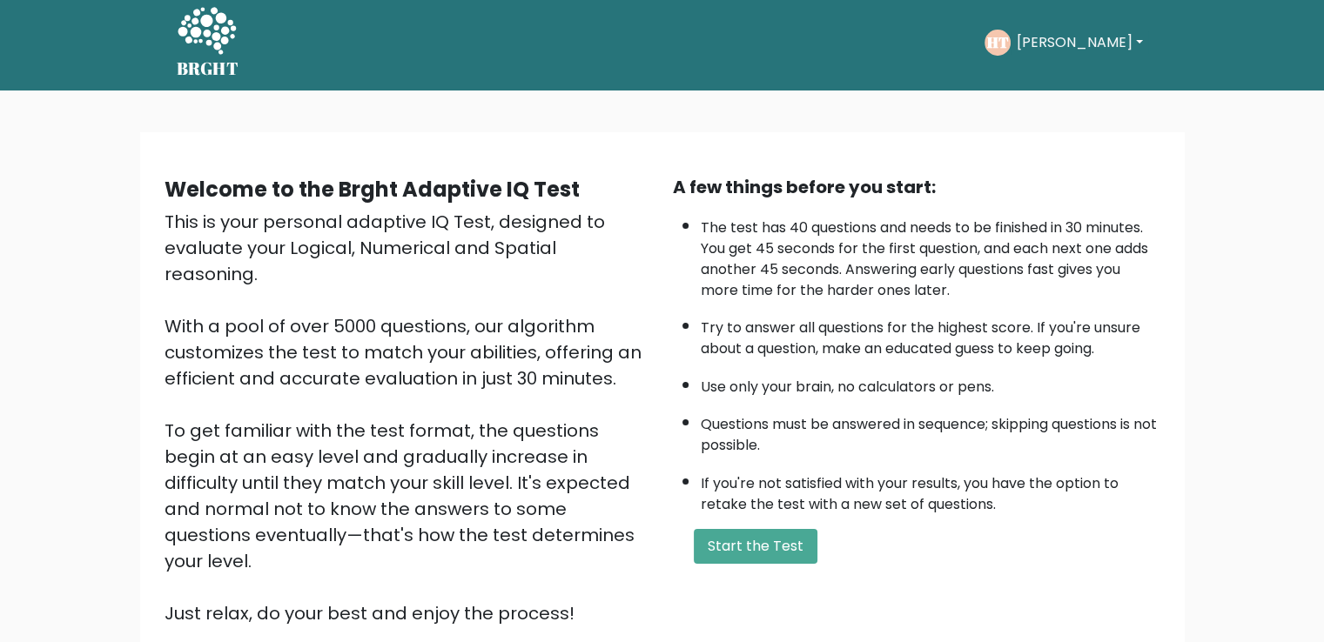
scroll to position [155, 0]
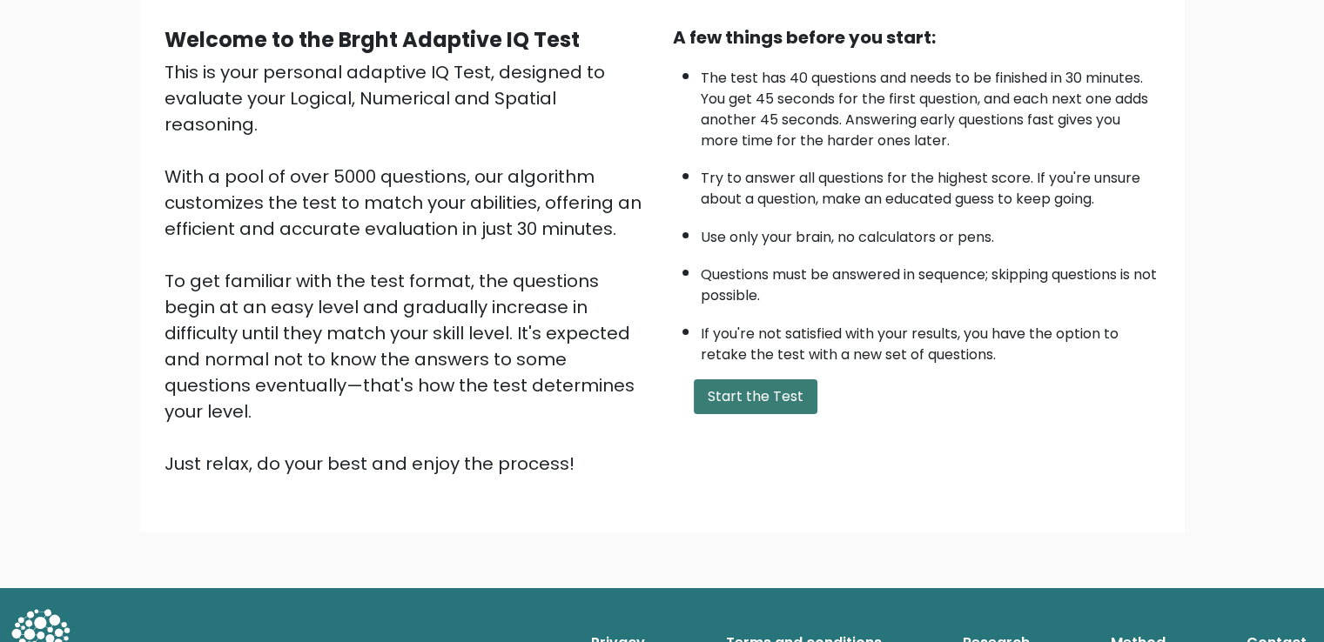
click at [731, 396] on button "Start the Test" at bounding box center [756, 397] width 124 height 35
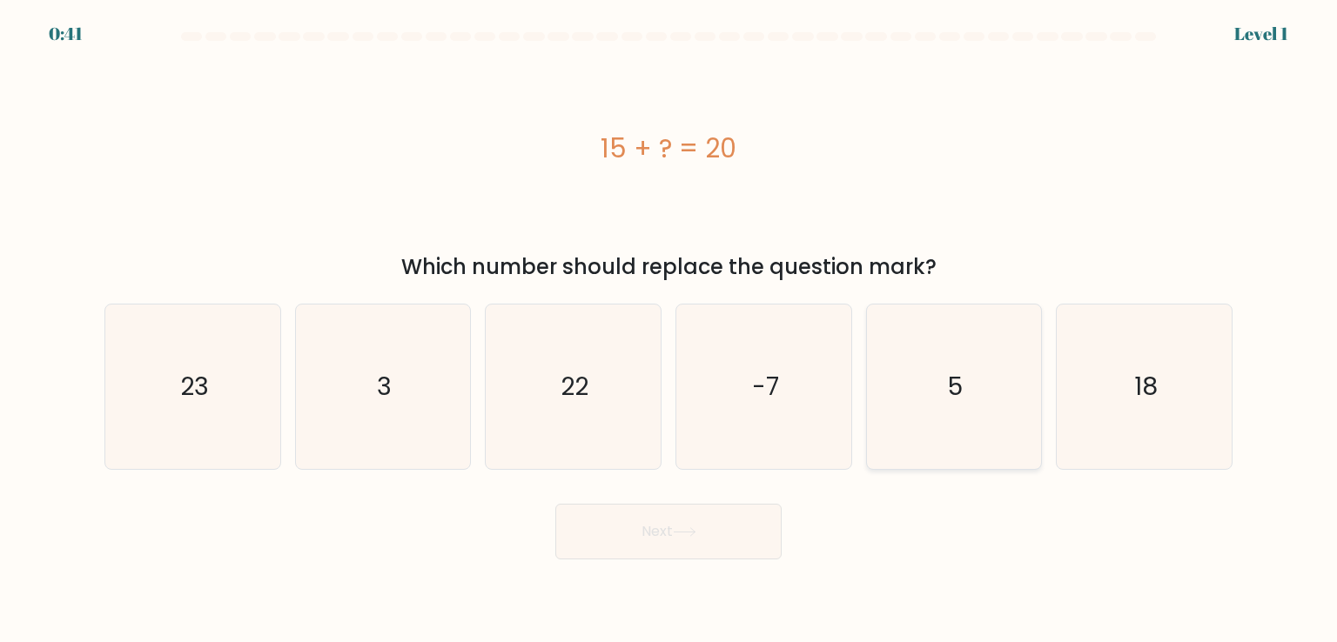
click at [918, 378] on icon "5" at bounding box center [954, 387] width 164 height 164
click at [669, 330] on input "e. 5" at bounding box center [669, 325] width 1 height 9
radio input "true"
click at [770, 537] on button "Next" at bounding box center [668, 532] width 226 height 56
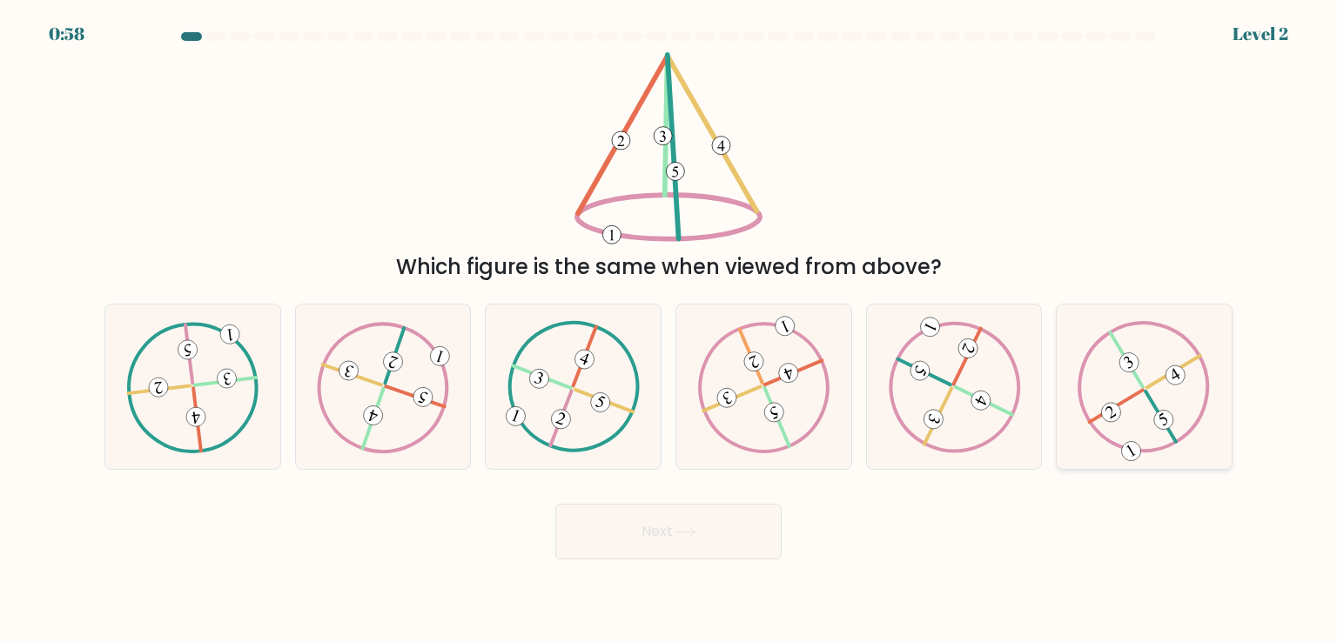
click at [1153, 382] on icon at bounding box center [1144, 386] width 132 height 131
click at [669, 330] on input "f." at bounding box center [669, 325] width 1 height 9
radio input "true"
click at [738, 534] on button "Next" at bounding box center [668, 532] width 226 height 56
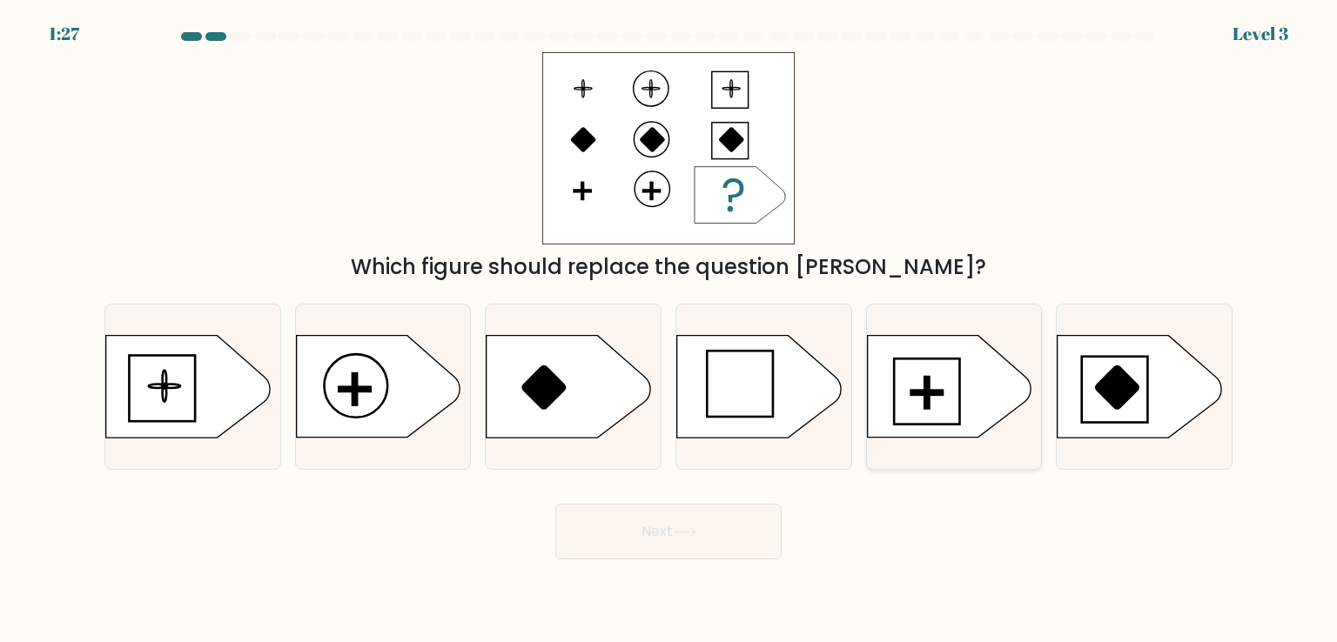
click at [959, 394] on rect at bounding box center [927, 393] width 66 height 66
click at [669, 330] on input "e." at bounding box center [669, 325] width 1 height 9
radio input "true"
click at [675, 530] on button "Next" at bounding box center [668, 532] width 226 height 56
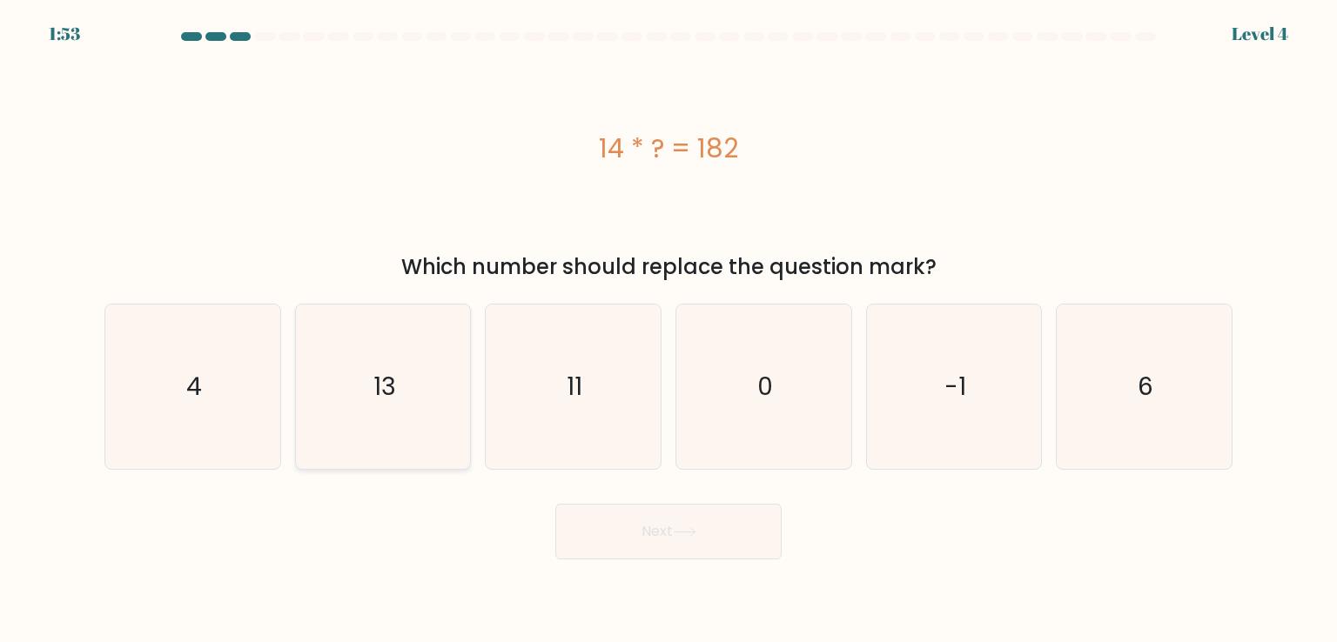
click at [373, 372] on text "13" at bounding box center [384, 386] width 23 height 35
click at [669, 330] on input "b. 13" at bounding box center [669, 325] width 1 height 9
radio input "true"
click at [655, 542] on button "Next" at bounding box center [668, 532] width 226 height 56
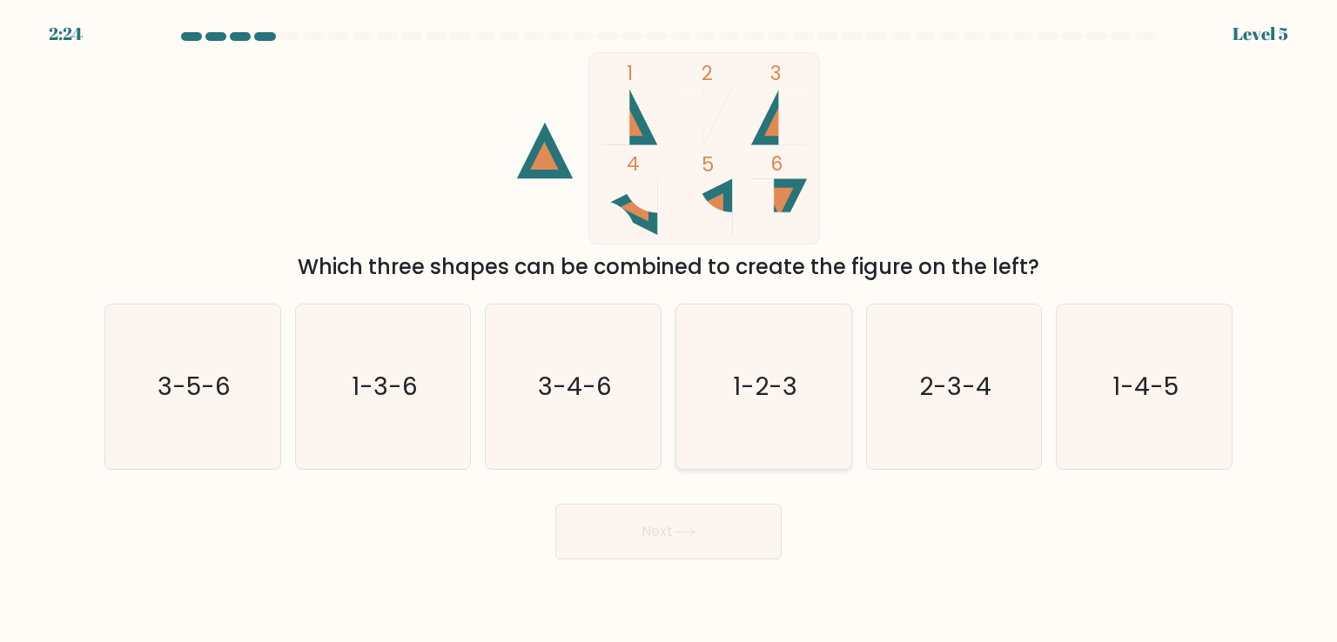
click at [755, 356] on icon "1-2-3" at bounding box center [764, 387] width 164 height 164
click at [669, 330] on input "d. 1-2-3" at bounding box center [669, 325] width 1 height 9
radio input "true"
click at [658, 521] on button "Next" at bounding box center [668, 532] width 226 height 56
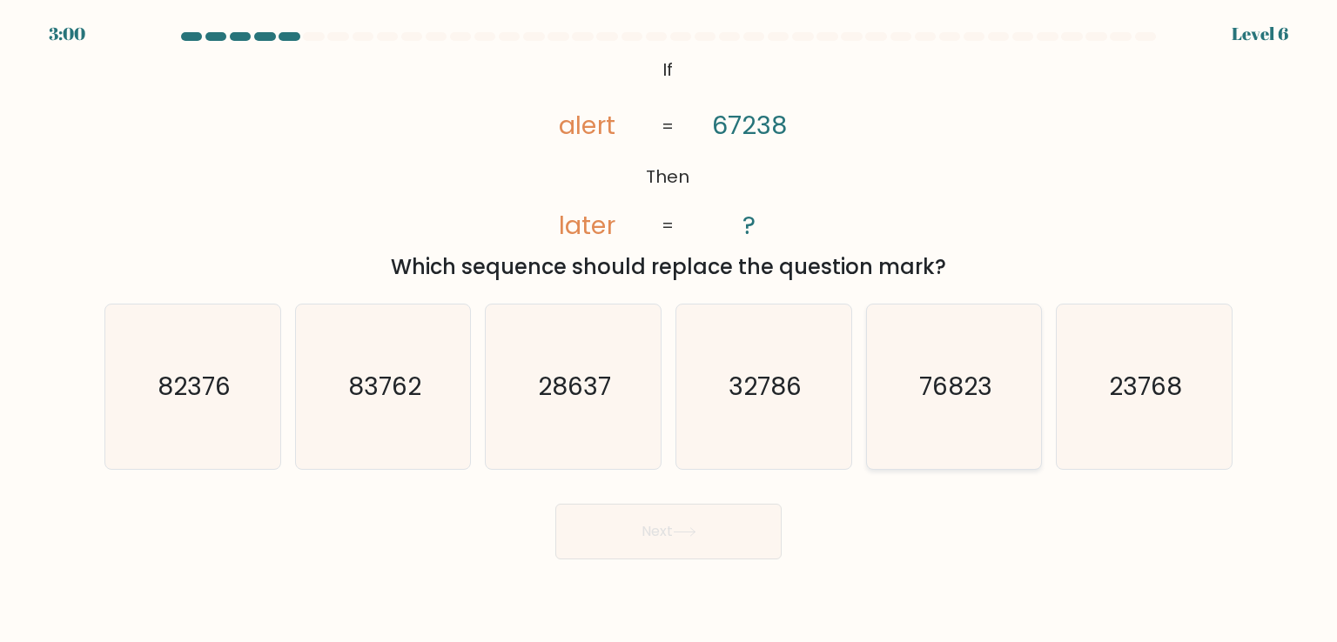
click at [989, 403] on text "76823" at bounding box center [955, 386] width 73 height 35
click at [669, 330] on input "e. 76823" at bounding box center [669, 325] width 1 height 9
radio input "true"
click at [721, 541] on button "Next" at bounding box center [668, 532] width 226 height 56
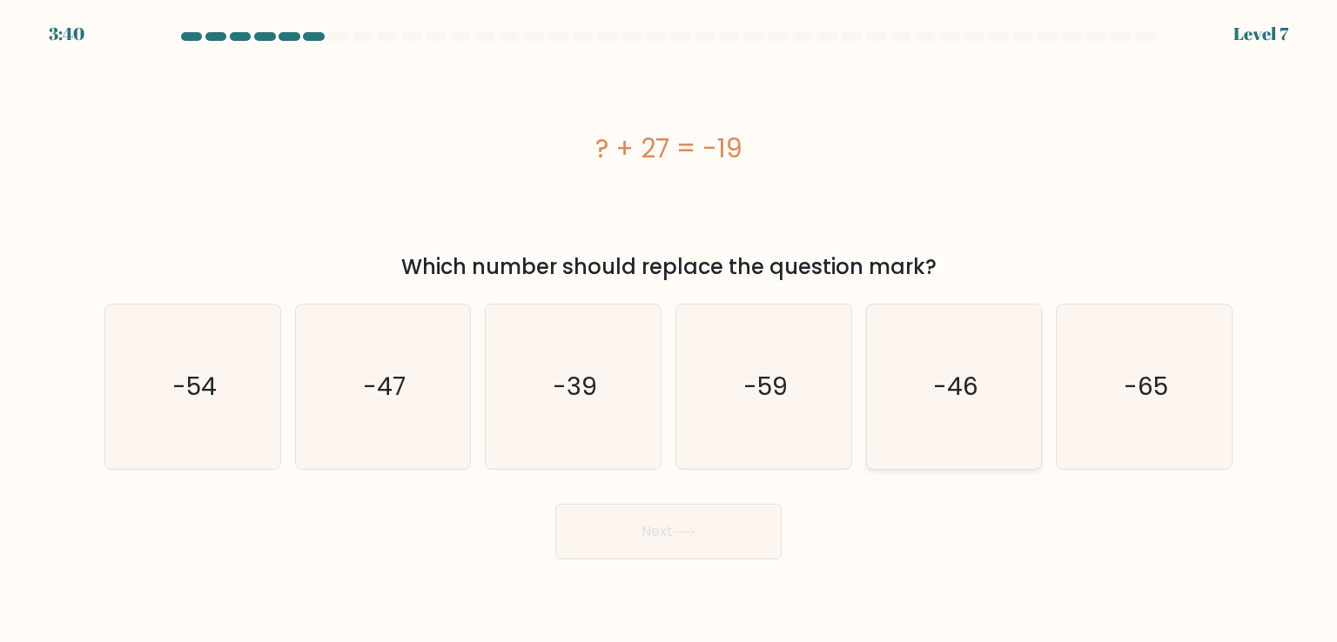
click at [926, 407] on icon "-46" at bounding box center [954, 387] width 164 height 164
click at [669, 330] on input "e. -46" at bounding box center [669, 325] width 1 height 9
radio input "true"
click at [674, 531] on button "Next" at bounding box center [668, 532] width 226 height 56
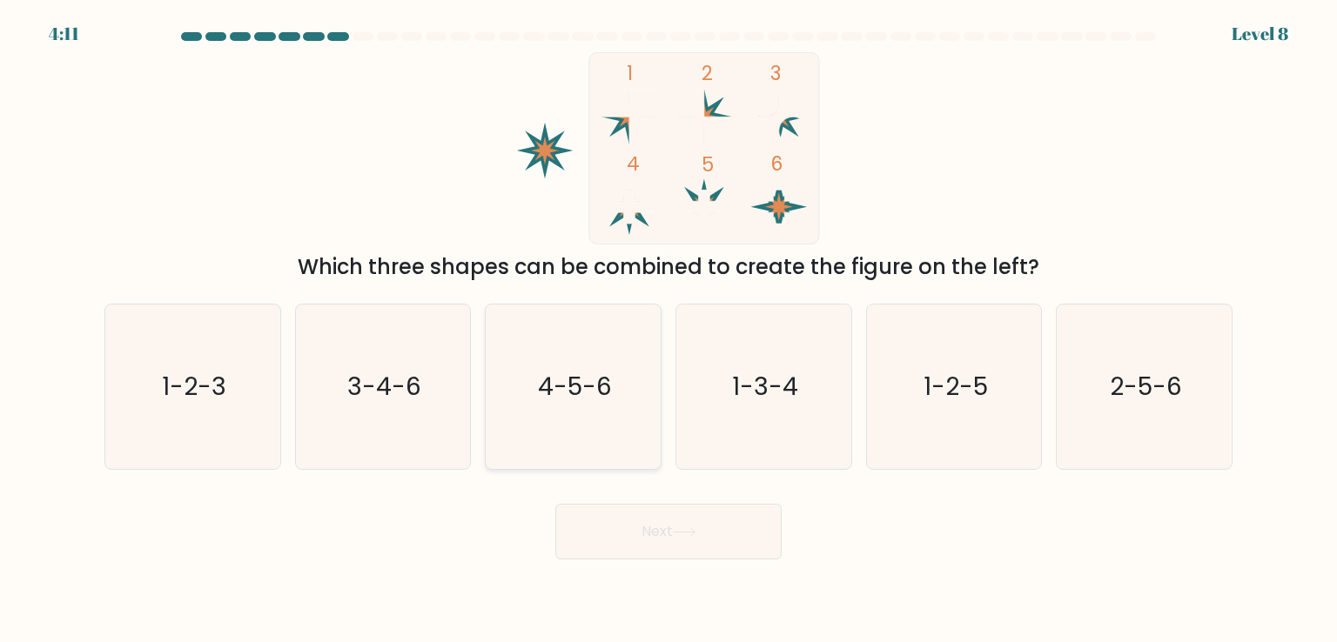
click at [570, 350] on icon "4-5-6" at bounding box center [573, 387] width 164 height 164
click at [669, 330] on input "c. 4-5-6" at bounding box center [669, 325] width 1 height 9
radio input "true"
click at [602, 544] on button "Next" at bounding box center [668, 532] width 226 height 56
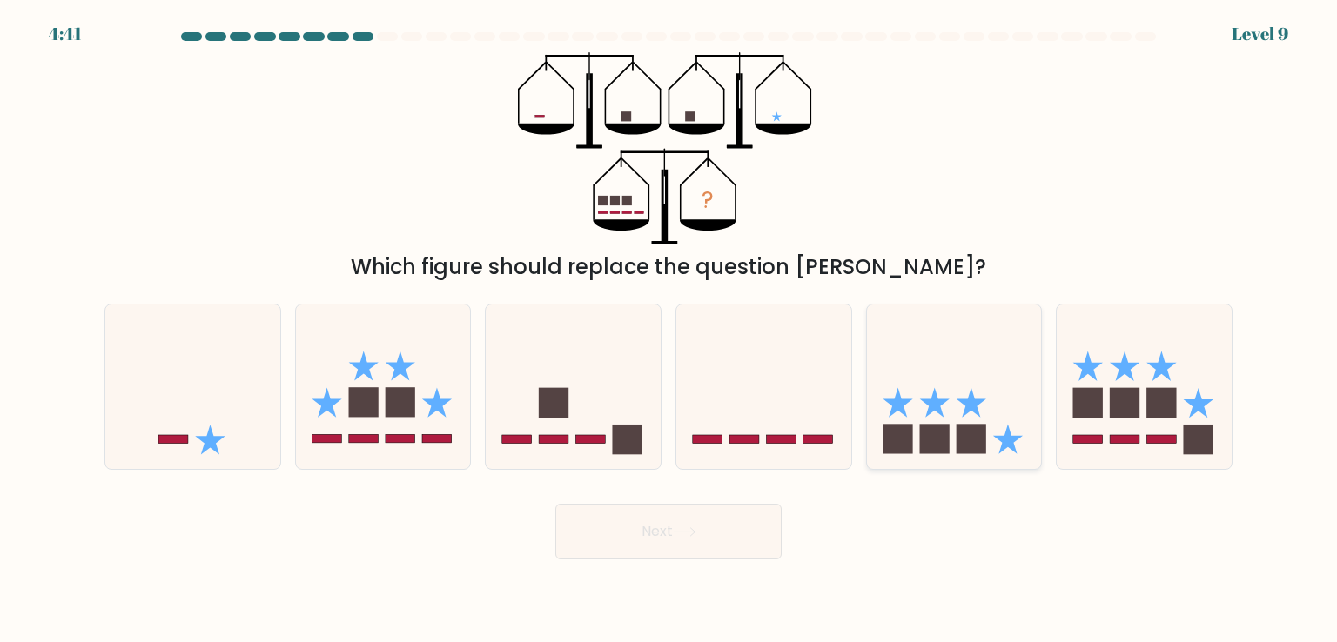
click at [972, 450] on rect at bounding box center [972, 440] width 30 height 30
click at [669, 330] on input "e." at bounding box center [669, 325] width 1 height 9
radio input "true"
click at [745, 528] on button "Next" at bounding box center [668, 532] width 226 height 56
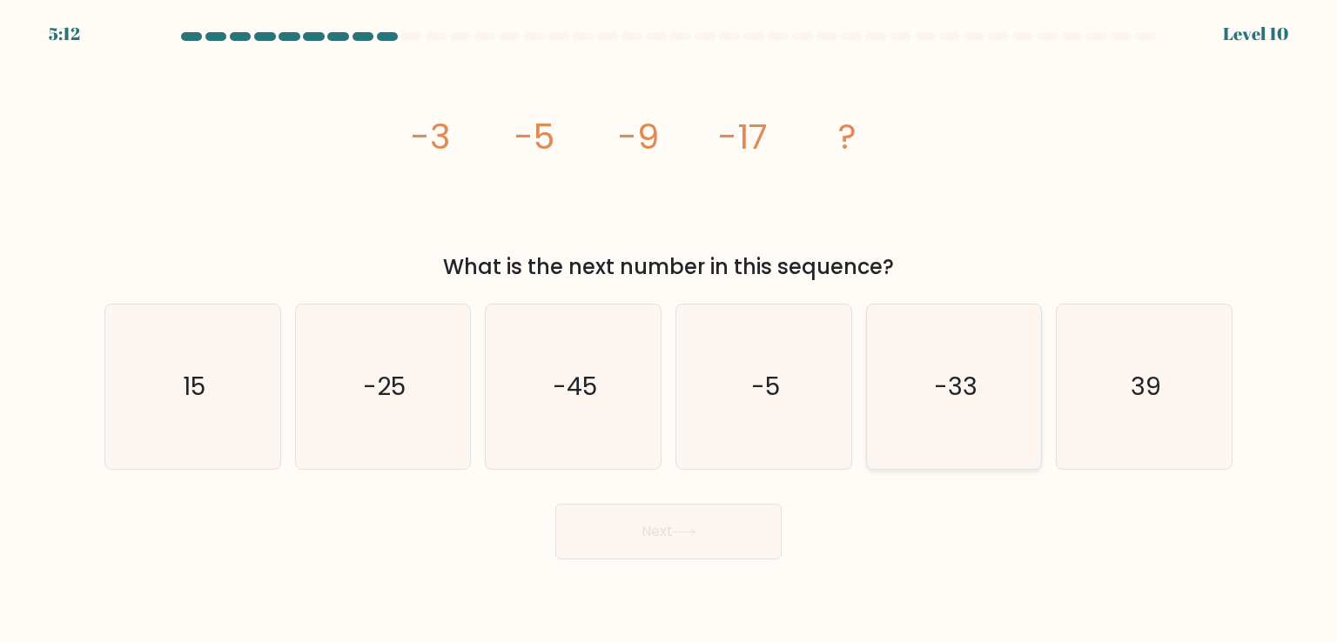
click at [990, 358] on icon "-33" at bounding box center [954, 387] width 164 height 164
click at [669, 330] on input "e. -33" at bounding box center [669, 325] width 1 height 9
radio input "true"
click at [676, 521] on button "Next" at bounding box center [668, 532] width 226 height 56
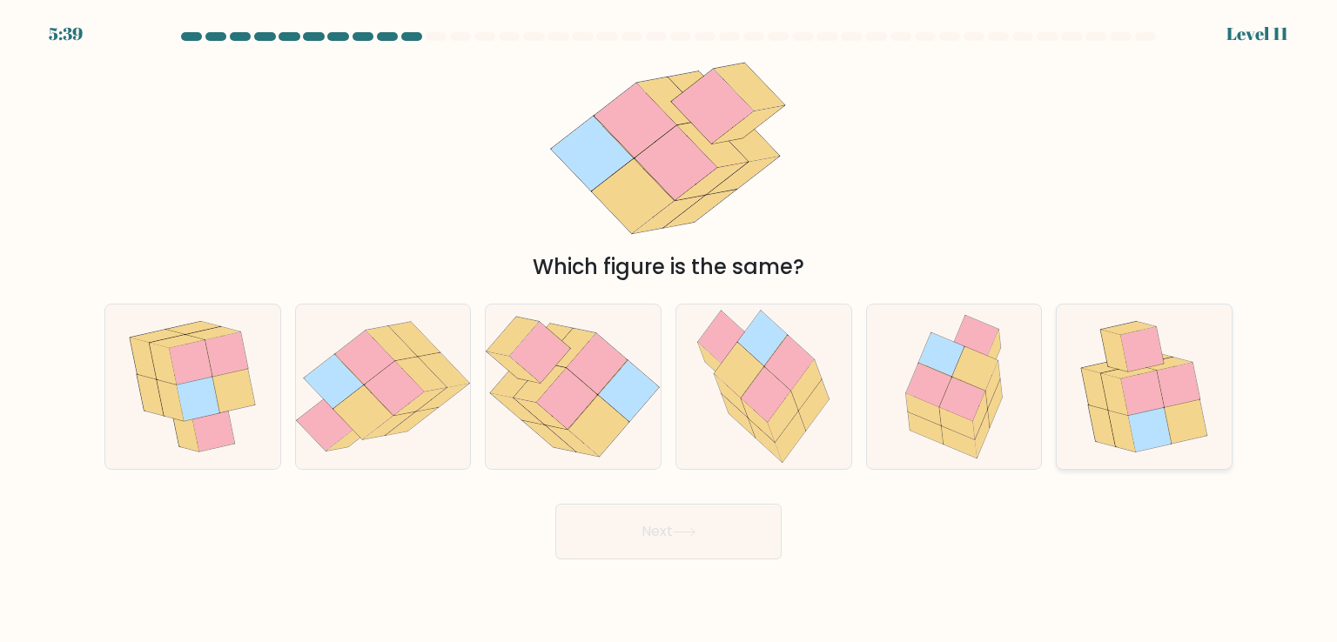
click at [1157, 408] on icon at bounding box center [1143, 387] width 153 height 164
click at [669, 330] on input "f." at bounding box center [669, 325] width 1 height 9
radio input "true"
click at [742, 532] on button "Next" at bounding box center [668, 532] width 226 height 56
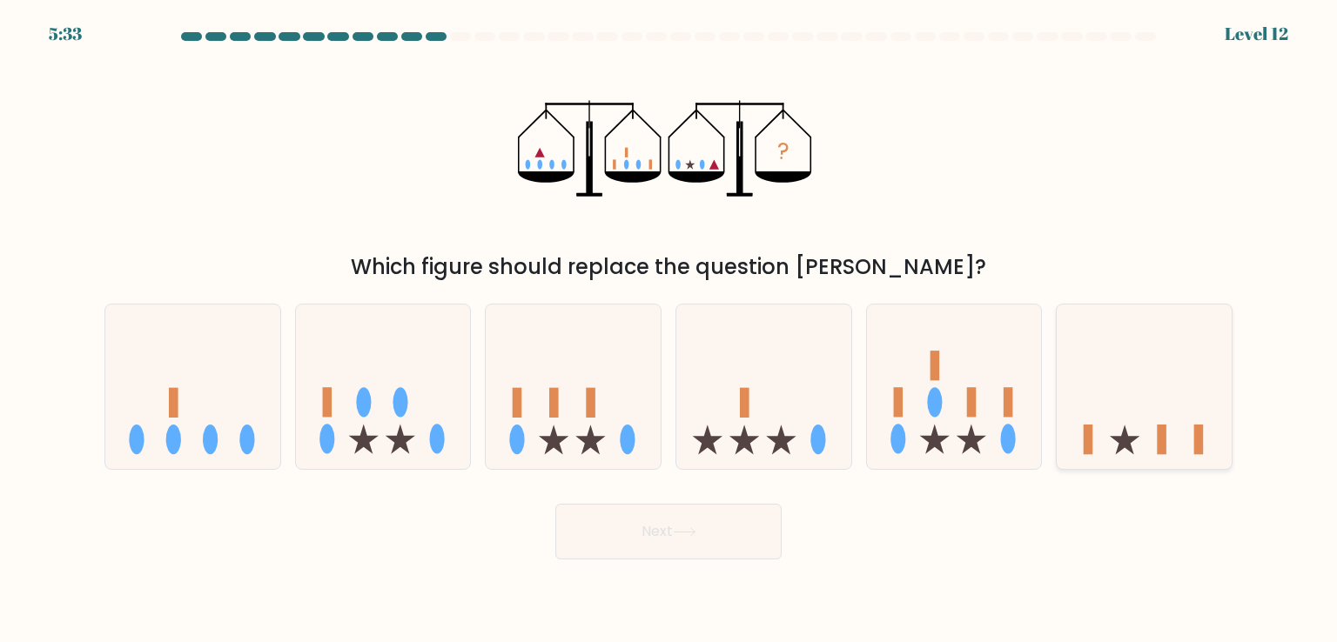
click at [1132, 367] on icon at bounding box center [1144, 386] width 175 height 145
click at [669, 330] on input "f." at bounding box center [669, 325] width 1 height 9
radio input "true"
click at [632, 537] on button "Next" at bounding box center [668, 532] width 226 height 56
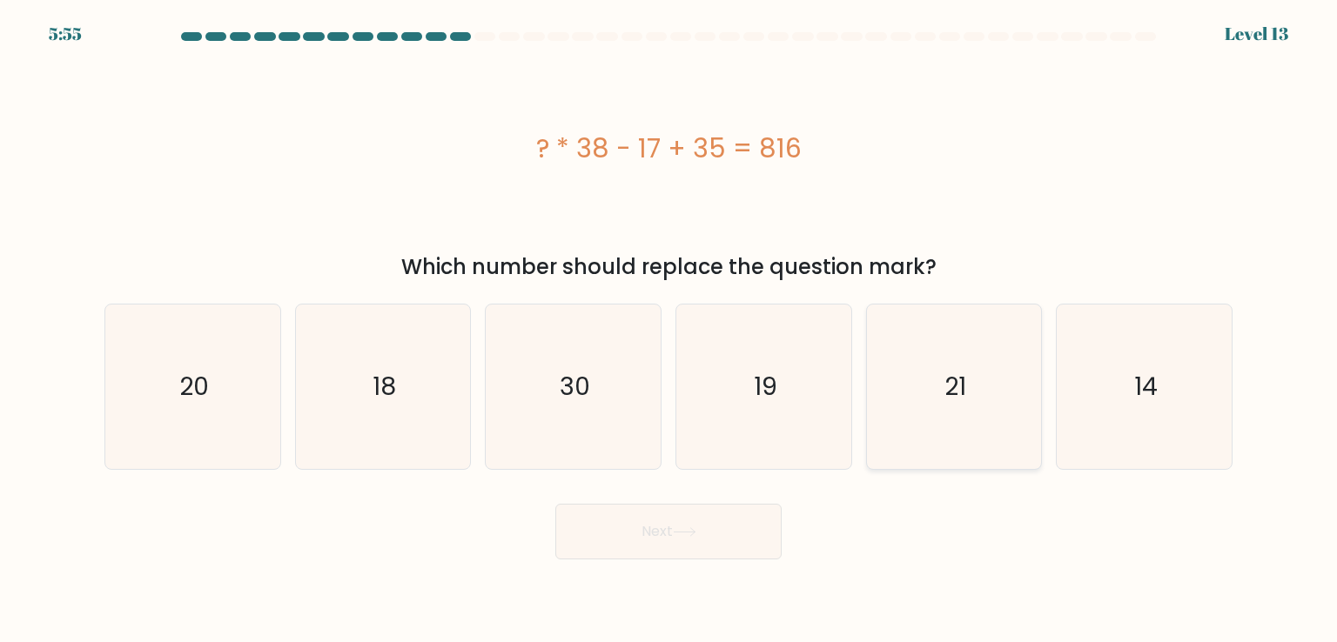
click at [988, 406] on icon "21" at bounding box center [954, 387] width 164 height 164
click at [669, 330] on input "e. 21" at bounding box center [669, 325] width 1 height 9
radio input "true"
click at [717, 529] on button "Next" at bounding box center [668, 532] width 226 height 56
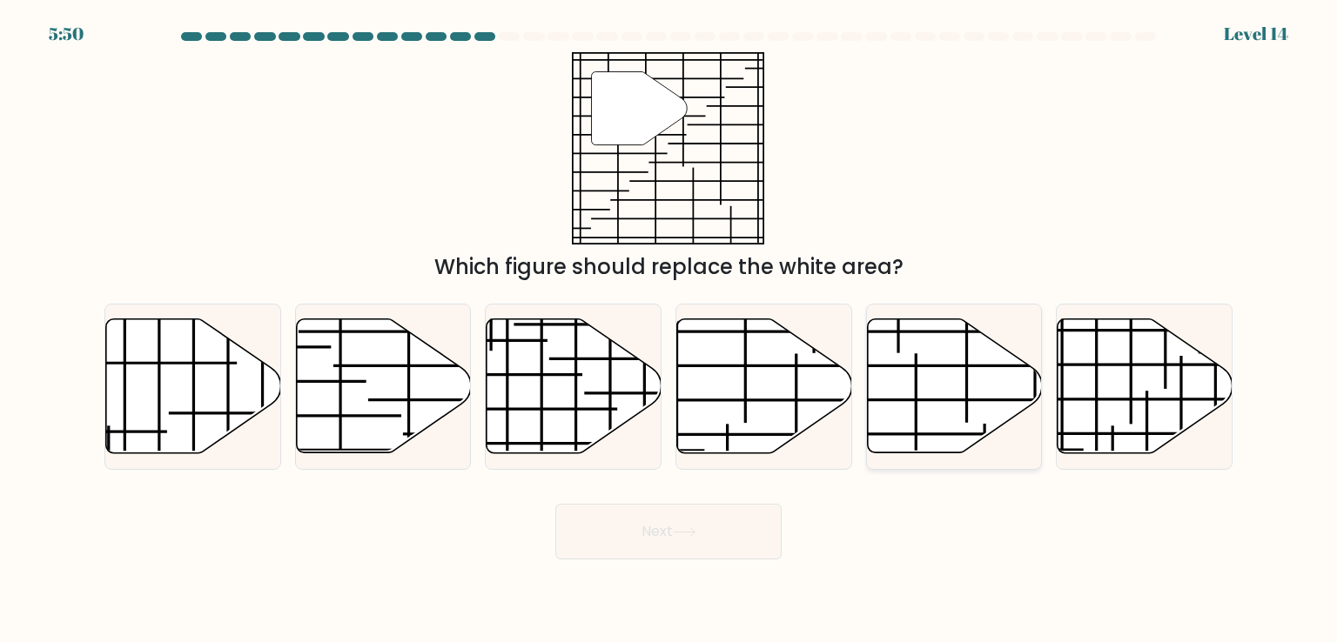
drag, startPoint x: 916, startPoint y: 384, endPoint x: 872, endPoint y: 400, distance: 46.3
click at [916, 384] on line at bounding box center [916, 495] width 0 height 282
click at [669, 330] on input "e." at bounding box center [669, 325] width 1 height 9
radio input "true"
click at [707, 521] on button "Next" at bounding box center [668, 532] width 226 height 56
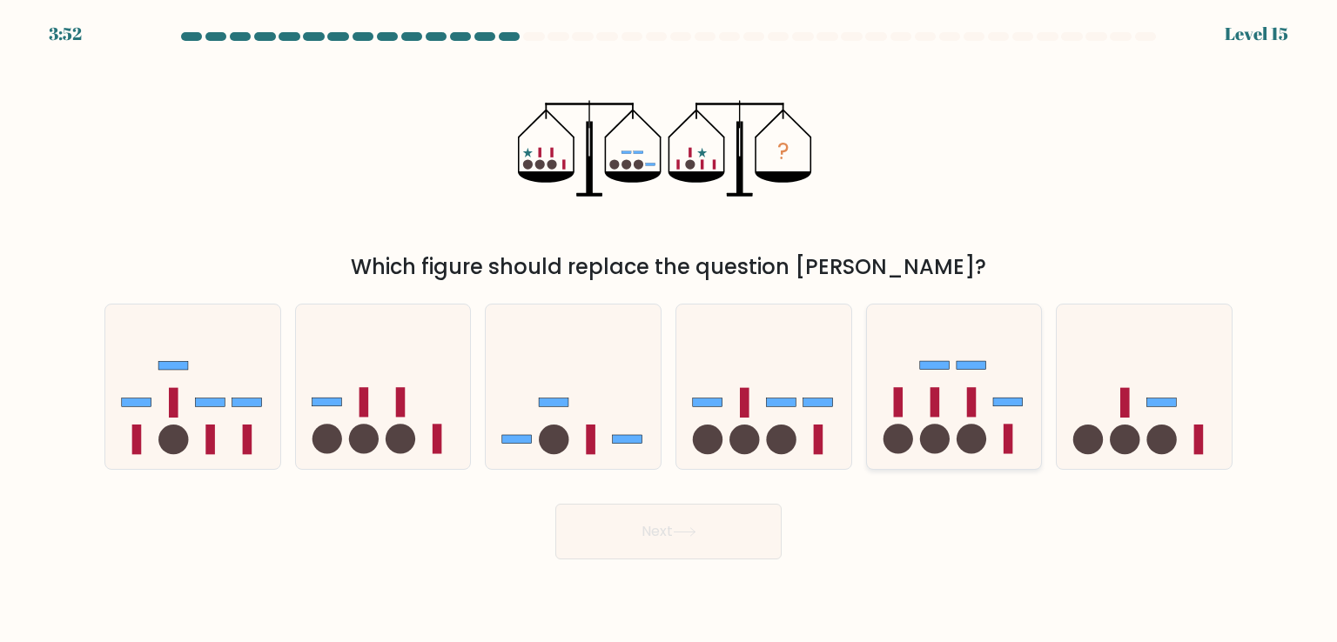
click at [992, 416] on icon at bounding box center [954, 386] width 175 height 145
click at [669, 330] on input "e." at bounding box center [669, 325] width 1 height 9
radio input "true"
click at [769, 429] on icon at bounding box center [763, 386] width 175 height 145
click at [669, 330] on input "d." at bounding box center [669, 325] width 1 height 9
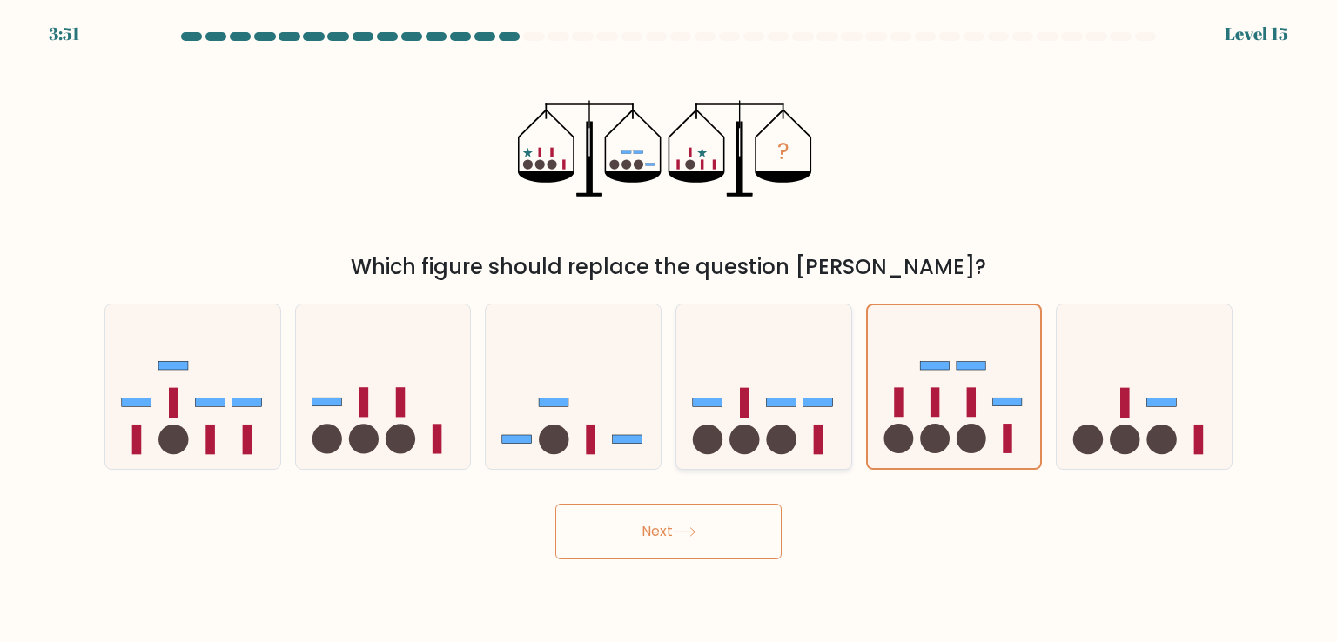
radio input "true"
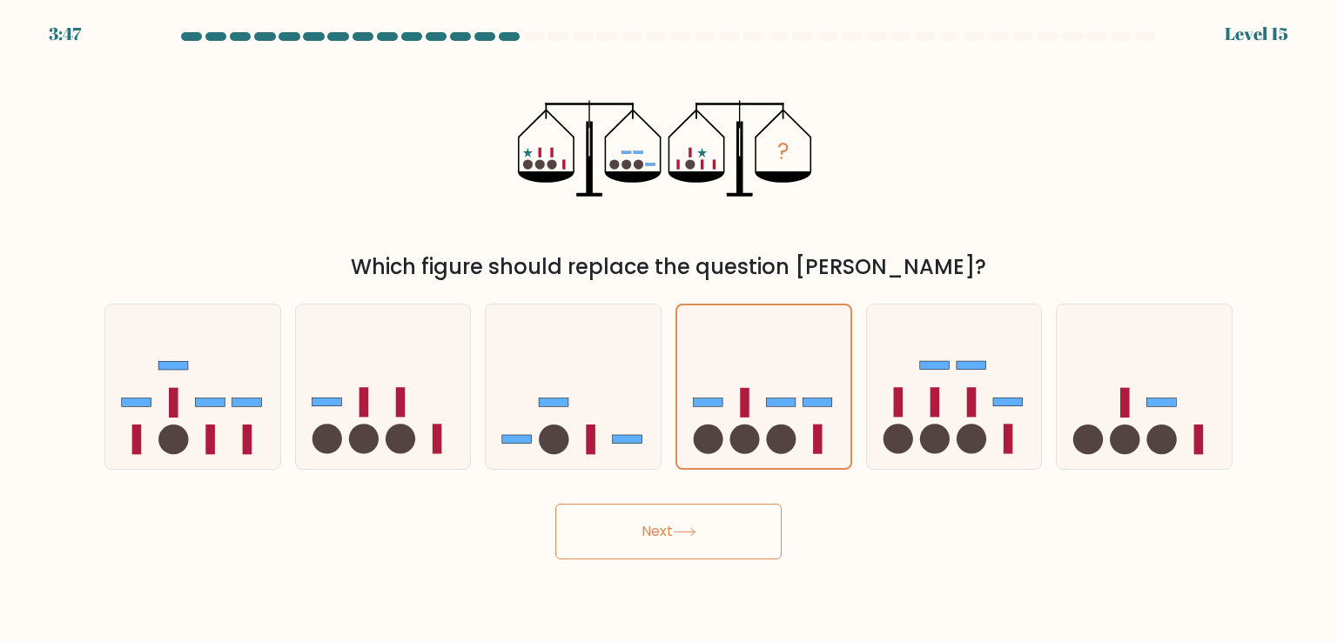
click at [673, 507] on button "Next" at bounding box center [668, 532] width 226 height 56
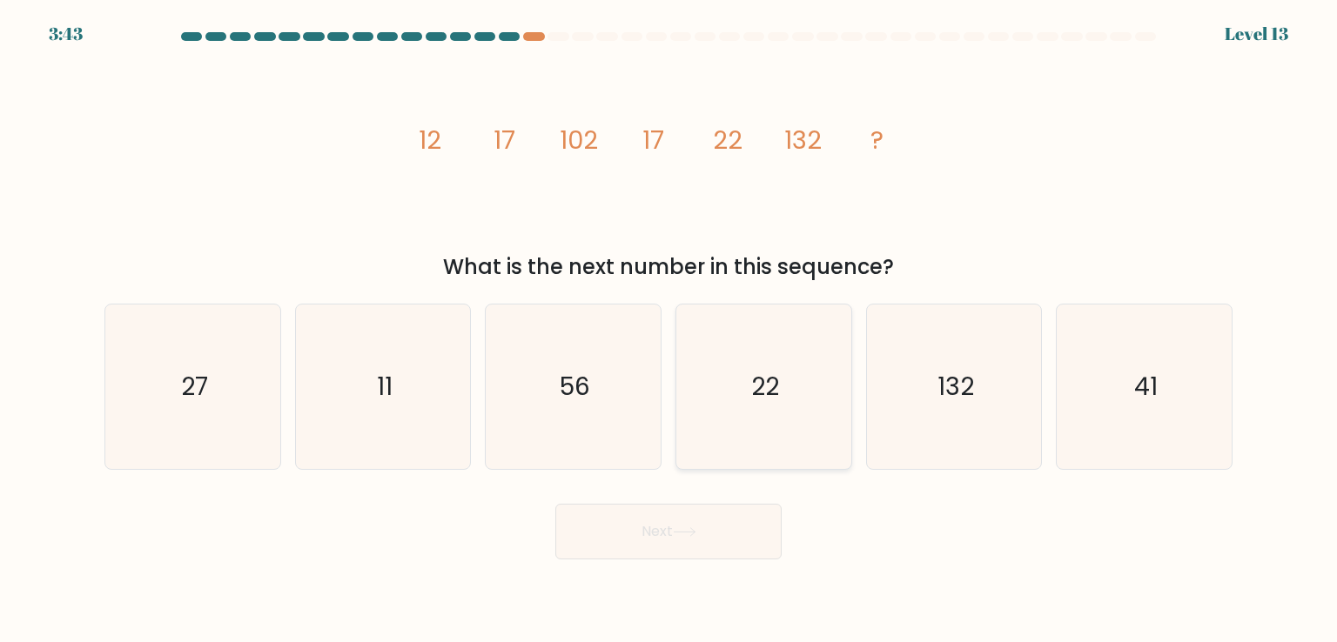
click at [765, 422] on icon "22" at bounding box center [764, 387] width 164 height 164
click at [669, 330] on input "d. 22" at bounding box center [669, 325] width 1 height 9
radio input "true"
click at [682, 527] on button "Next" at bounding box center [668, 532] width 226 height 56
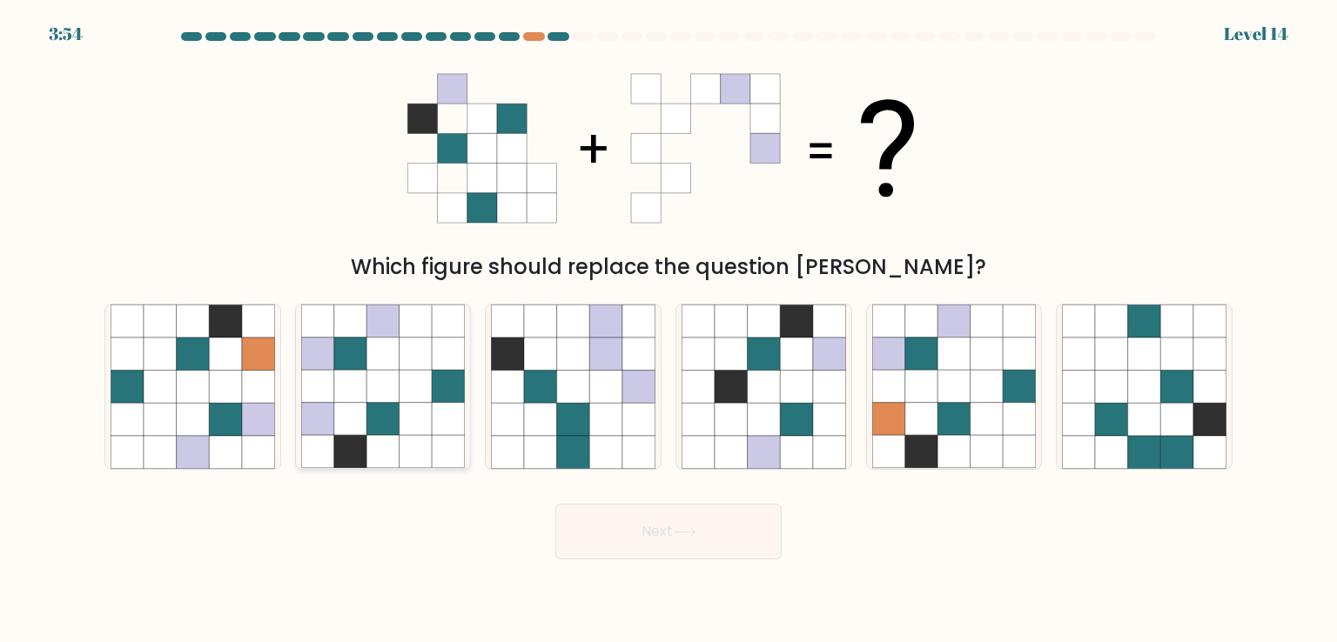
click at [403, 430] on icon at bounding box center [416, 419] width 33 height 33
click at [669, 330] on input "b." at bounding box center [669, 325] width 1 height 9
radio input "true"
click at [617, 532] on button "Next" at bounding box center [668, 532] width 226 height 56
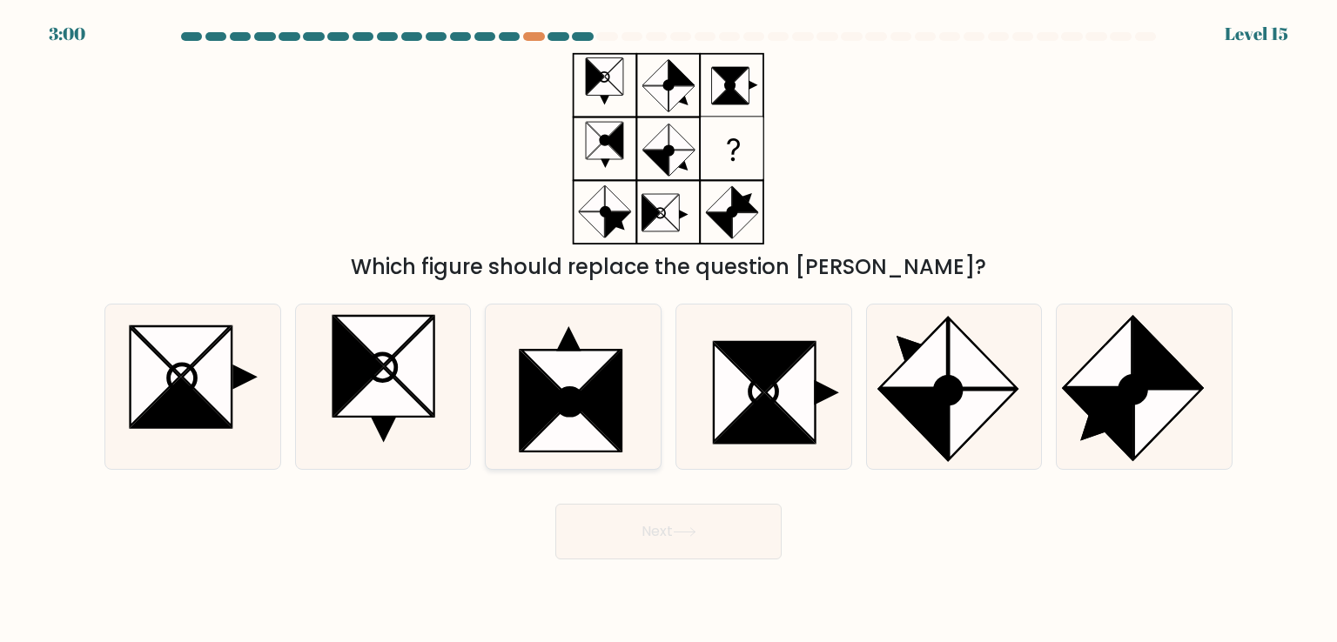
click at [494, 363] on icon at bounding box center [573, 387] width 164 height 164
click at [669, 330] on input "c." at bounding box center [669, 325] width 1 height 9
radio input "true"
click at [407, 369] on icon at bounding box center [409, 367] width 49 height 98
click at [669, 330] on input "b." at bounding box center [669, 325] width 1 height 9
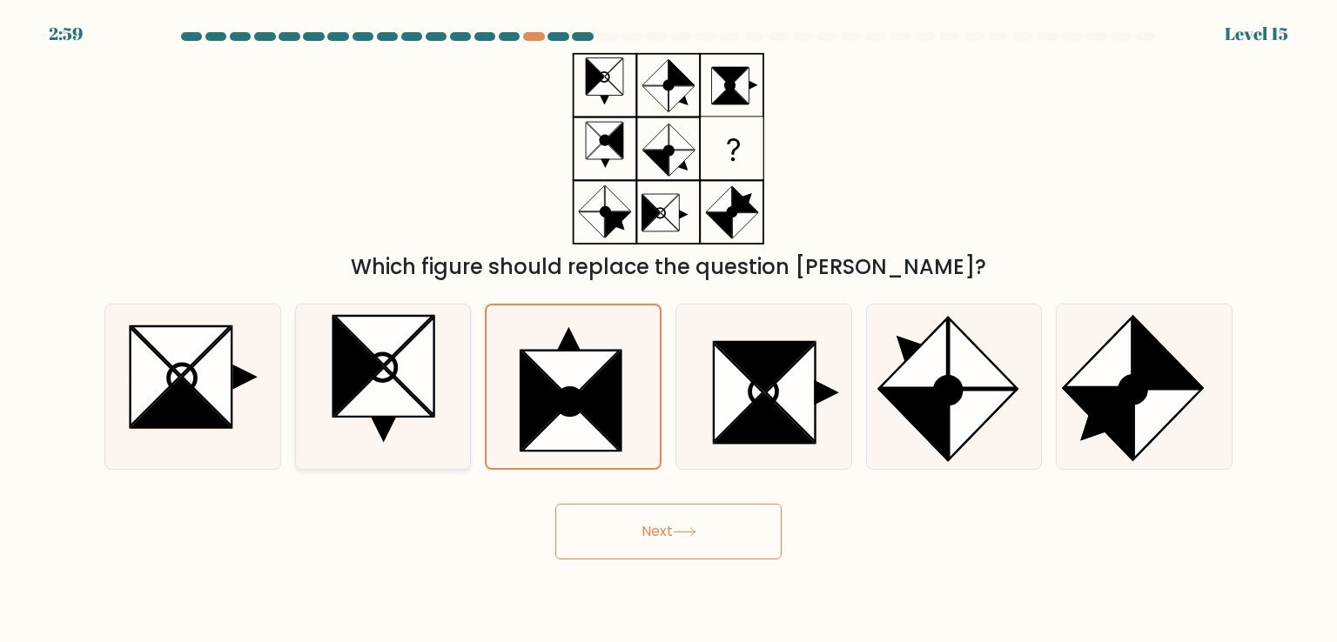
radio input "true"
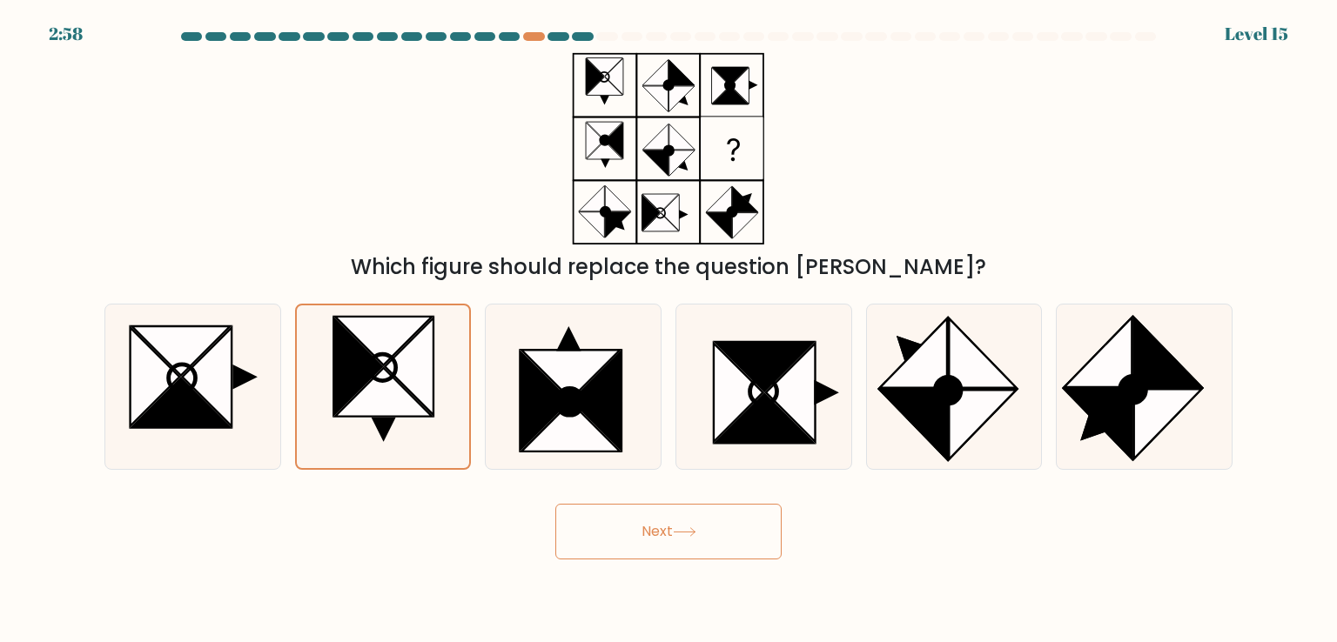
click at [585, 509] on button "Next" at bounding box center [668, 532] width 226 height 56
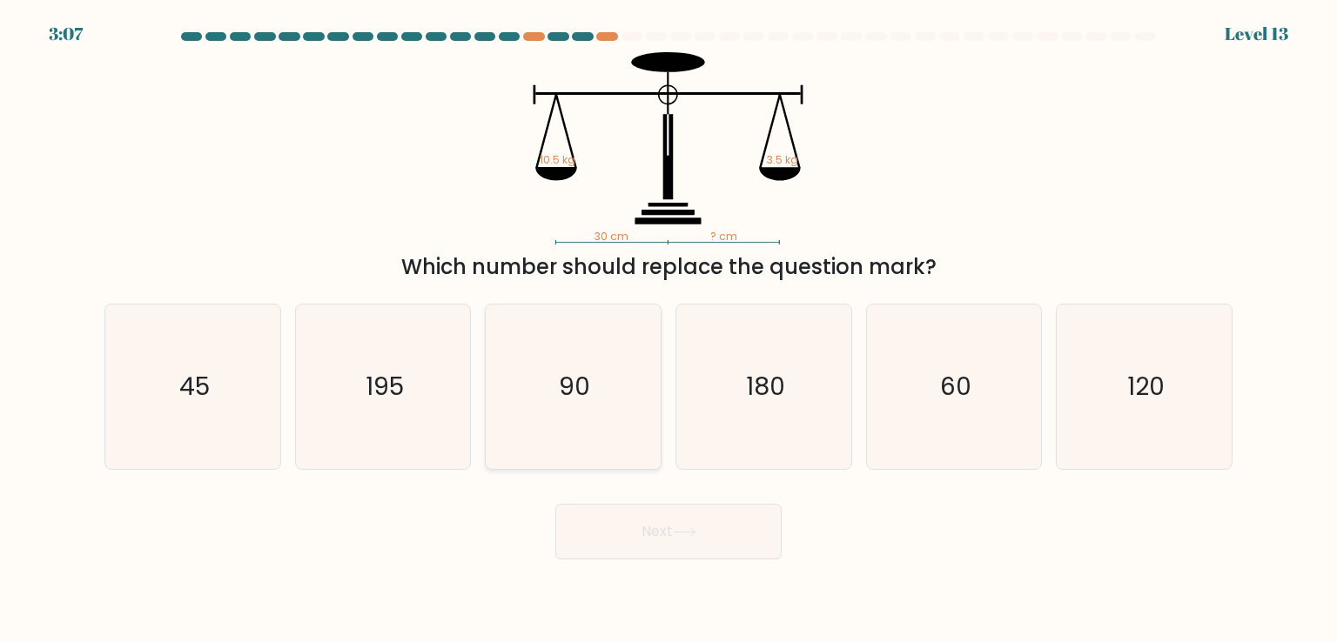
click at [513, 398] on icon "90" at bounding box center [573, 387] width 164 height 164
click at [669, 330] on input "c. 90" at bounding box center [669, 325] width 1 height 9
radio input "true"
click at [730, 520] on button "Next" at bounding box center [668, 532] width 226 height 56
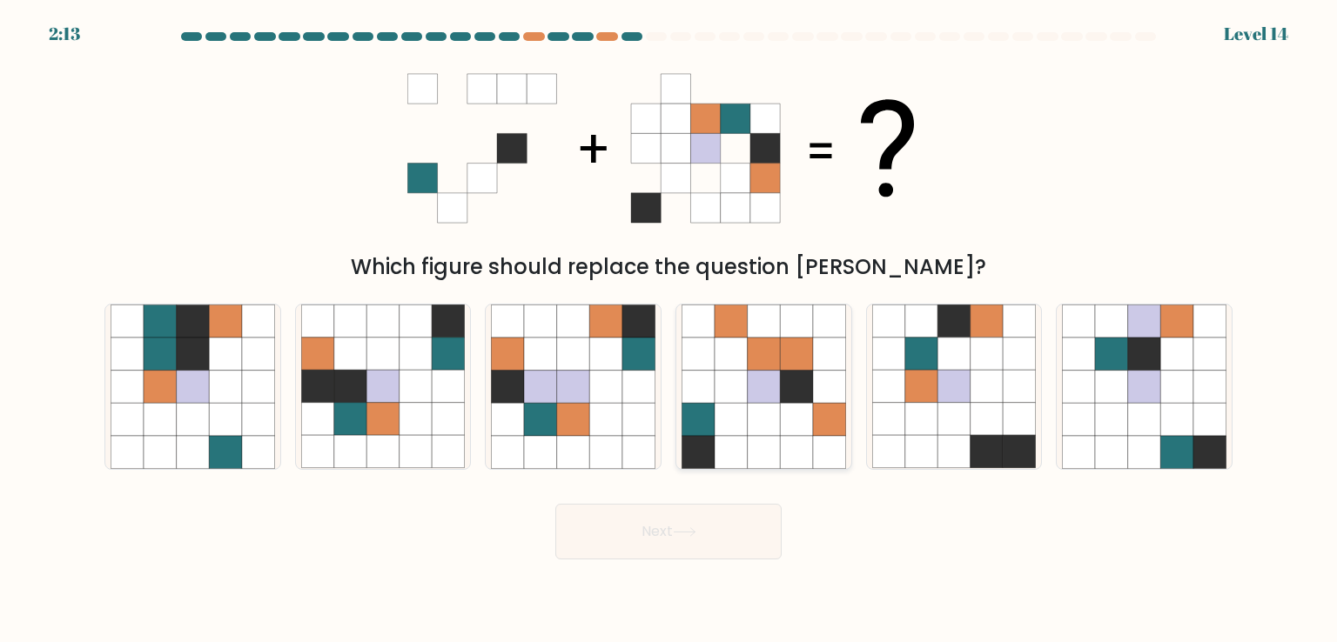
click at [792, 384] on icon at bounding box center [796, 387] width 33 height 33
click at [669, 330] on input "d." at bounding box center [669, 325] width 1 height 9
radio input "true"
click at [1026, 333] on icon at bounding box center [1019, 322] width 33 height 33
click at [669, 330] on input "e." at bounding box center [669, 325] width 1 height 9
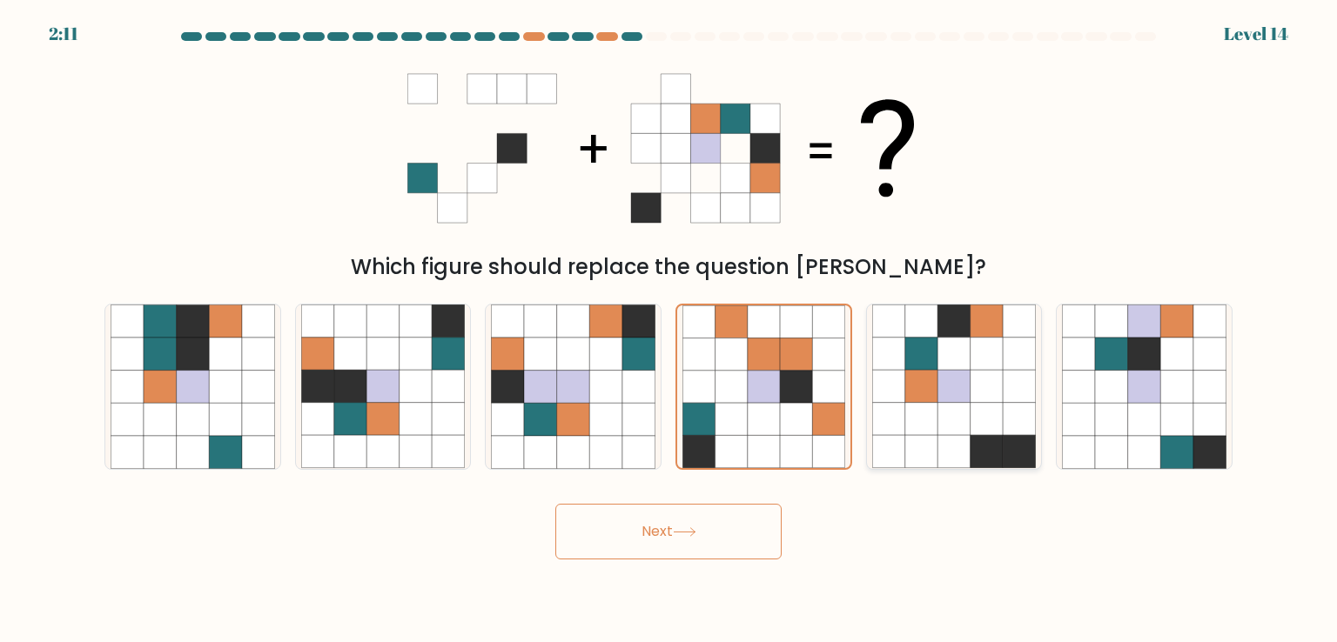
radio input "true"
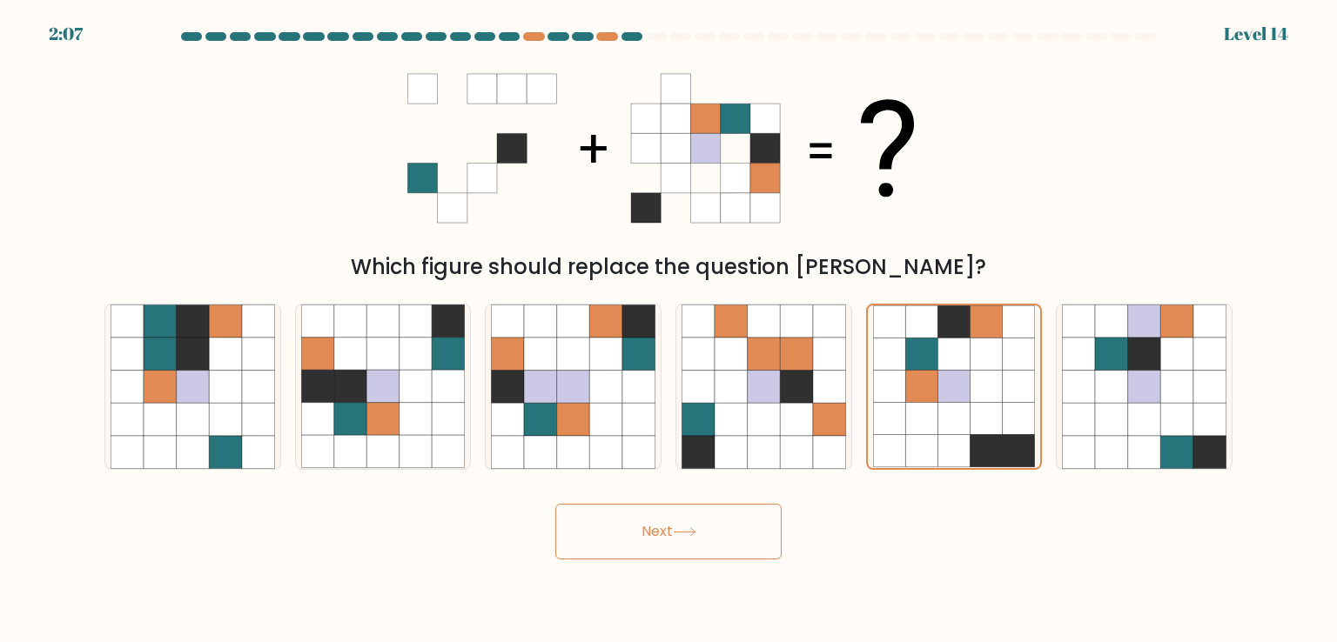
click at [635, 523] on button "Next" at bounding box center [668, 532] width 226 height 56
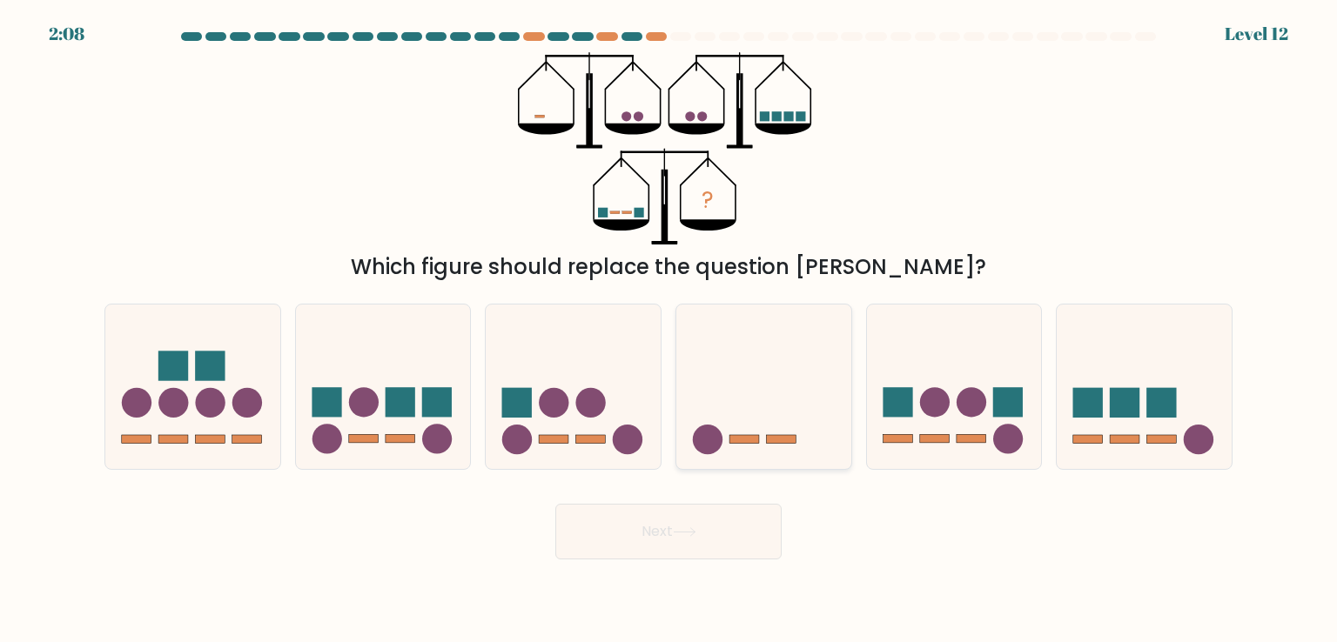
click at [775, 427] on icon at bounding box center [763, 386] width 175 height 145
click at [669, 330] on input "d." at bounding box center [669, 325] width 1 height 9
radio input "true"
click at [703, 541] on button "Next" at bounding box center [668, 532] width 226 height 56
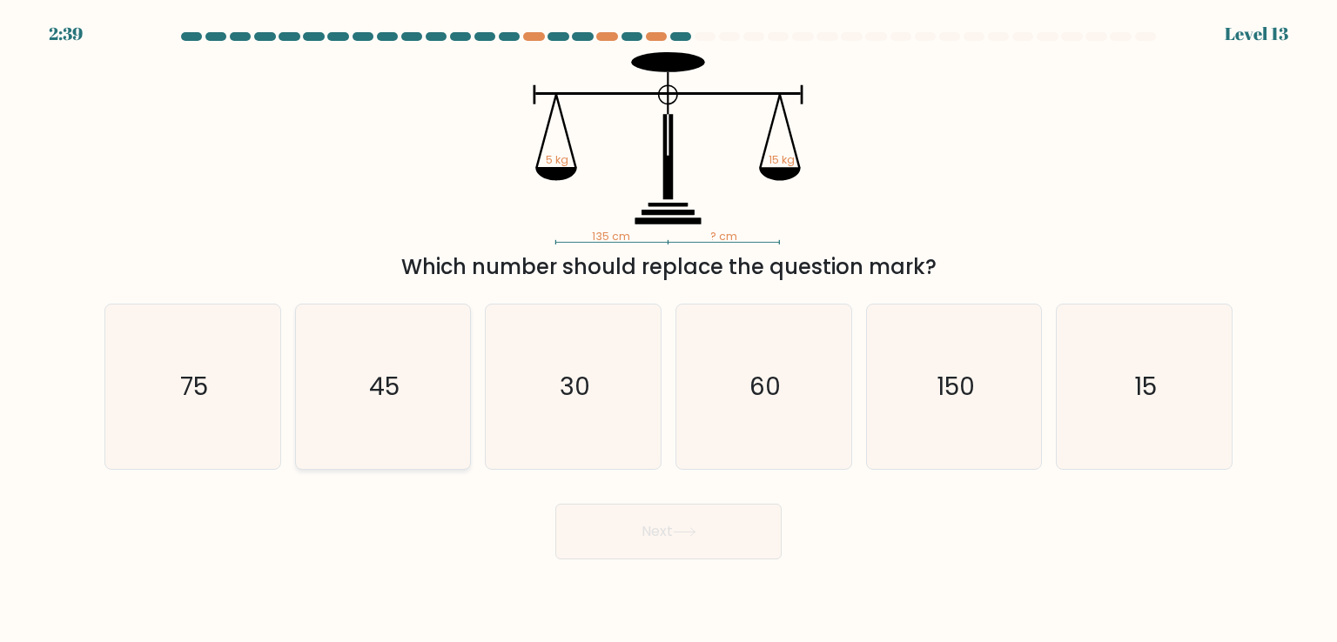
click at [446, 391] on icon "45" at bounding box center [383, 387] width 164 height 164
click at [669, 330] on input "b. 45" at bounding box center [669, 325] width 1 height 9
radio input "true"
click at [694, 530] on icon at bounding box center [685, 533] width 24 height 10
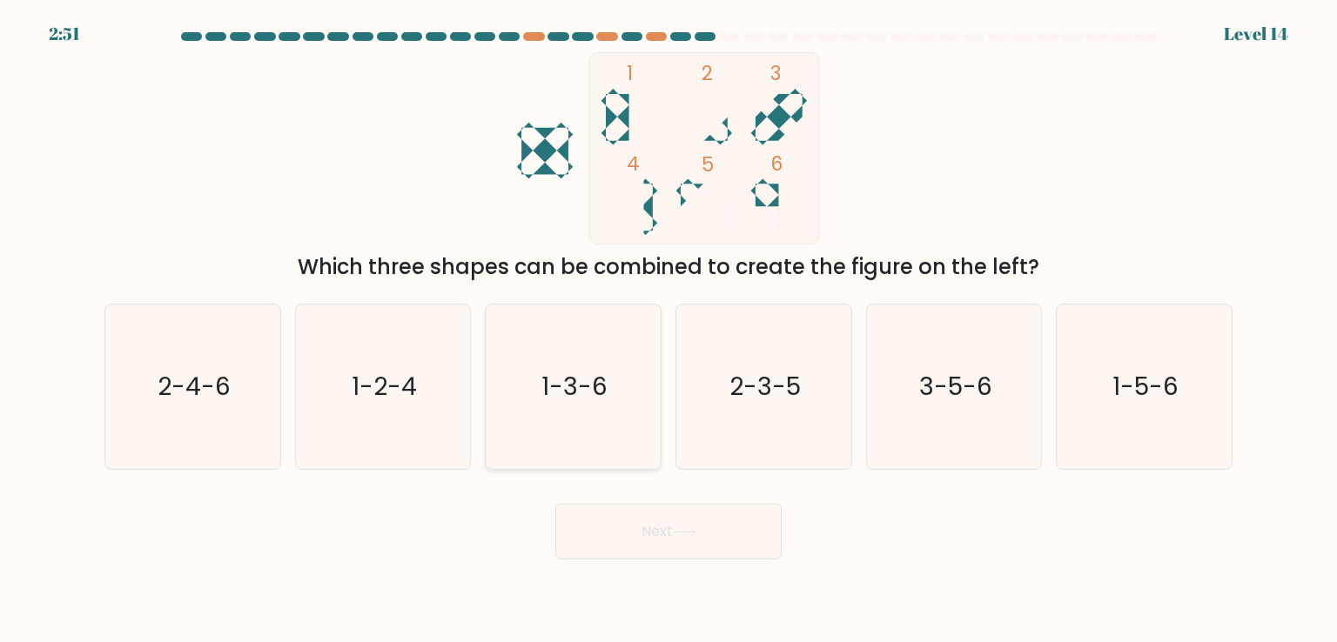
click at [590, 378] on text "1-3-6" at bounding box center [575, 386] width 66 height 35
click at [669, 330] on input "c. 1-3-6" at bounding box center [669, 325] width 1 height 9
radio input "true"
click at [674, 531] on button "Next" at bounding box center [668, 532] width 226 height 56
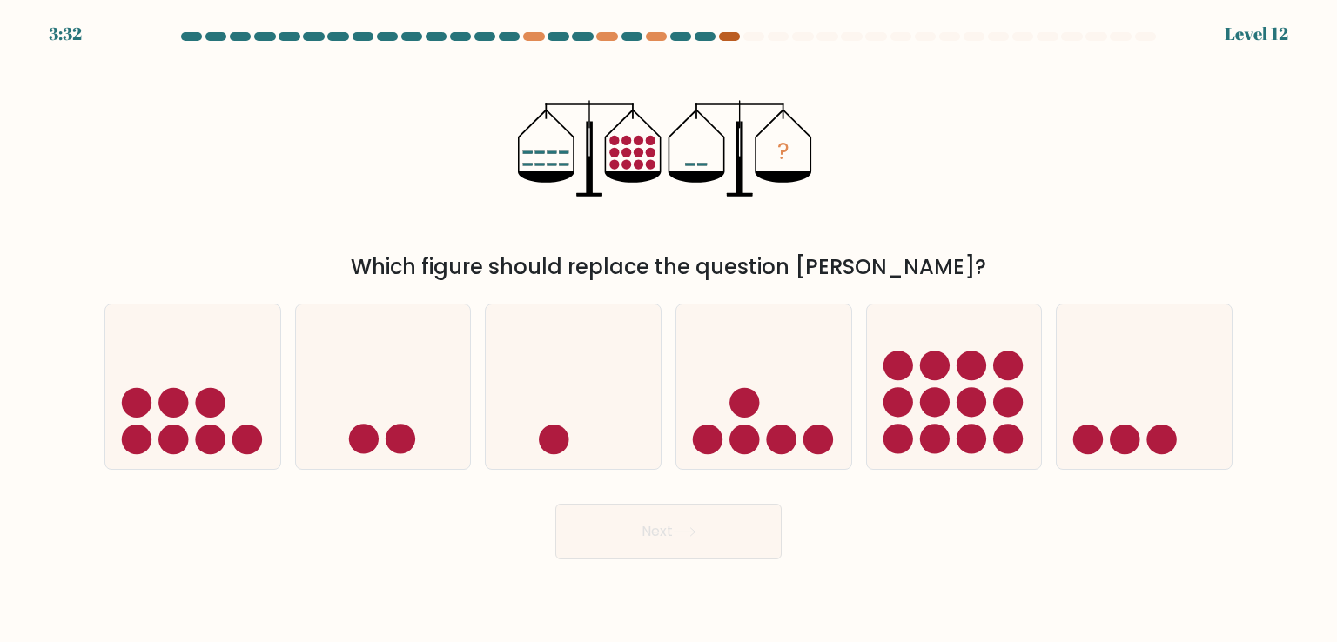
click at [735, 39] on div at bounding box center [729, 36] width 21 height 9
click at [1065, 419] on icon at bounding box center [1144, 386] width 175 height 145
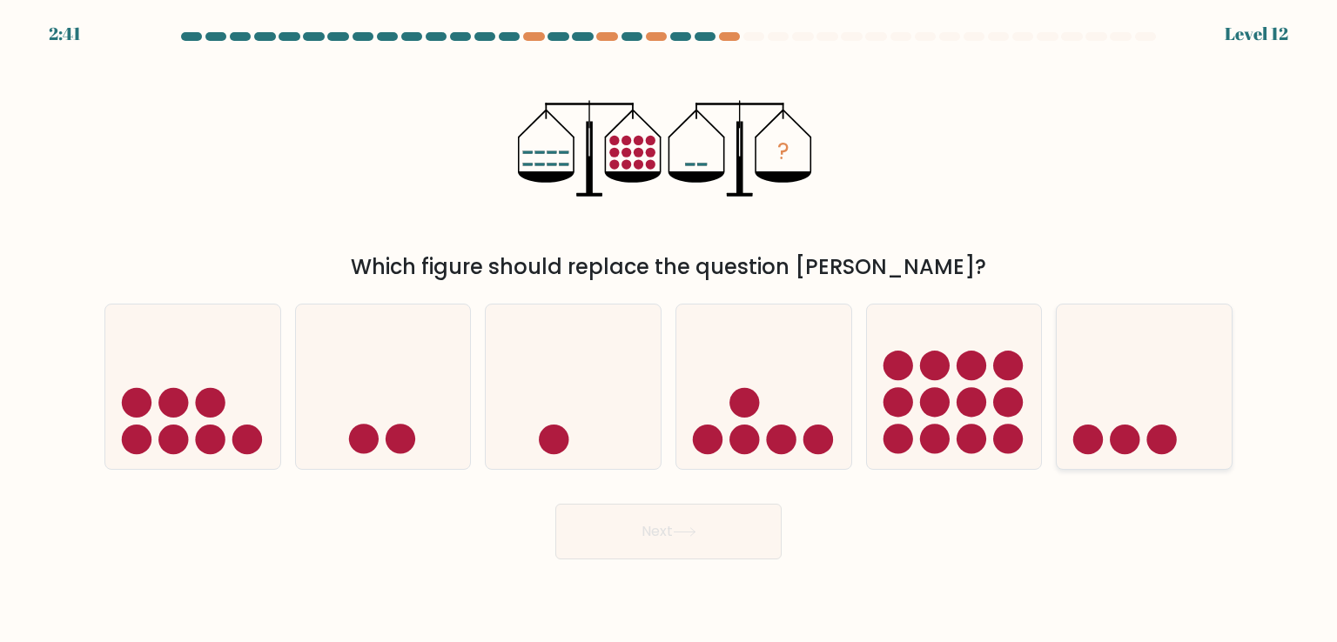
click at [669, 330] on input "f." at bounding box center [669, 325] width 1 height 9
radio input "true"
click at [733, 548] on button "Next" at bounding box center [668, 532] width 226 height 56
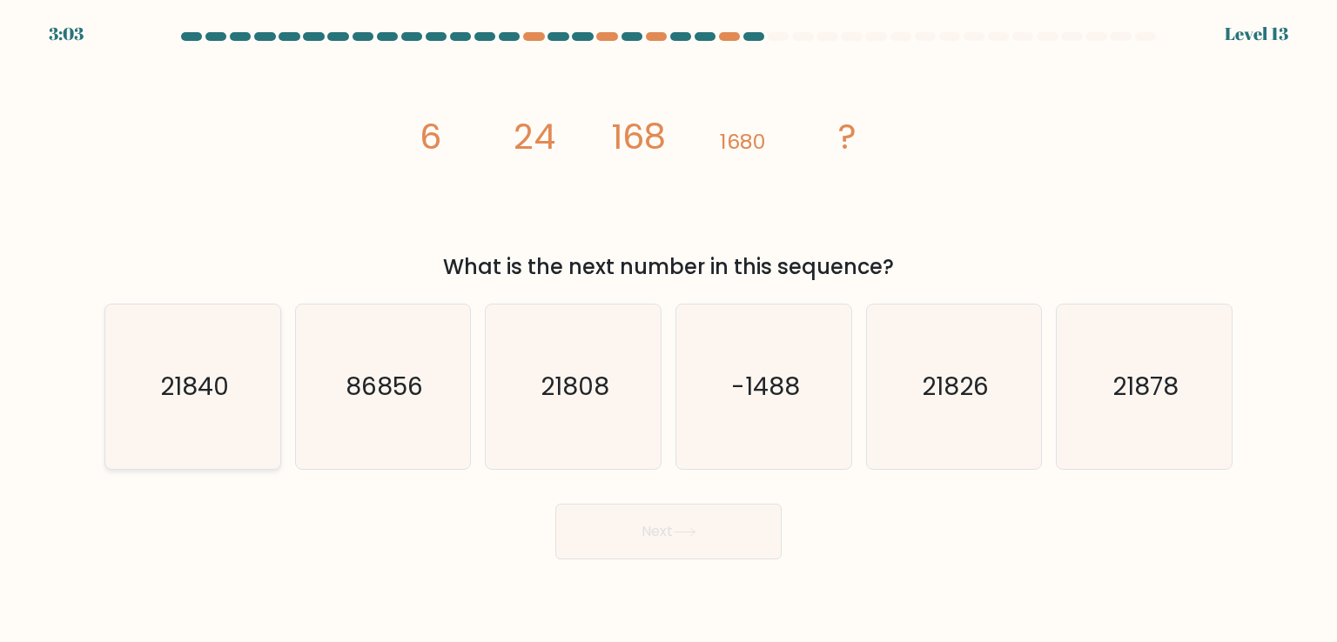
click at [187, 351] on icon "21840" at bounding box center [193, 387] width 164 height 164
click at [669, 330] on input "a. 21840" at bounding box center [669, 325] width 1 height 9
radio input "true"
click at [678, 522] on button "Next" at bounding box center [668, 532] width 226 height 56
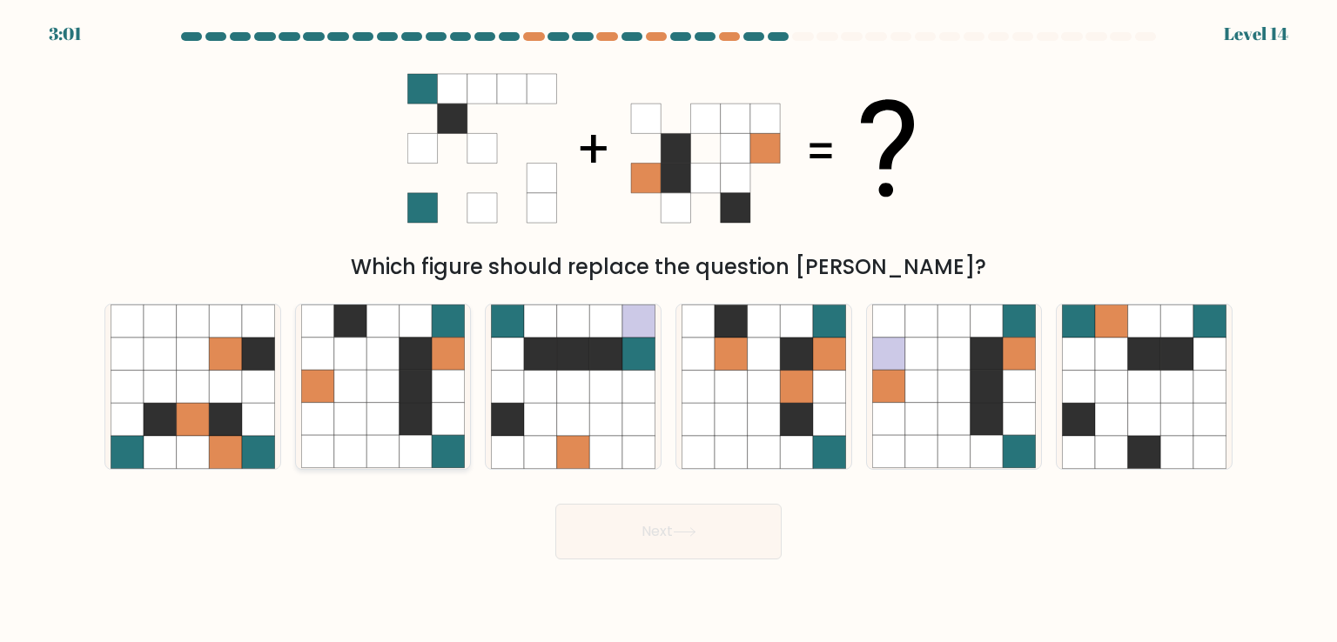
click at [339, 387] on icon at bounding box center [350, 387] width 33 height 33
click at [669, 330] on input "b." at bounding box center [669, 325] width 1 height 9
radio input "true"
click at [608, 526] on button "Next" at bounding box center [668, 532] width 226 height 56
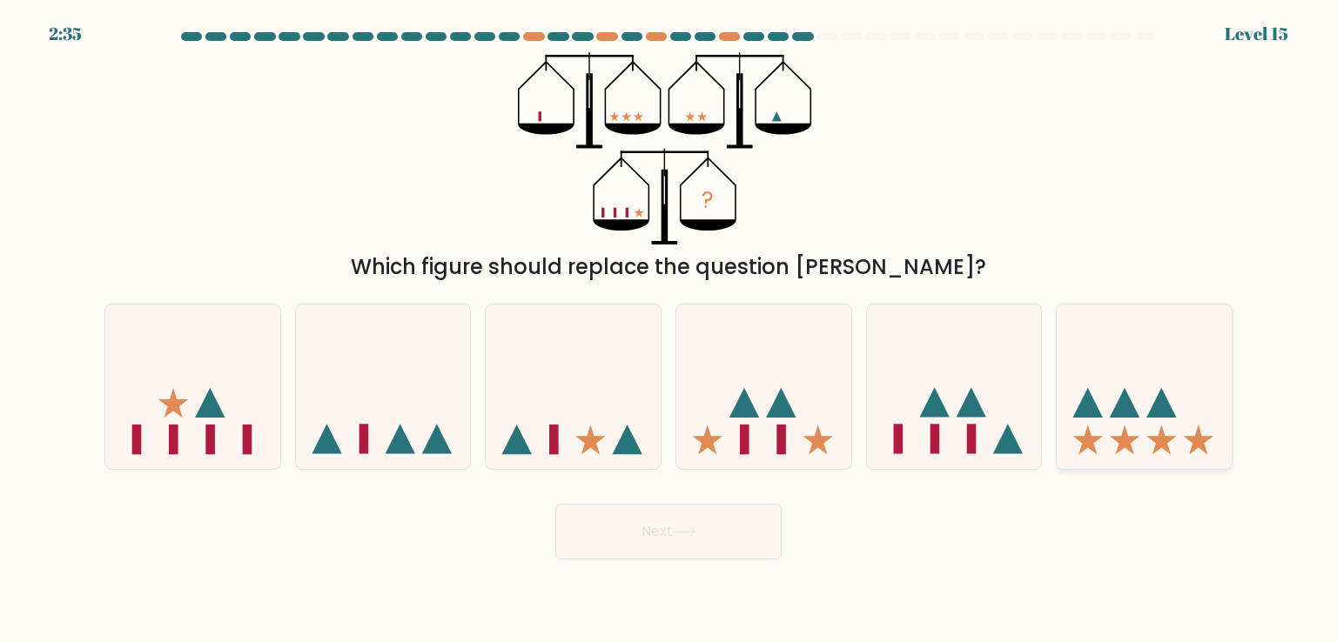
click at [1080, 385] on icon at bounding box center [1144, 386] width 175 height 145
click at [669, 330] on input "f." at bounding box center [669, 325] width 1 height 9
radio input "true"
click at [733, 532] on button "Next" at bounding box center [668, 532] width 226 height 56
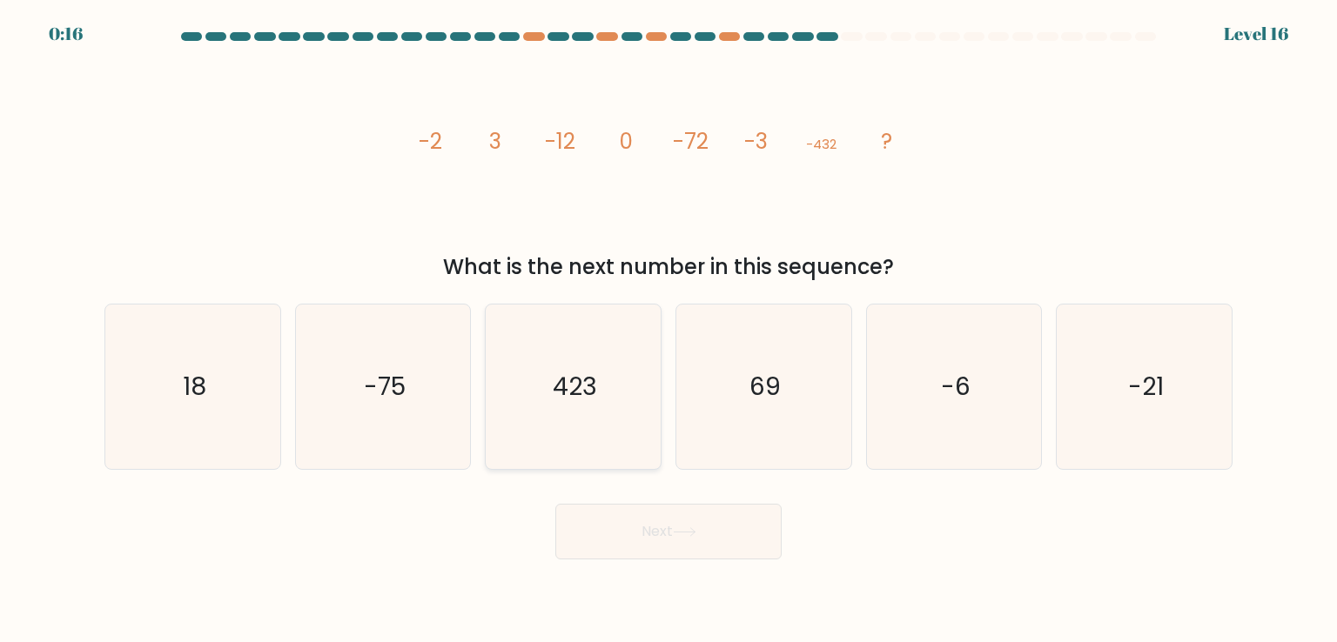
click at [621, 387] on icon "423" at bounding box center [573, 387] width 164 height 164
click at [669, 330] on input "c. 423" at bounding box center [669, 325] width 1 height 9
radio input "true"
click at [656, 544] on button "Next" at bounding box center [668, 532] width 226 height 56
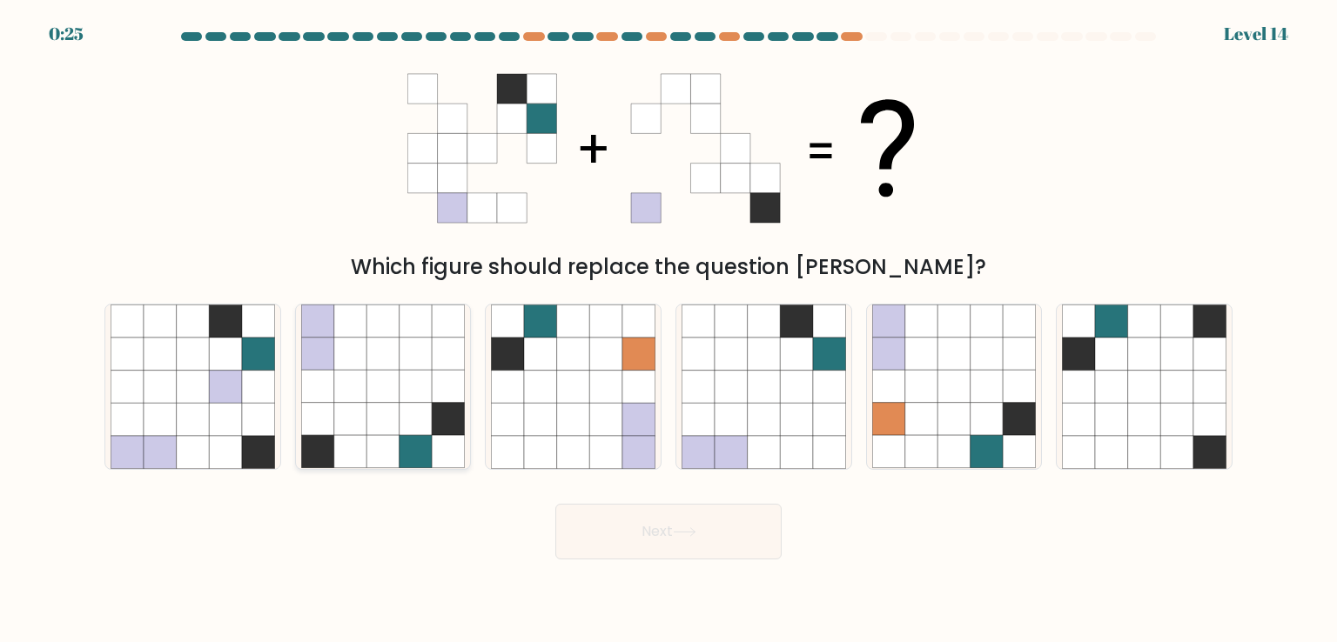
click at [353, 382] on icon at bounding box center [350, 387] width 33 height 33
click at [669, 330] on input "b." at bounding box center [669, 325] width 1 height 9
radio input "true"
click at [669, 534] on button "Next" at bounding box center [668, 532] width 226 height 56
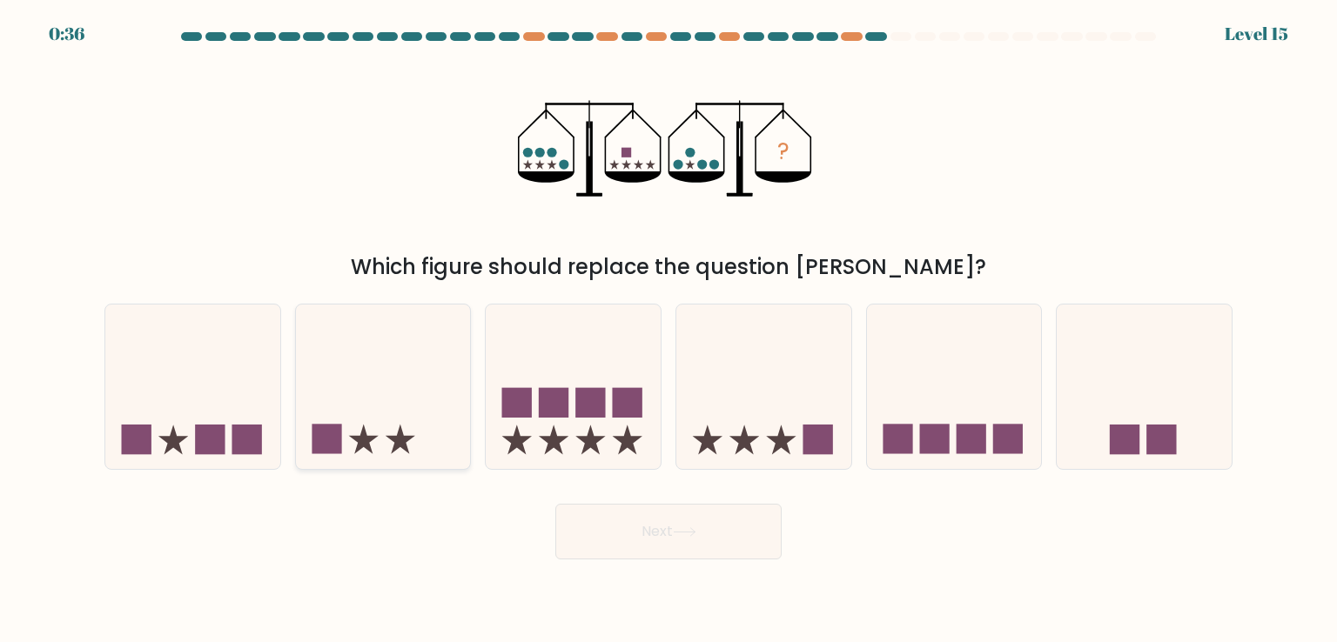
click at [411, 399] on icon at bounding box center [383, 386] width 175 height 145
click at [669, 330] on input "b." at bounding box center [669, 325] width 1 height 9
radio input "true"
click at [694, 518] on button "Next" at bounding box center [668, 532] width 226 height 56
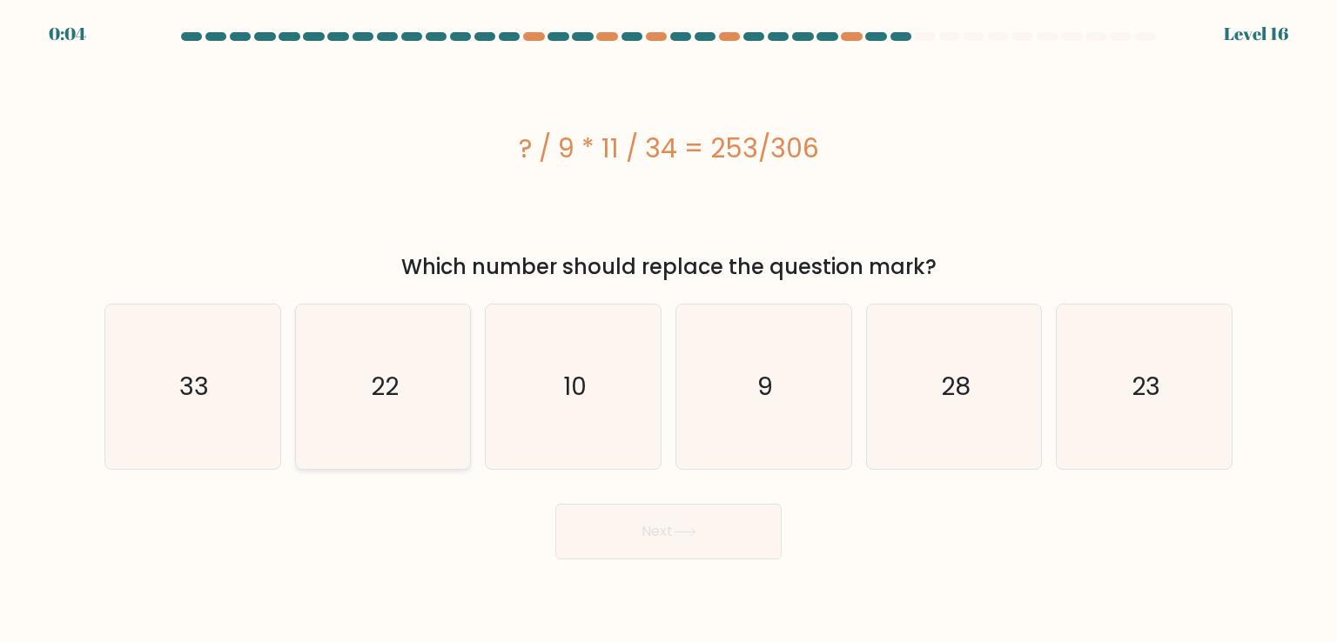
click at [390, 411] on icon "22" at bounding box center [383, 387] width 164 height 164
click at [669, 330] on input "b. 22" at bounding box center [669, 325] width 1 height 9
radio input "true"
click at [631, 561] on body "0:04 Level 16 9" at bounding box center [668, 321] width 1337 height 642
click at [635, 541] on button "Next" at bounding box center [668, 532] width 226 height 56
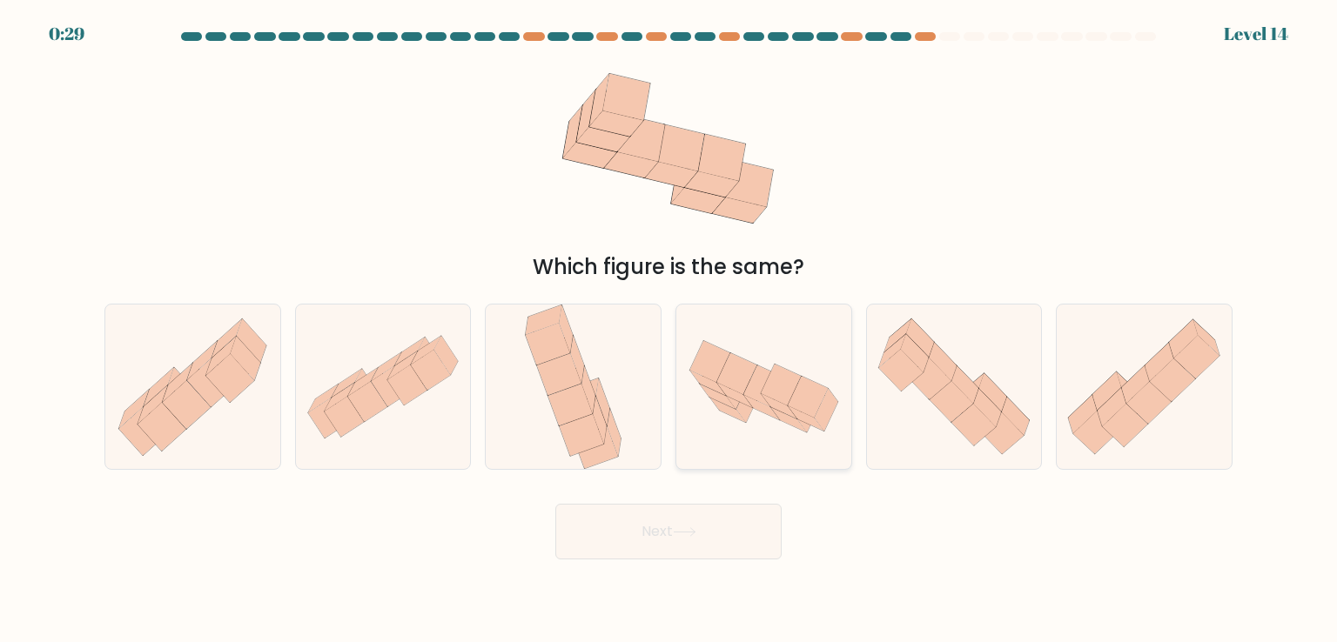
click at [751, 411] on icon at bounding box center [749, 401] width 24 height 43
click at [669, 330] on input "d." at bounding box center [669, 325] width 1 height 9
radio input "true"
click at [759, 534] on button "Next" at bounding box center [668, 532] width 226 height 56
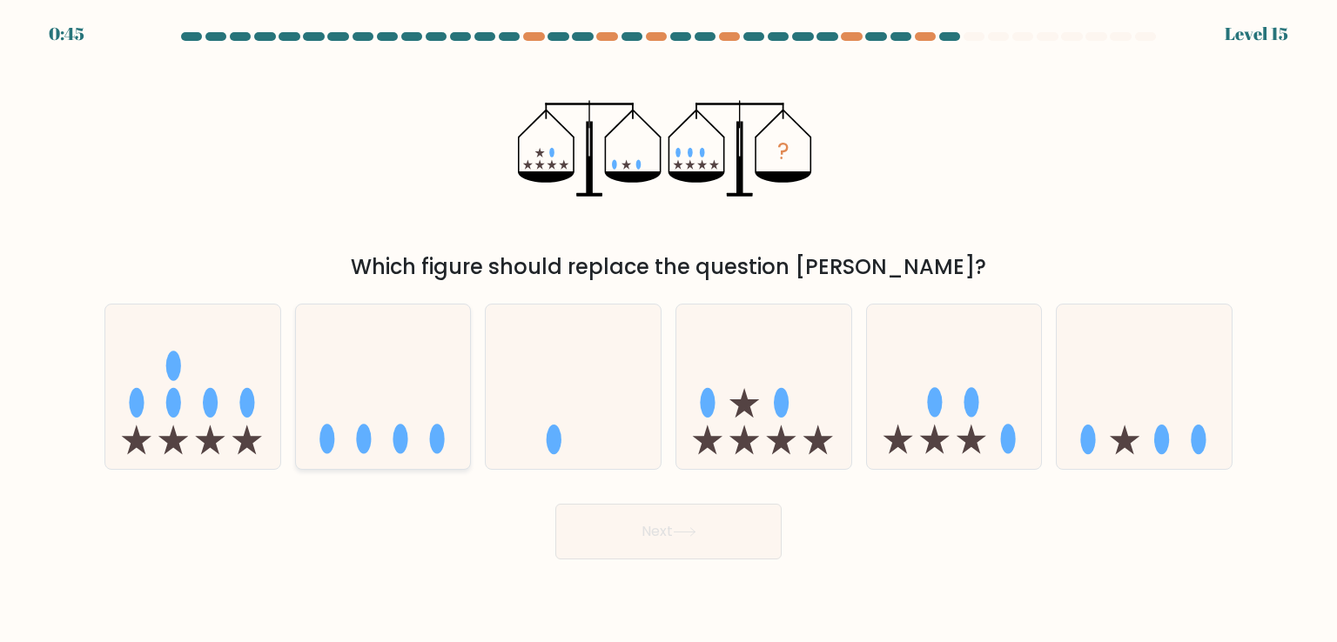
click at [414, 374] on icon at bounding box center [383, 386] width 175 height 145
click at [669, 330] on input "b." at bounding box center [669, 325] width 1 height 9
radio input "true"
click at [587, 533] on button "Next" at bounding box center [668, 532] width 226 height 56
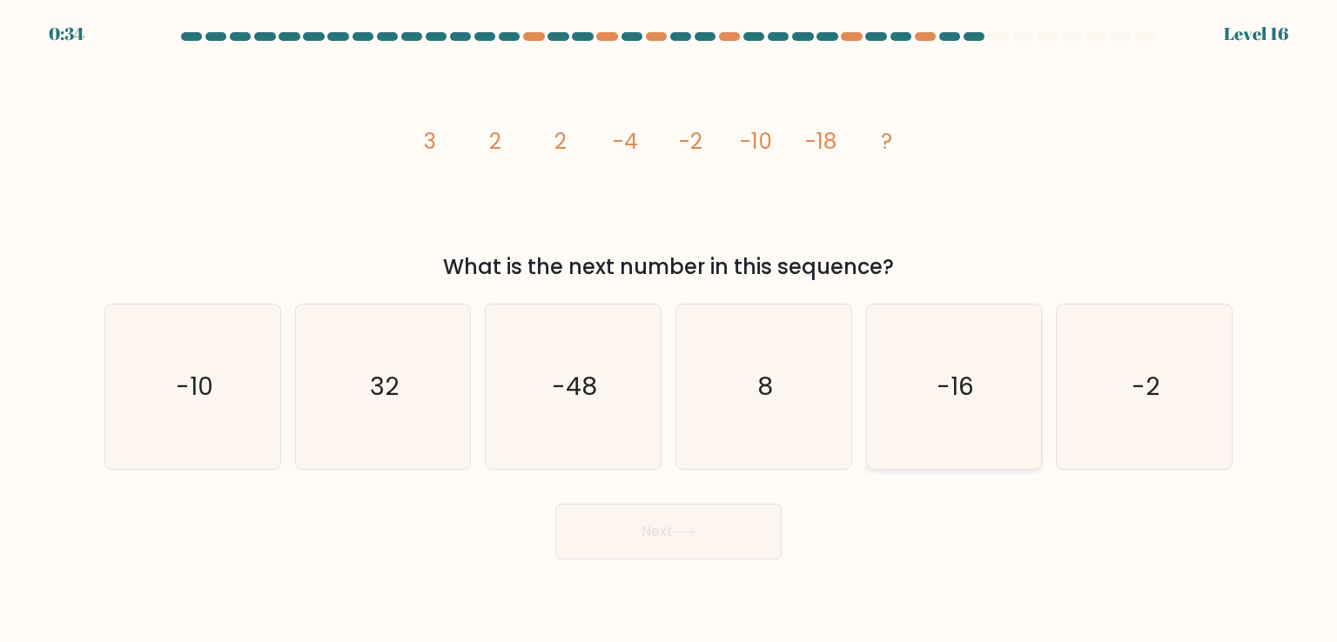
click at [972, 427] on icon "-16" at bounding box center [954, 387] width 164 height 164
click at [669, 330] on input "e. -16" at bounding box center [669, 325] width 1 height 9
radio input "true"
click at [736, 528] on button "Next" at bounding box center [668, 532] width 226 height 56
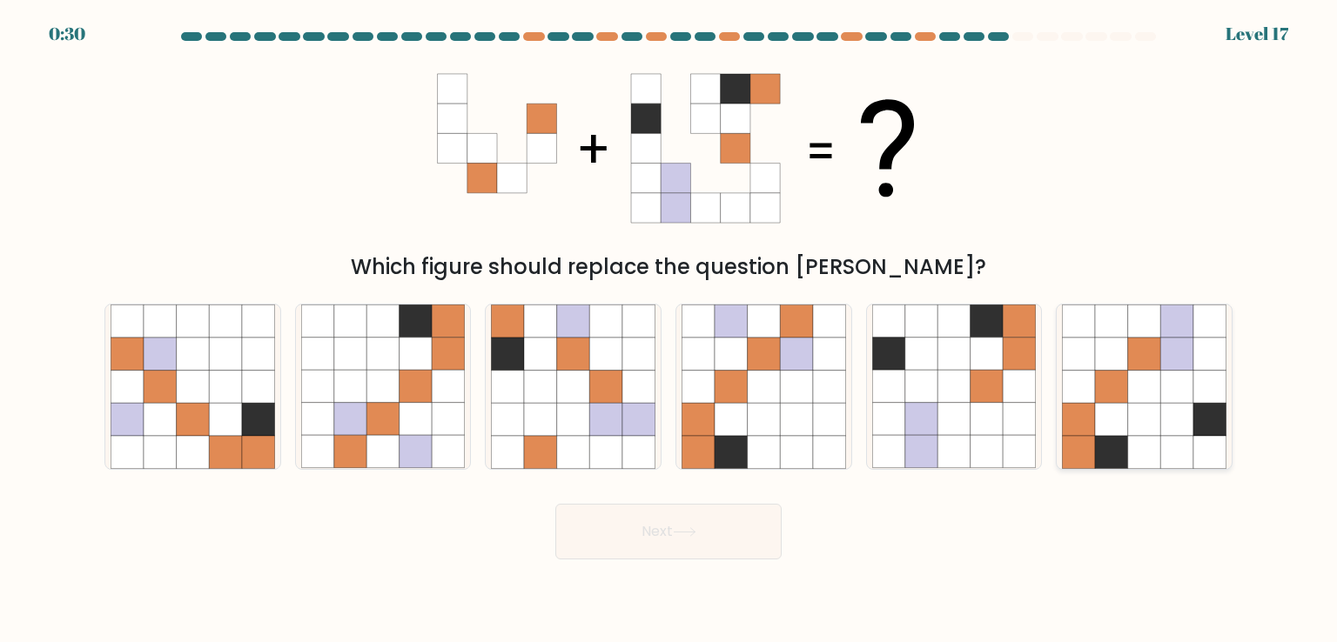
click at [1095, 425] on icon at bounding box center [1111, 419] width 33 height 33
click at [669, 330] on input "f." at bounding box center [669, 325] width 1 height 9
radio input "true"
click at [759, 529] on button "Next" at bounding box center [668, 532] width 226 height 56
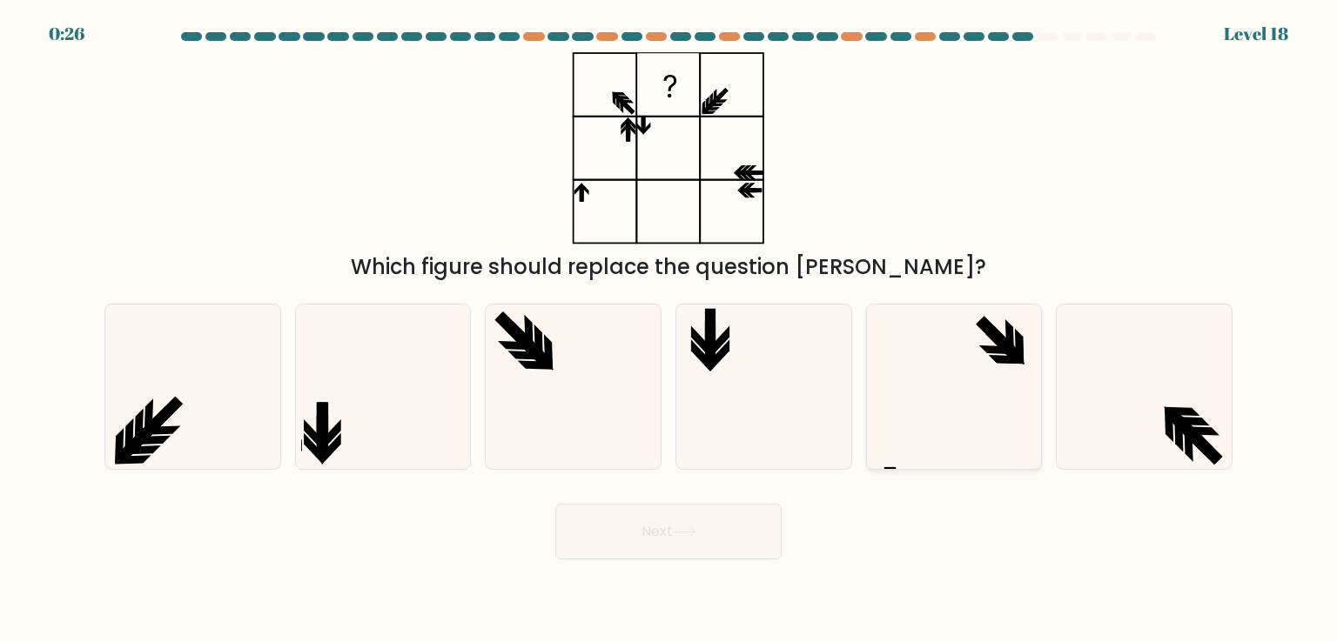
click at [936, 356] on icon at bounding box center [954, 387] width 164 height 164
click at [669, 330] on input "e." at bounding box center [669, 325] width 1 height 9
radio input "true"
click at [388, 421] on icon at bounding box center [383, 387] width 164 height 164
click at [669, 330] on input "b." at bounding box center [669, 325] width 1 height 9
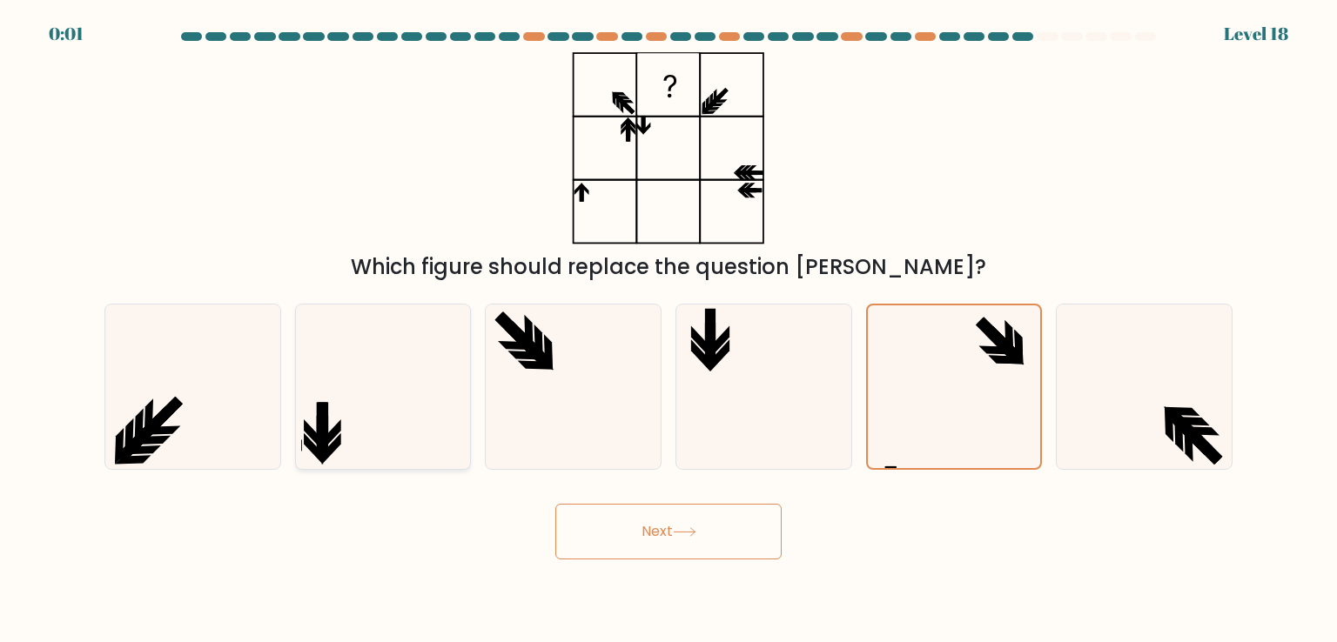
radio input "true"
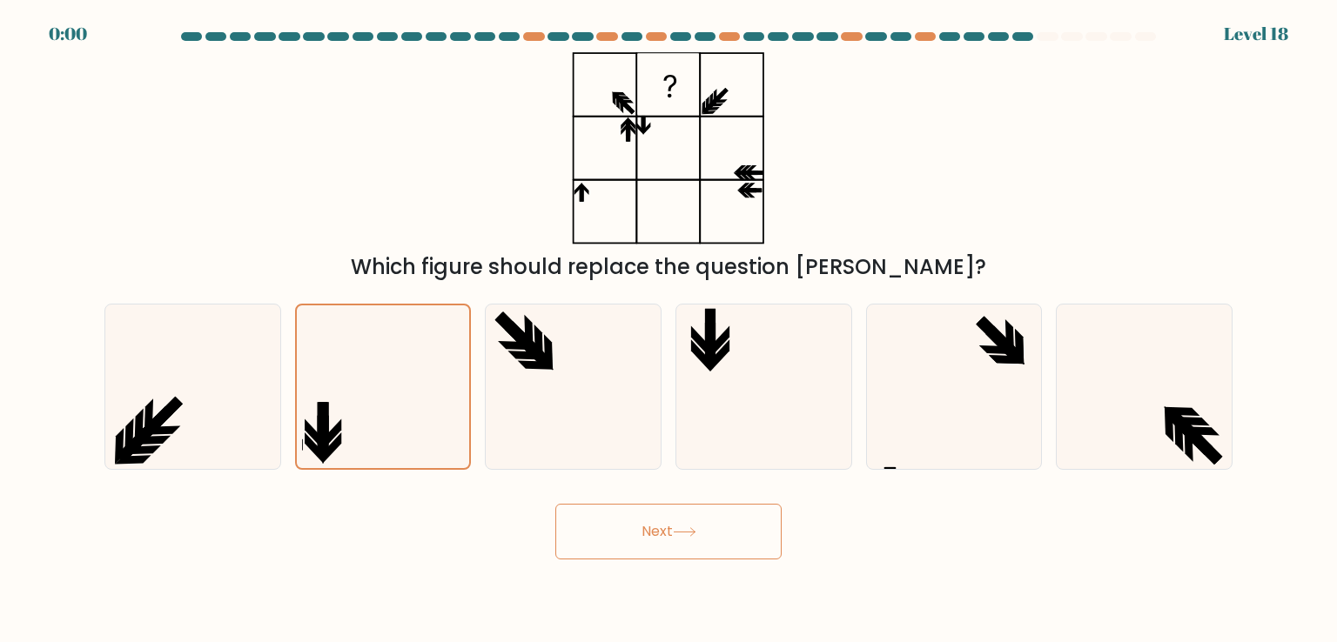
click at [649, 520] on button "Next" at bounding box center [668, 532] width 226 height 56
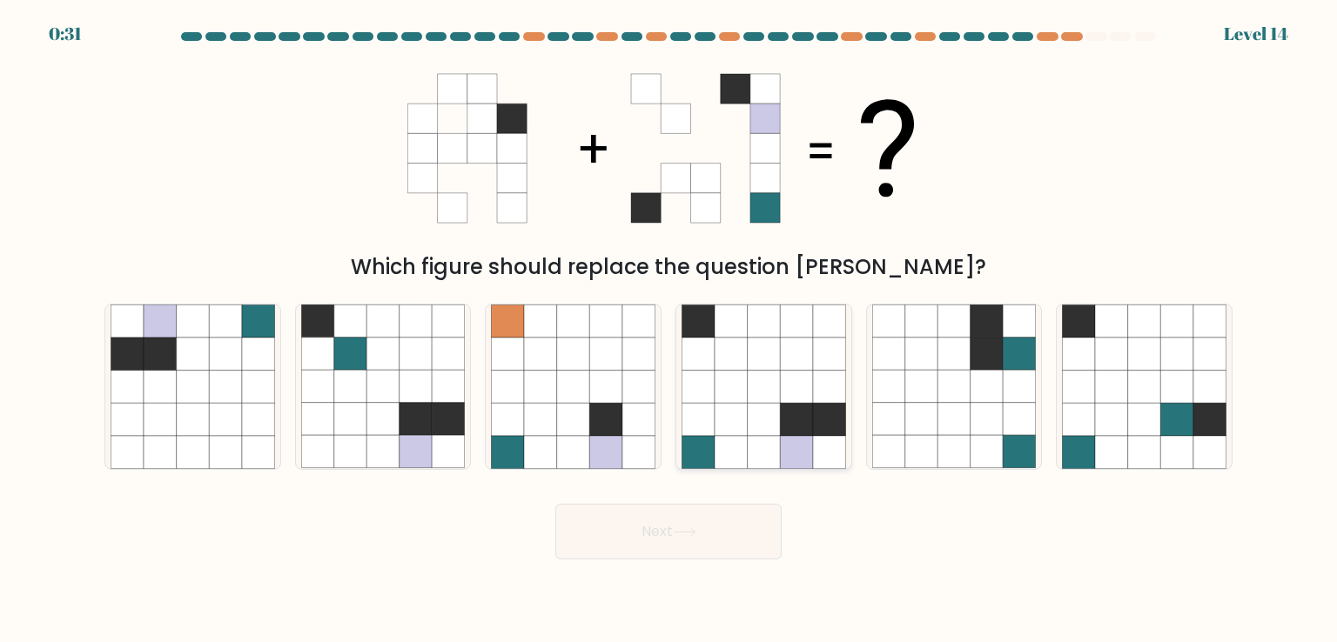
click at [769, 360] on icon at bounding box center [764, 354] width 33 height 33
click at [669, 330] on input "d." at bounding box center [669, 325] width 1 height 9
radio input "true"
click at [679, 541] on button "Next" at bounding box center [668, 532] width 226 height 56
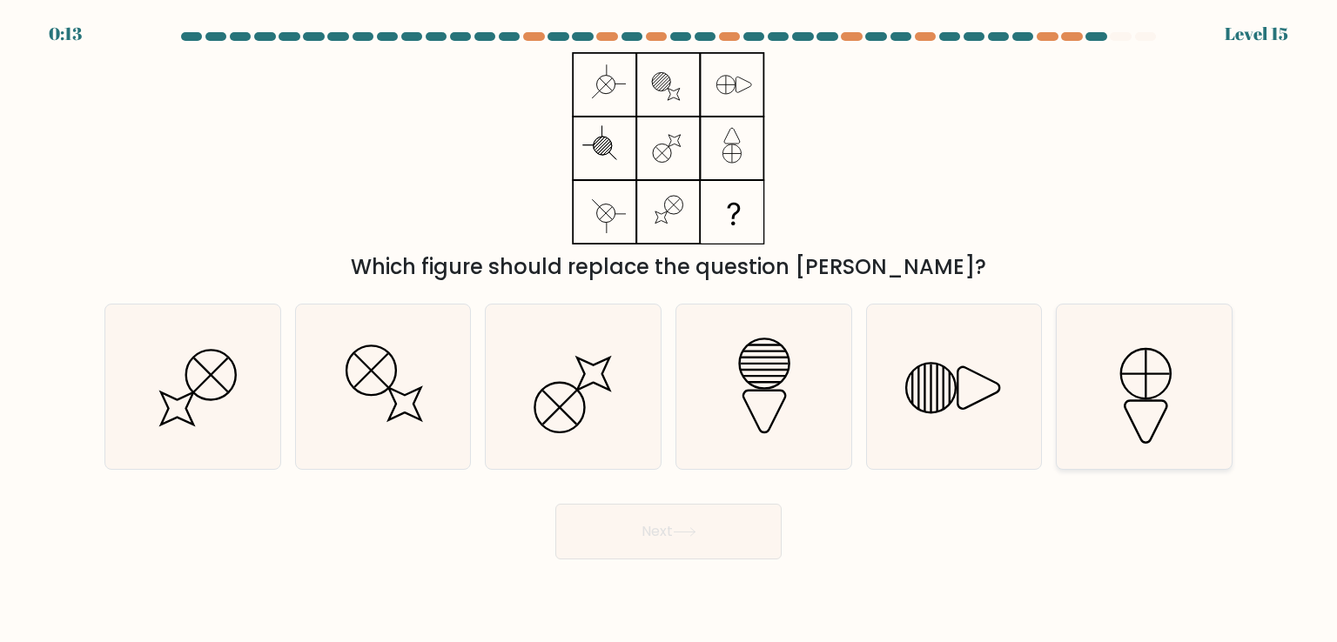
click at [1163, 385] on icon at bounding box center [1144, 387] width 164 height 164
click at [669, 330] on input "f." at bounding box center [669, 325] width 1 height 9
radio input "true"
click at [727, 526] on button "Next" at bounding box center [668, 532] width 226 height 56
click at [710, 541] on button "Next" at bounding box center [668, 532] width 226 height 56
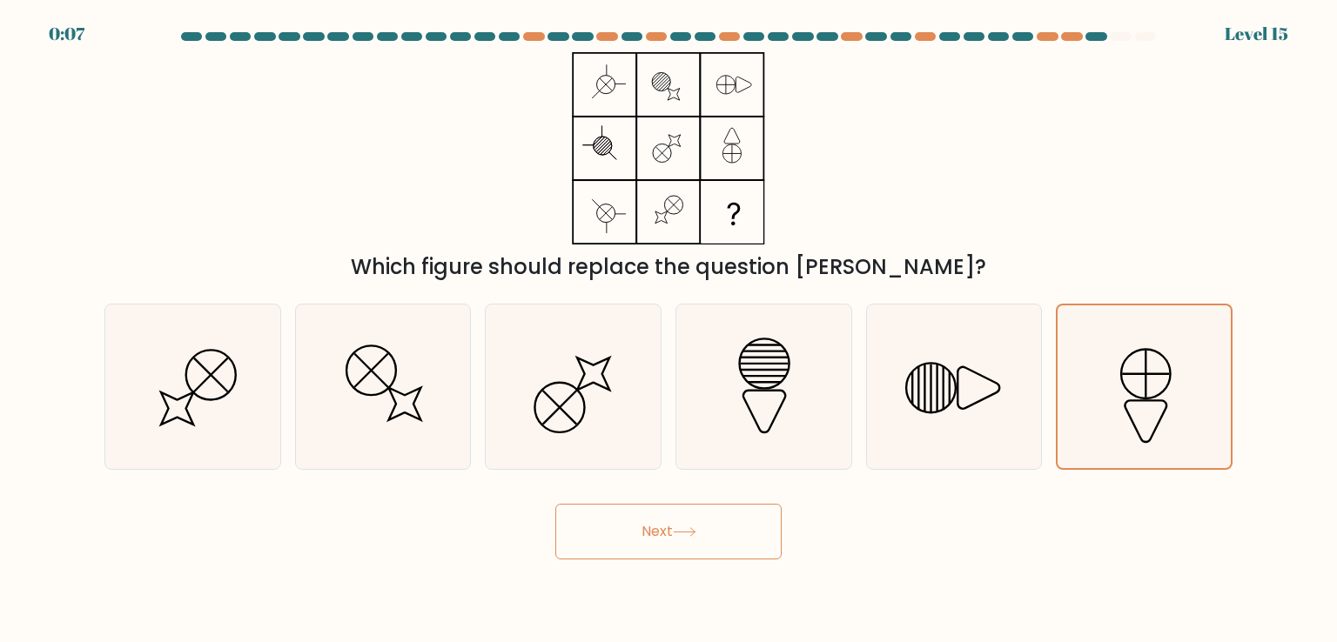
click at [716, 550] on button "Next" at bounding box center [668, 532] width 226 height 56
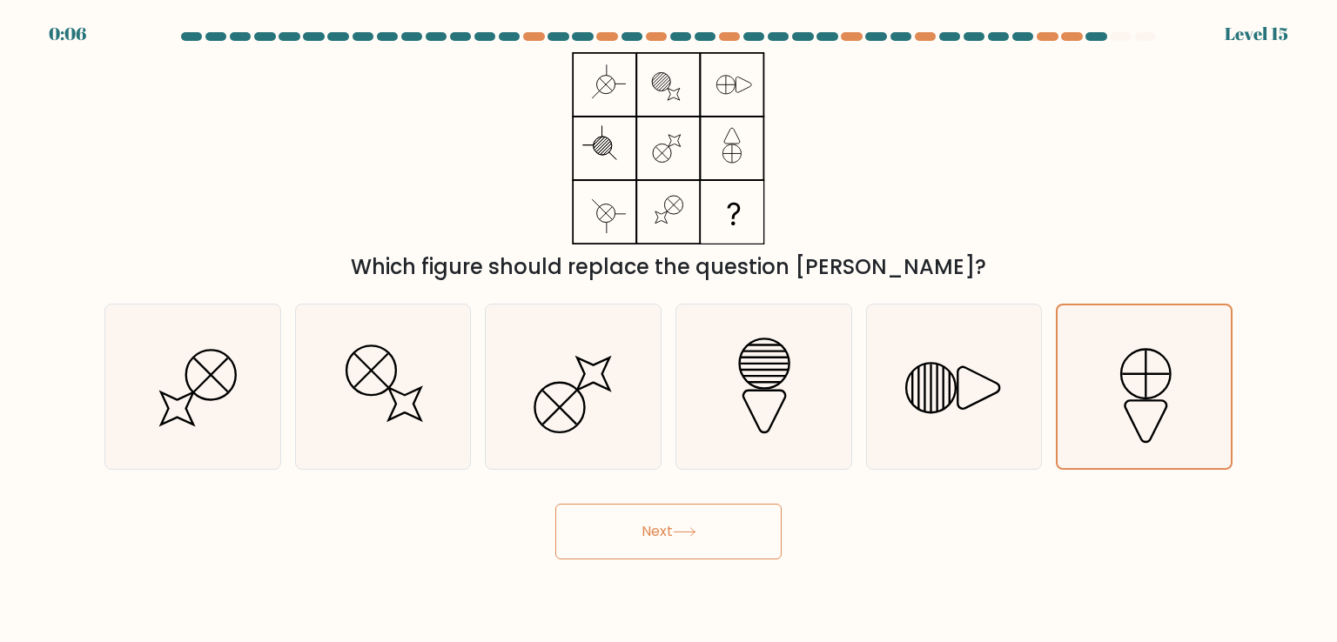
click at [716, 550] on button "Next" at bounding box center [668, 532] width 226 height 56
click at [725, 585] on body "0:01 Level 15" at bounding box center [668, 321] width 1337 height 642
click at [725, 585] on body "0:00 Level 15" at bounding box center [668, 321] width 1337 height 642
click at [725, 584] on body "0:00 Level 15" at bounding box center [668, 321] width 1337 height 642
click at [701, 534] on button "Next" at bounding box center [668, 532] width 226 height 56
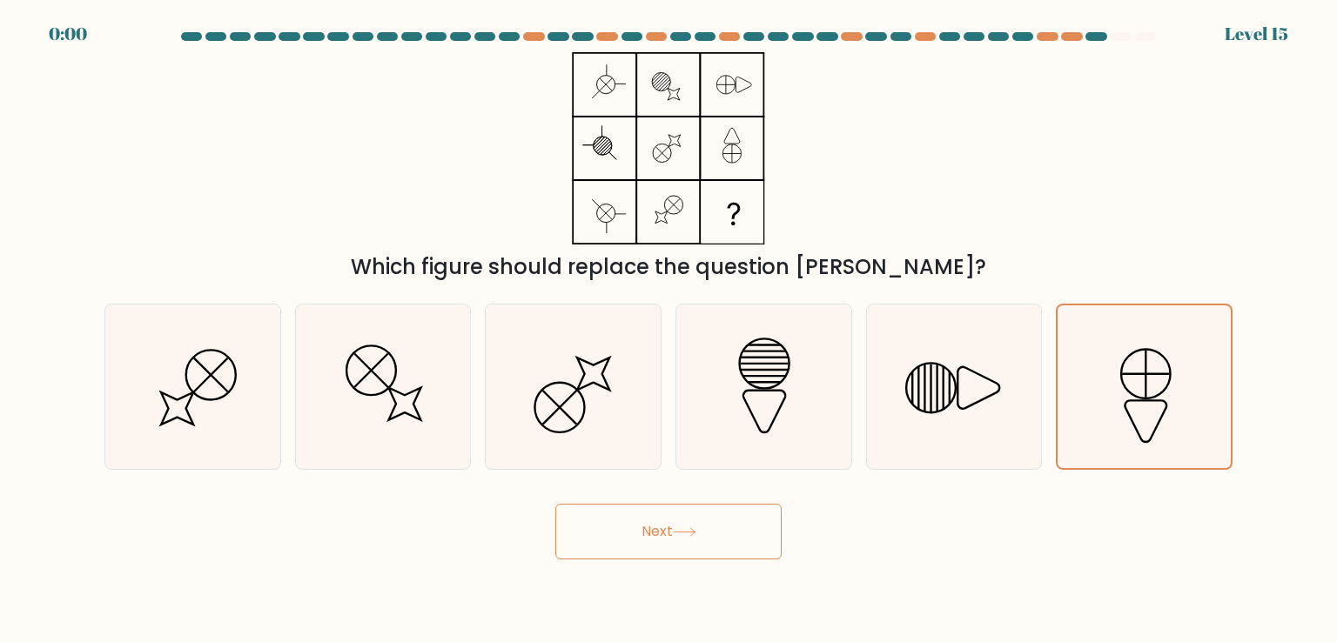
click at [698, 530] on div "Next" at bounding box center [668, 525] width 1149 height 69
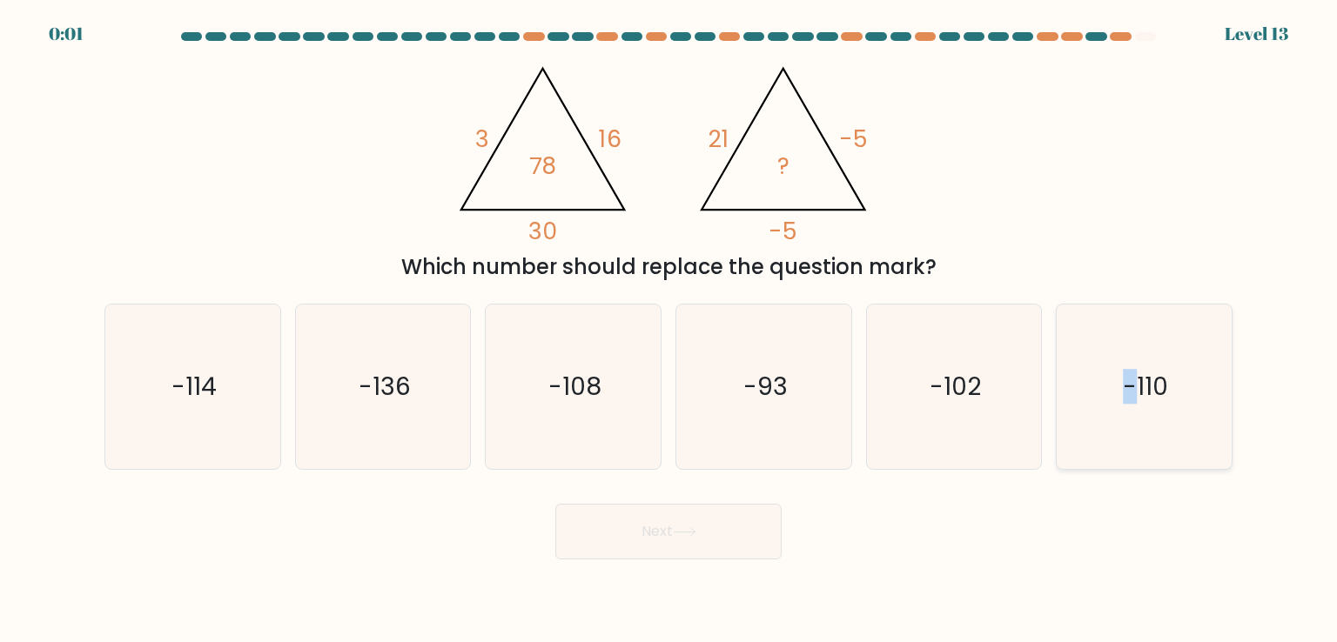
click at [1131, 387] on text "-110" at bounding box center [1145, 386] width 45 height 35
click at [648, 524] on button "Next" at bounding box center [668, 532] width 226 height 56
click at [648, 528] on div "Next" at bounding box center [668, 525] width 1149 height 69
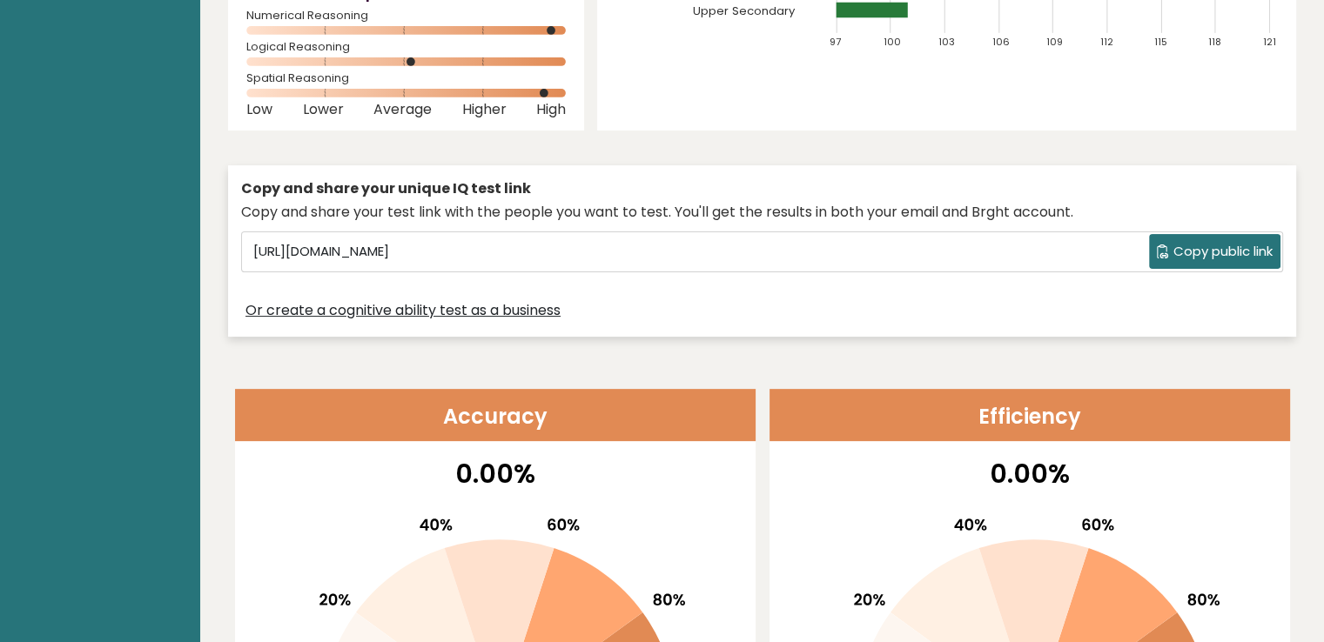
scroll to position [435, 0]
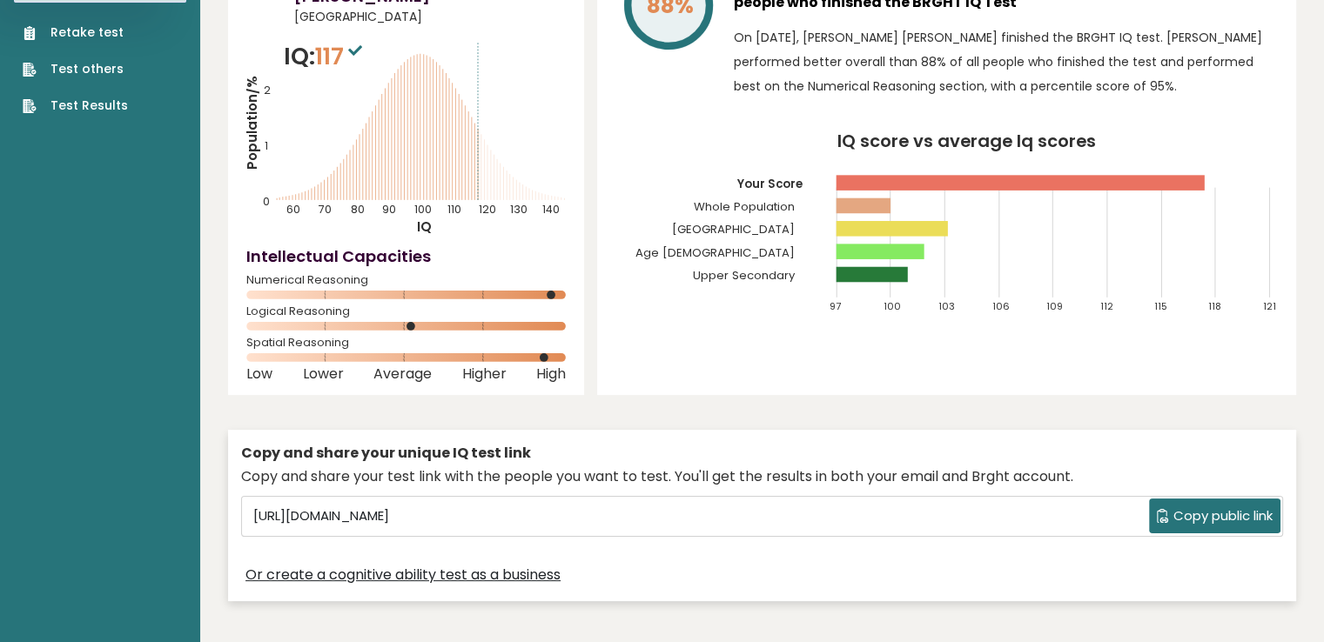
scroll to position [87, 0]
